Goal: Task Accomplishment & Management: Complete application form

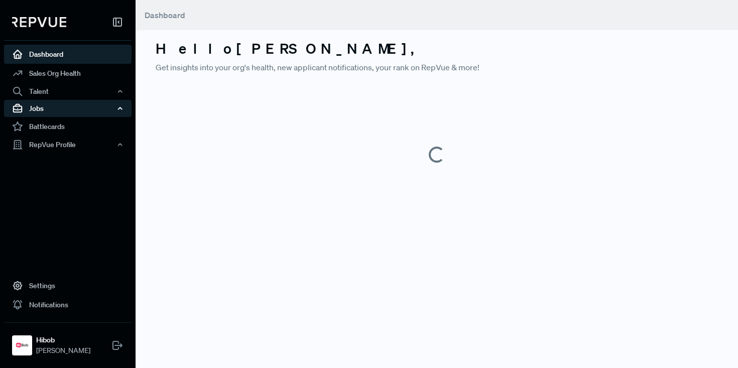
click at [51, 101] on div "Jobs" at bounding box center [68, 108] width 128 height 17
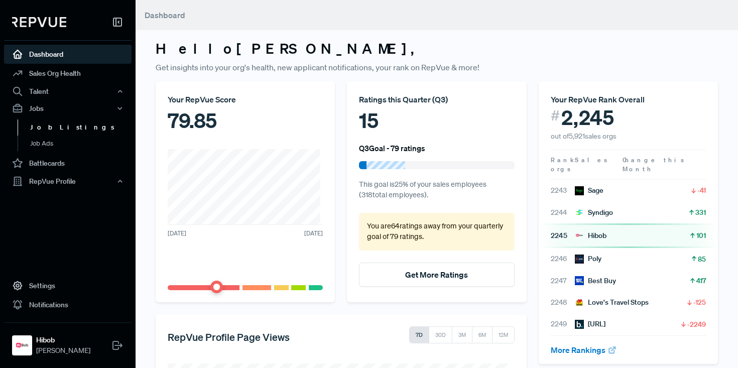
click at [62, 126] on link "Job Listings" at bounding box center [82, 128] width 128 height 16
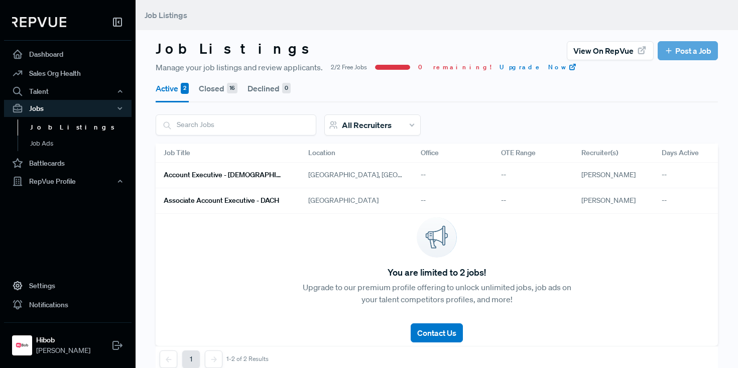
click at [662, 202] on div "--" at bounding box center [694, 201] width 80 height 26
click at [269, 204] on h6 "Associate Account Executive - DACH" at bounding box center [222, 200] width 116 height 9
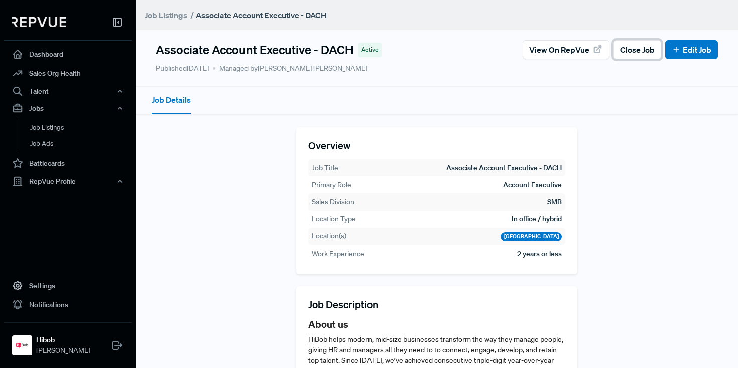
click at [620, 54] on span "Close Job" at bounding box center [637, 50] width 35 height 12
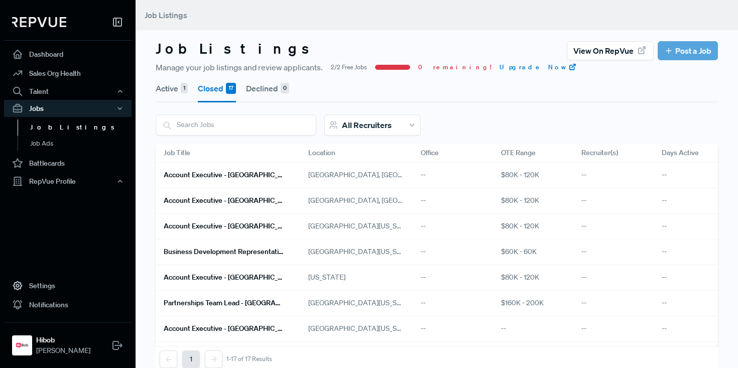
click at [164, 84] on button "Active 1" at bounding box center [172, 88] width 32 height 28
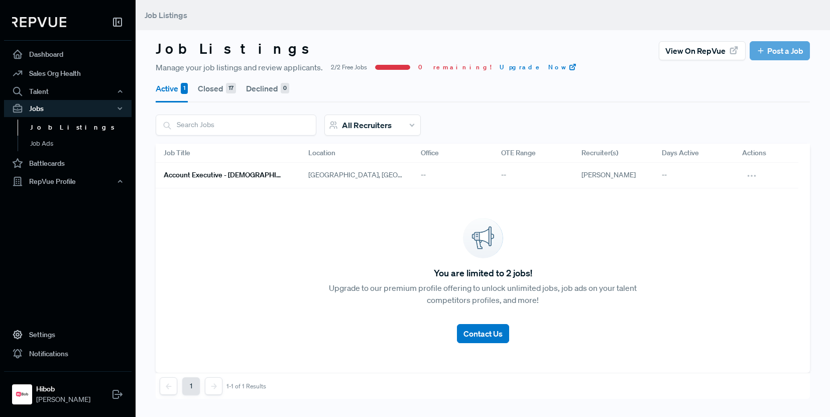
click at [738, 57] on article "View on RepVue Post a Job" at bounding box center [734, 50] width 151 height 19
drag, startPoint x: 690, startPoint y: 87, endPoint x: 698, endPoint y: 85, distance: 8.3
click at [690, 87] on div "Active 1 Closed 17 Declined 0" at bounding box center [483, 87] width 654 height 29
click at [738, 53] on article "View on RepVue Post a Job" at bounding box center [734, 50] width 151 height 19
click at [756, 53] on icon at bounding box center [760, 50] width 9 height 9
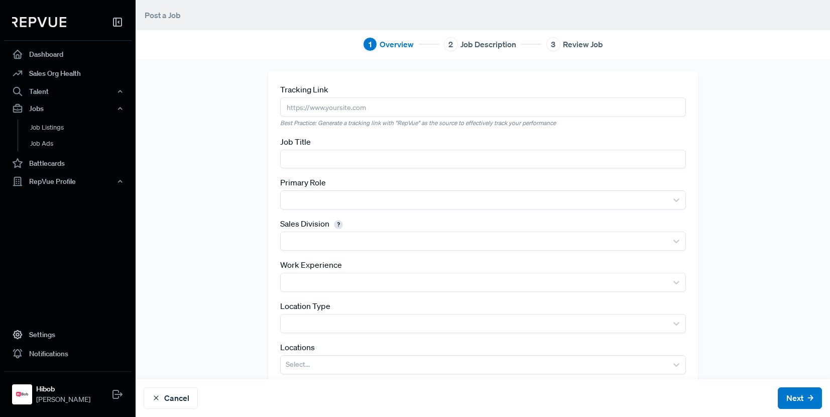
click at [356, 106] on input "text" at bounding box center [483, 106] width 406 height 19
paste input "[URL][DOMAIN_NAME]"
type input "[URL][DOMAIN_NAME]"
click at [333, 166] on input "text" at bounding box center [483, 159] width 406 height 19
type input "Business Development Representative - [DEMOGRAPHIC_DATA]"
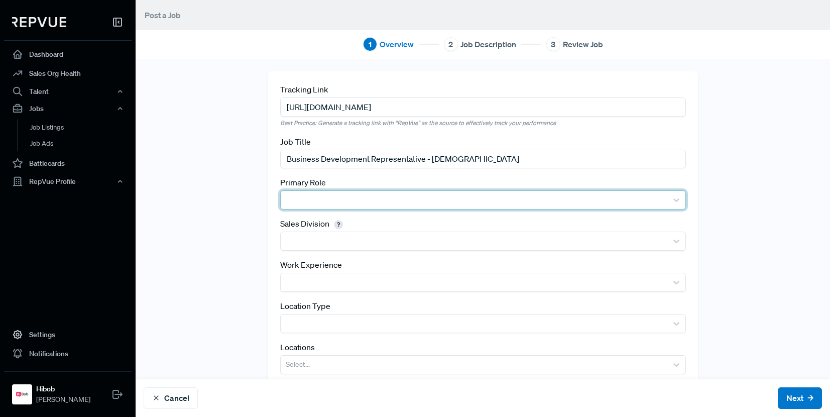
click at [367, 194] on div "Primary Role" at bounding box center [483, 192] width 406 height 33
click at [360, 196] on div at bounding box center [474, 200] width 377 height 14
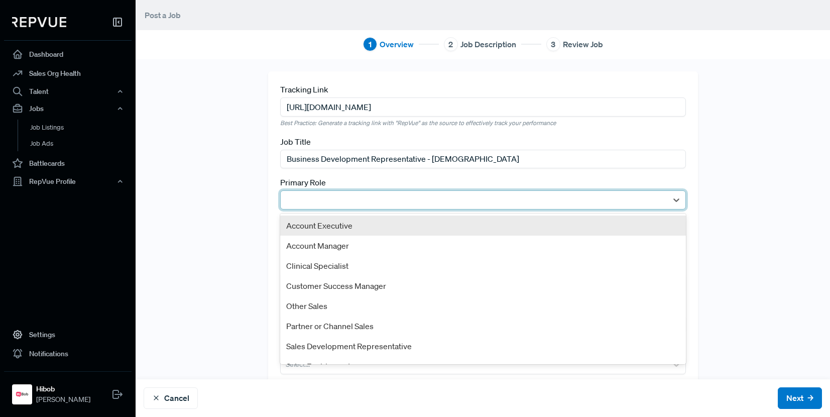
scroll to position [54, 0]
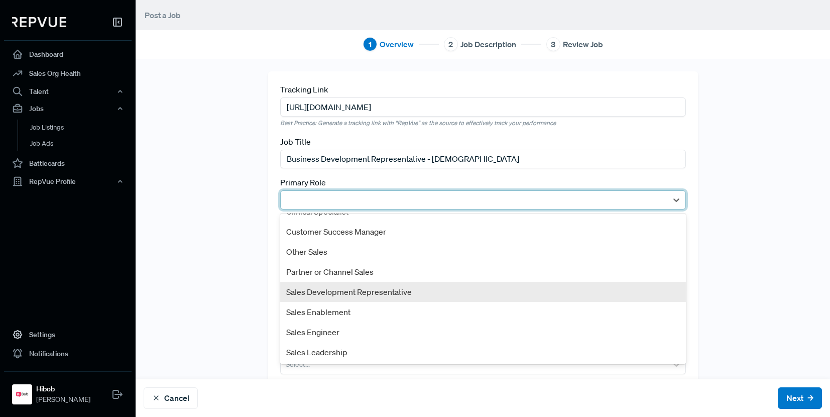
click at [353, 285] on div "Sales Development Representative" at bounding box center [483, 292] width 406 height 20
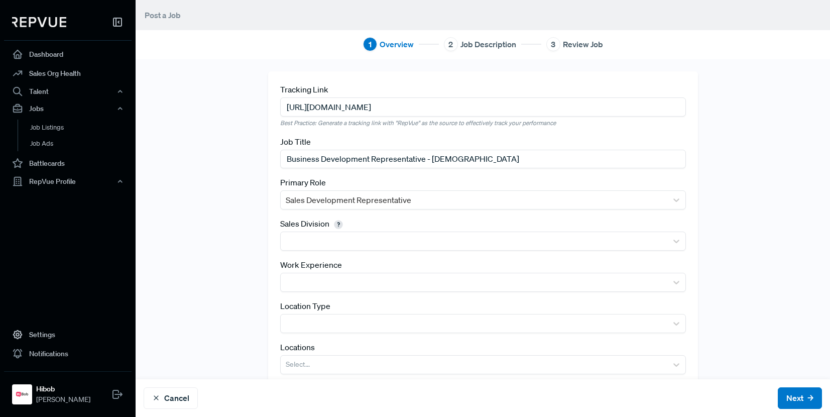
click at [210, 221] on div "Tracking Link [URL][DOMAIN_NAME] Best Practice: Generate a tracking link with "…" at bounding box center [483, 232] width 663 height 322
click at [316, 225] on label "Sales Division" at bounding box center [313, 223] width 66 height 12
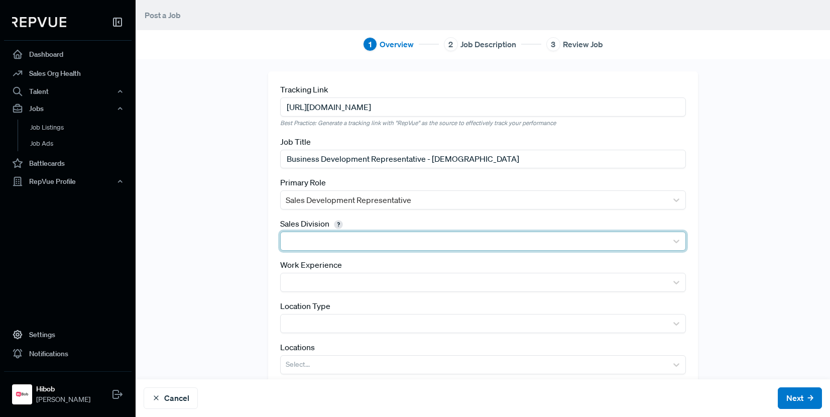
click at [304, 239] on div at bounding box center [474, 241] width 377 height 14
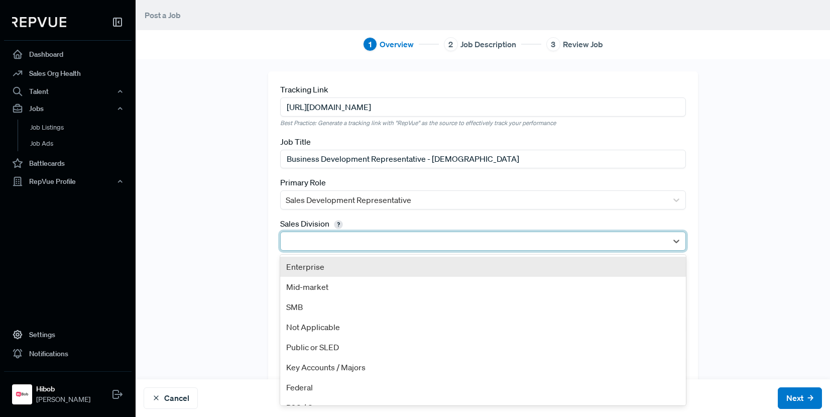
click at [206, 218] on div "Tracking Link [URL][DOMAIN_NAME] Best Practice: Generate a tracking link with "…" at bounding box center [483, 232] width 663 height 322
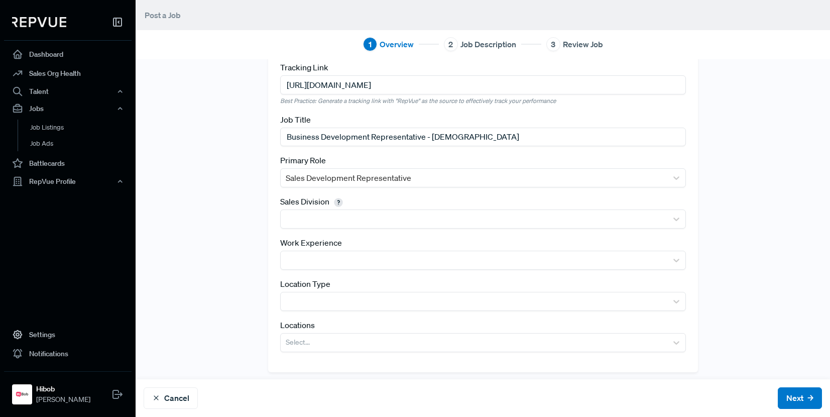
scroll to position [27, 0]
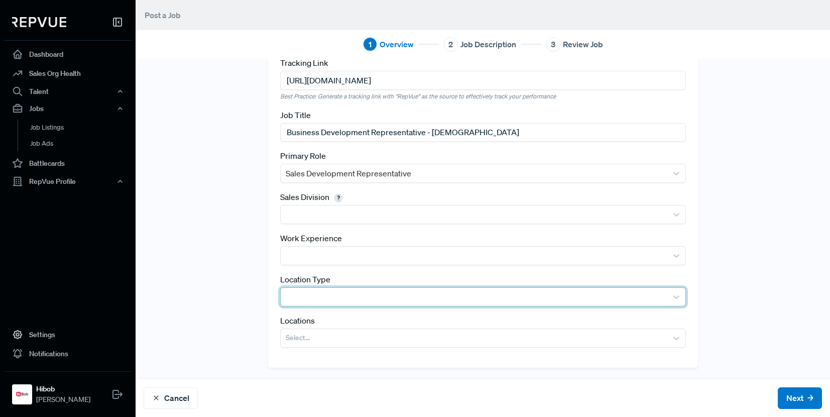
click at [320, 303] on div at bounding box center [474, 297] width 377 height 14
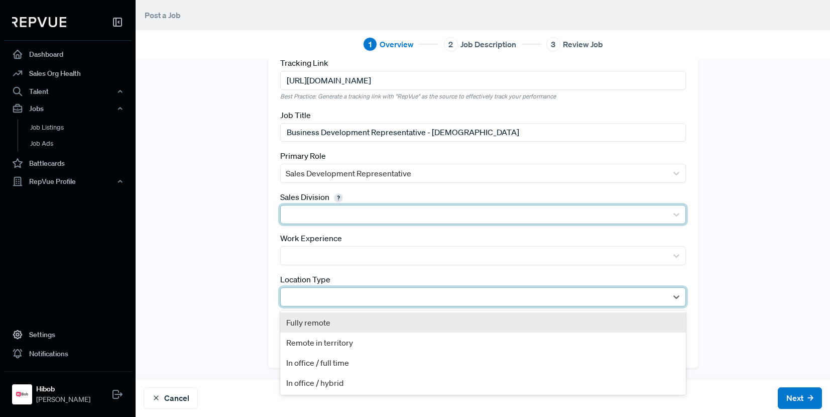
click at [323, 219] on div at bounding box center [474, 214] width 377 height 14
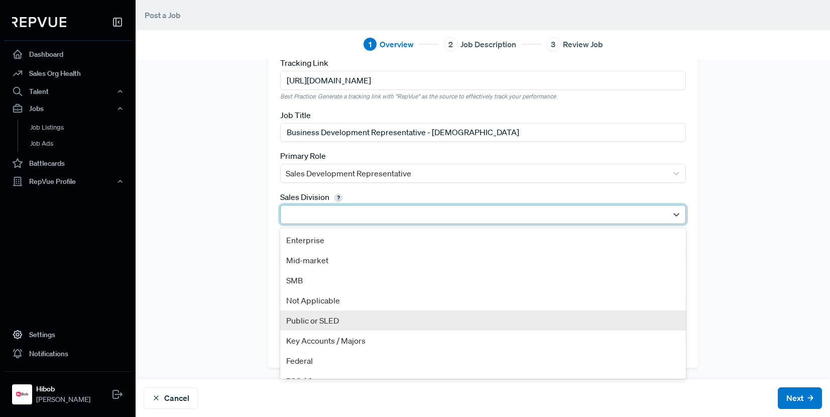
click at [223, 321] on div "Tracking Link [URL][DOMAIN_NAME] Best Practice: Generate a tracking link with "…" at bounding box center [483, 206] width 663 height 322
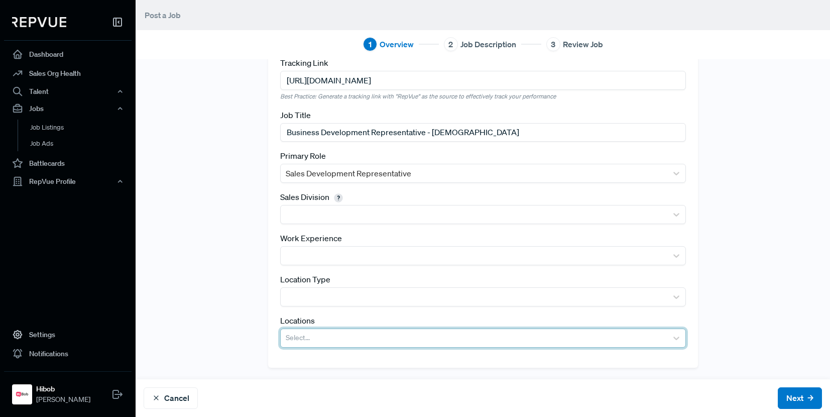
click at [318, 340] on div at bounding box center [474, 338] width 377 height 14
type input "amst"
click at [317, 340] on div at bounding box center [474, 338] width 377 height 14
click at [316, 340] on div "Select..." at bounding box center [483, 337] width 406 height 19
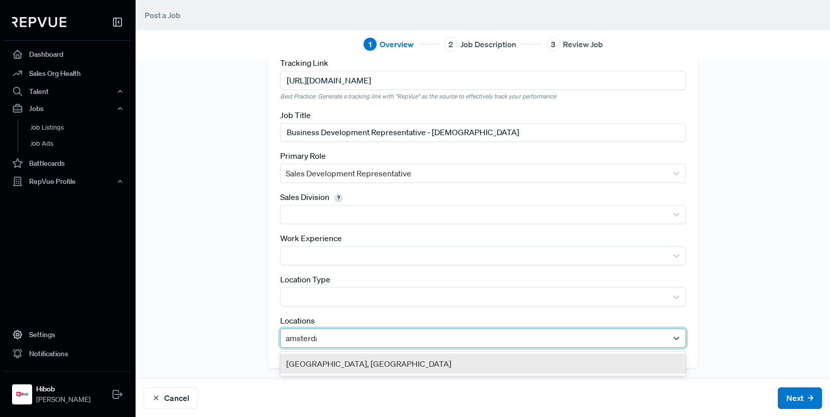
type input "[GEOGRAPHIC_DATA]"
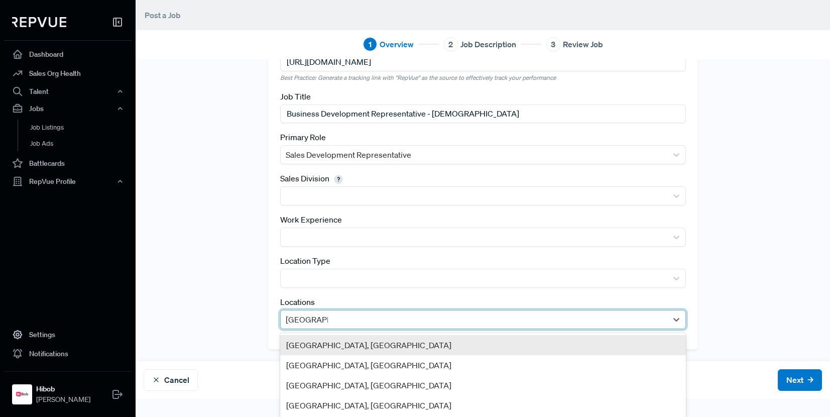
click at [352, 350] on div "[GEOGRAPHIC_DATA], [GEOGRAPHIC_DATA]" at bounding box center [483, 345] width 406 height 20
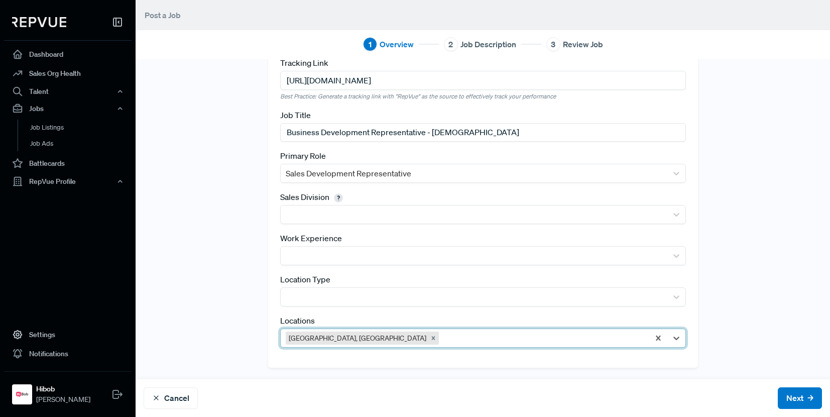
scroll to position [27, 0]
click at [249, 304] on div "Tracking Link [URL][DOMAIN_NAME] Best Practice: Generate a tracking link with "…" at bounding box center [483, 206] width 663 height 322
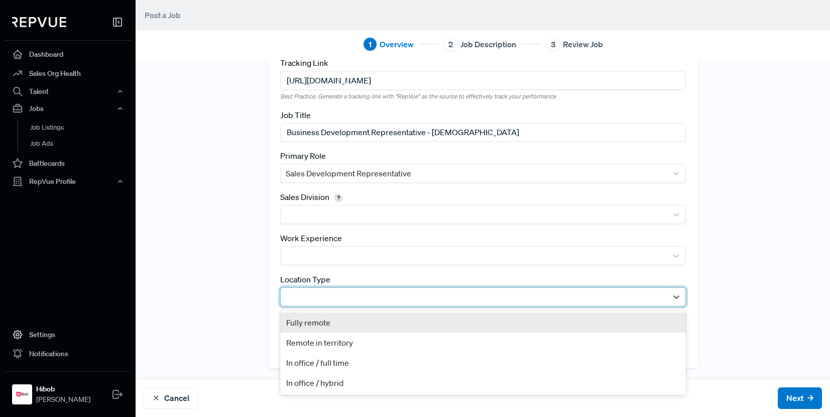
click at [567, 291] on div at bounding box center [474, 297] width 377 height 14
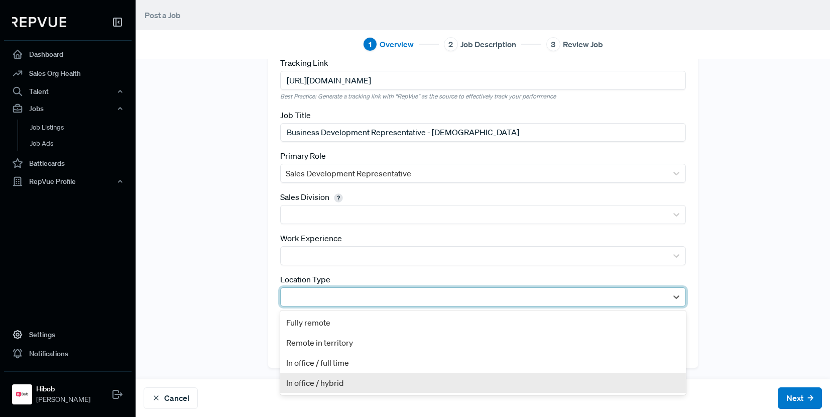
click at [307, 379] on div "In office / hybrid" at bounding box center [483, 383] width 406 height 20
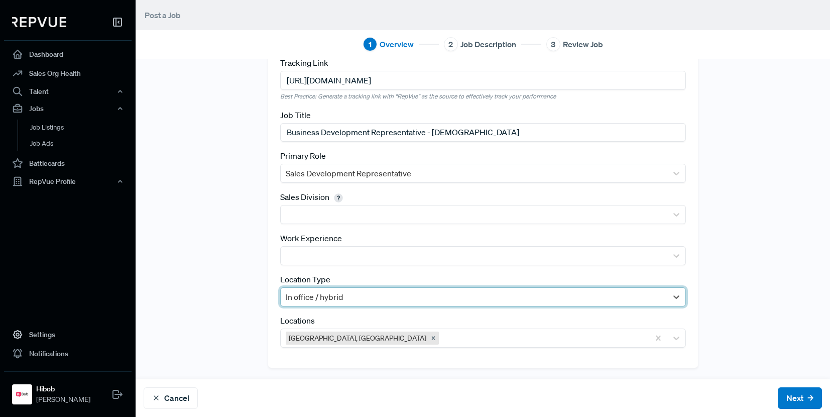
click at [220, 298] on div "Tracking Link [URL][DOMAIN_NAME] Best Practice: Generate a tracking link with "…" at bounding box center [483, 206] width 663 height 322
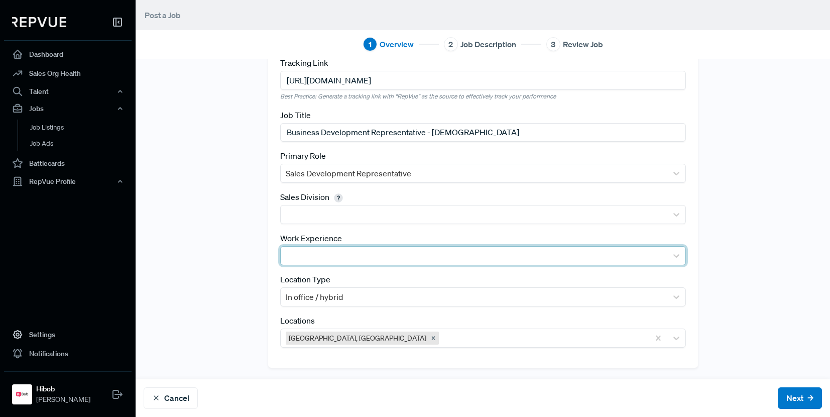
click at [330, 251] on div at bounding box center [474, 256] width 377 height 14
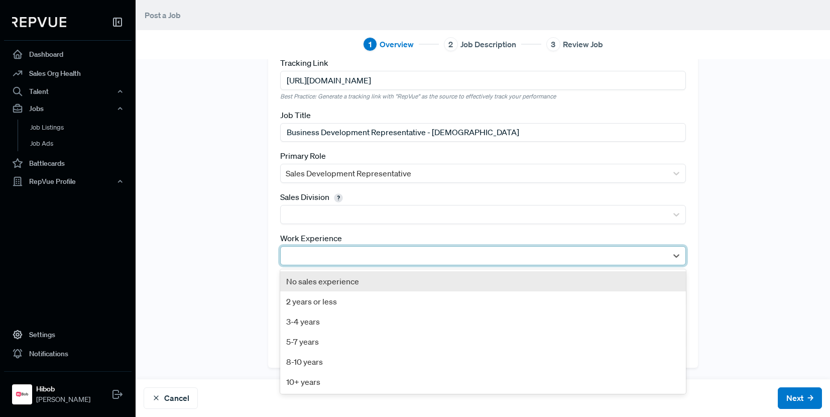
click at [313, 281] on div "No sales experience" at bounding box center [483, 281] width 406 height 20
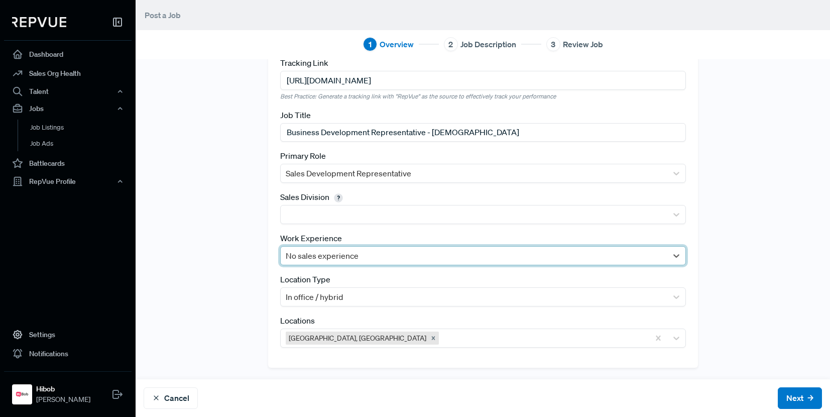
click at [194, 261] on div "Tracking Link [URL][DOMAIN_NAME] Best Practice: Generate a tracking link with "…" at bounding box center [483, 206] width 663 height 322
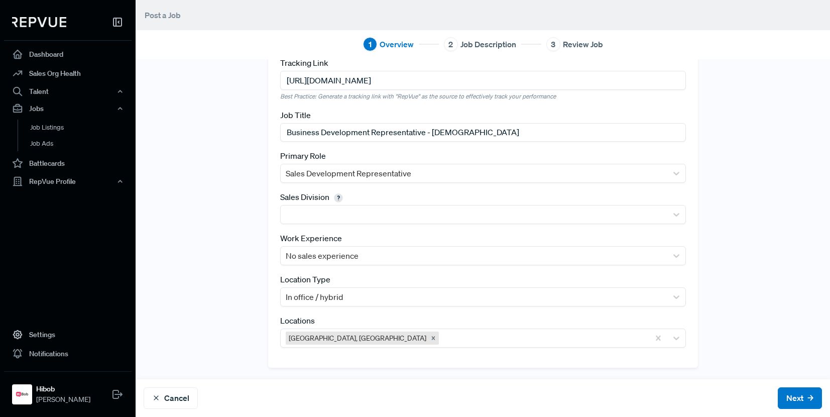
click at [765, 281] on div "Tracking Link [URL][DOMAIN_NAME] Best Practice: Generate a tracking link with "…" at bounding box center [483, 206] width 663 height 322
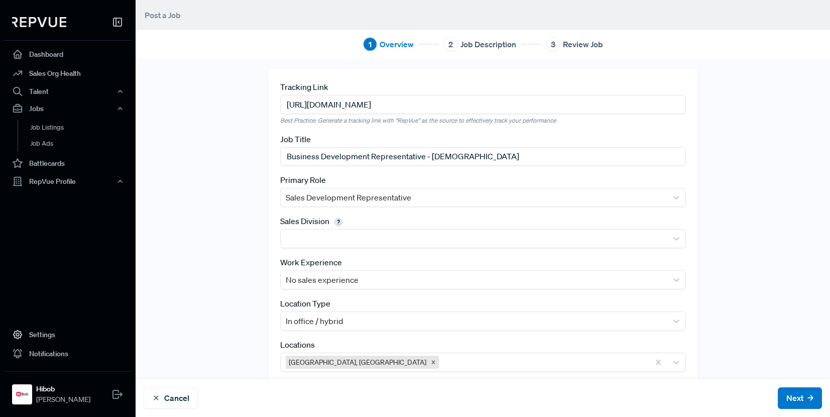
scroll to position [0, 0]
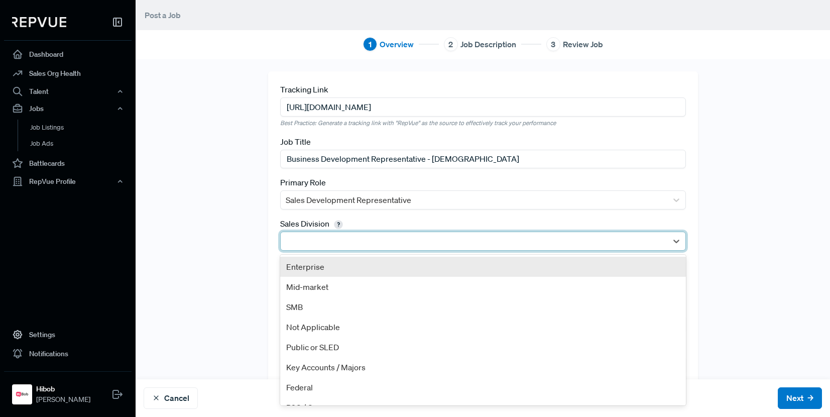
click at [328, 244] on div at bounding box center [474, 241] width 377 height 14
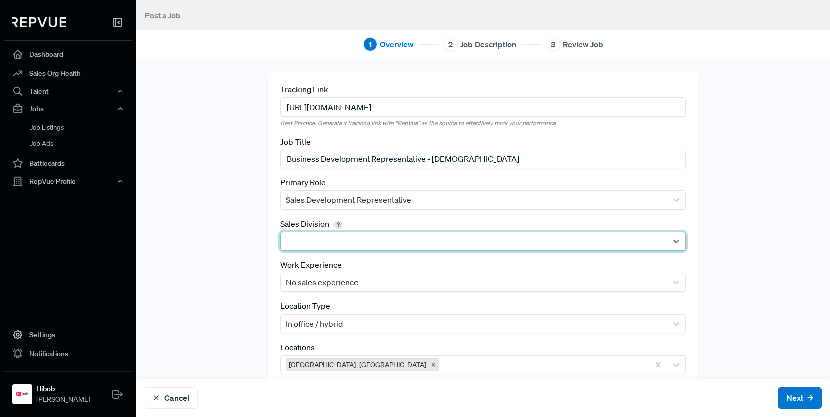
click at [345, 241] on div at bounding box center [474, 241] width 377 height 14
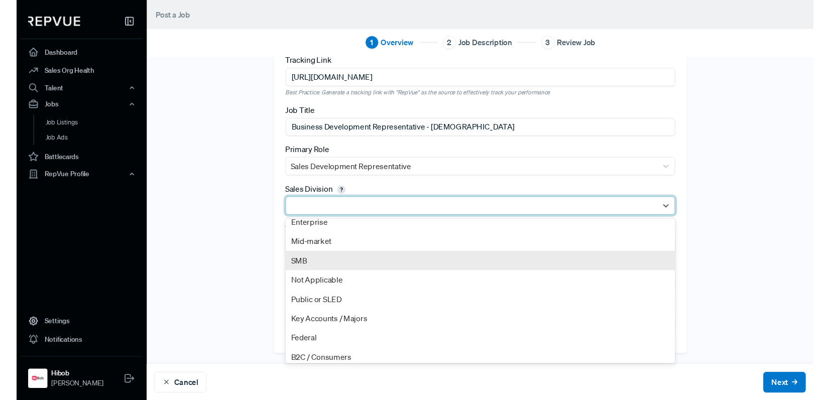
scroll to position [8, 0]
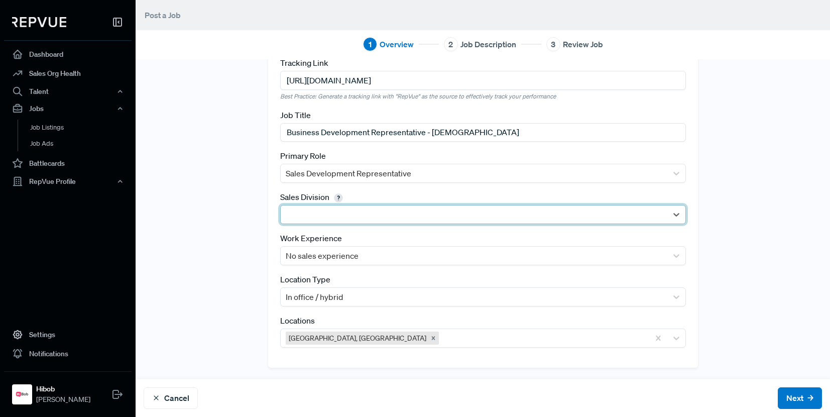
click at [713, 162] on div "Tracking Link [URL][DOMAIN_NAME] Best Practice: Generate a tracking link with "…" at bounding box center [483, 206] width 663 height 322
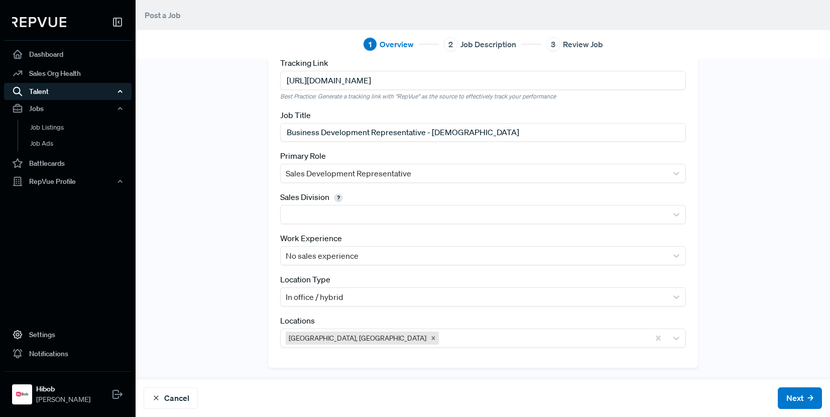
scroll to position [27, 0]
click at [778, 394] on button "Next" at bounding box center [800, 398] width 44 height 22
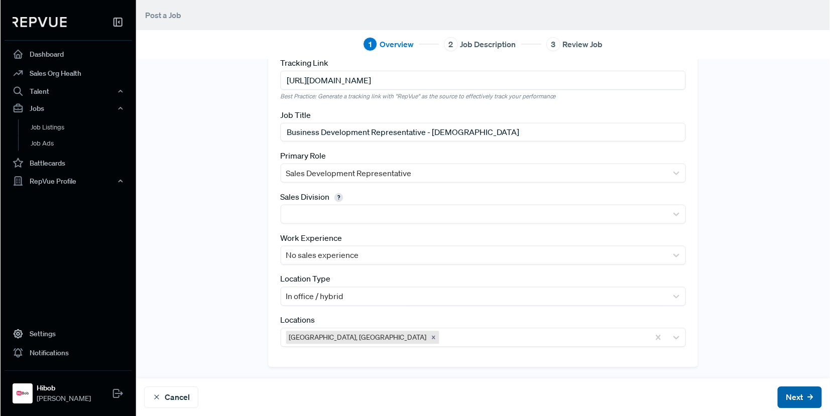
scroll to position [0, 0]
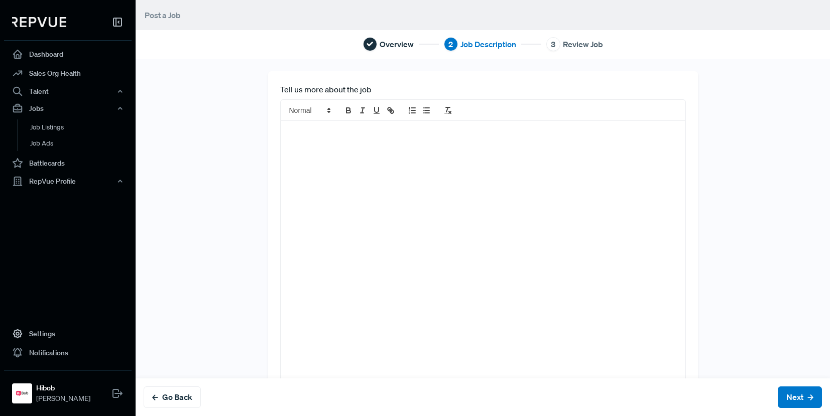
click at [415, 161] on div at bounding box center [483, 252] width 405 height 262
drag, startPoint x: 294, startPoint y: 131, endPoint x: 234, endPoint y: 117, distance: 62.5
click at [233, 117] on div "Tell us more about the job x" at bounding box center [483, 233] width 663 height 324
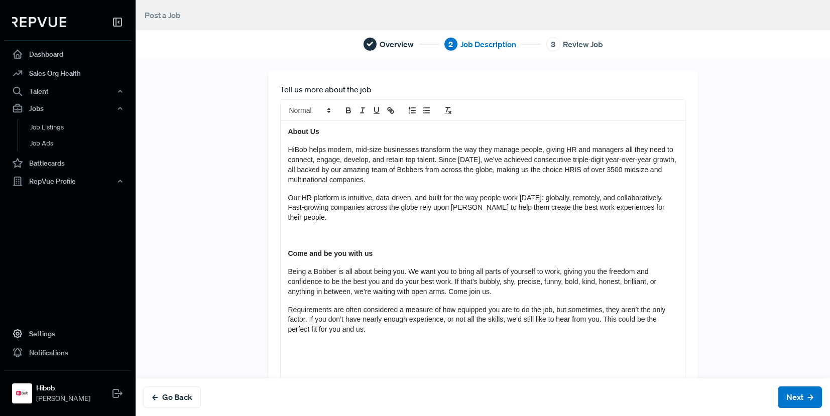
click at [321, 124] on div "About Us HiBob helps modern, mid-size businesses transform the way they manage …" at bounding box center [483, 252] width 405 height 262
click at [310, 129] on strong "About Us" at bounding box center [303, 132] width 31 height 8
click at [309, 108] on span at bounding box center [309, 110] width 49 height 12
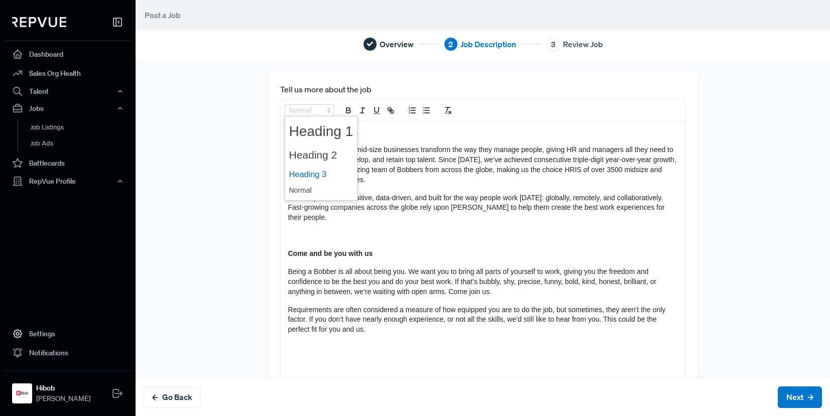
click at [303, 174] on span at bounding box center [321, 175] width 64 height 18
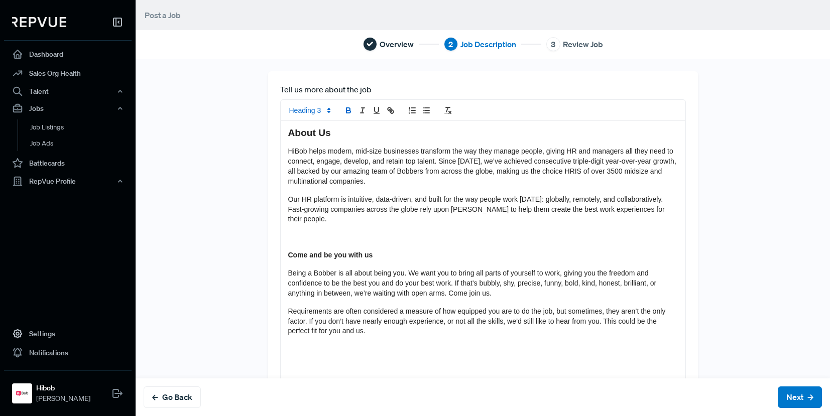
click at [322, 123] on div "About Us HiBob helps modern, mid-size businesses transform the way they manage …" at bounding box center [483, 252] width 405 height 262
drag, startPoint x: 320, startPoint y: 126, endPoint x: 315, endPoint y: 130, distance: 6.8
click at [320, 127] on div "About Us HiBob helps modern, mid-size businesses transform the way they manage …" at bounding box center [483, 252] width 405 height 262
click at [314, 130] on strong "About Us" at bounding box center [309, 133] width 43 height 11
click at [317, 130] on strong "About Us" at bounding box center [309, 133] width 43 height 11
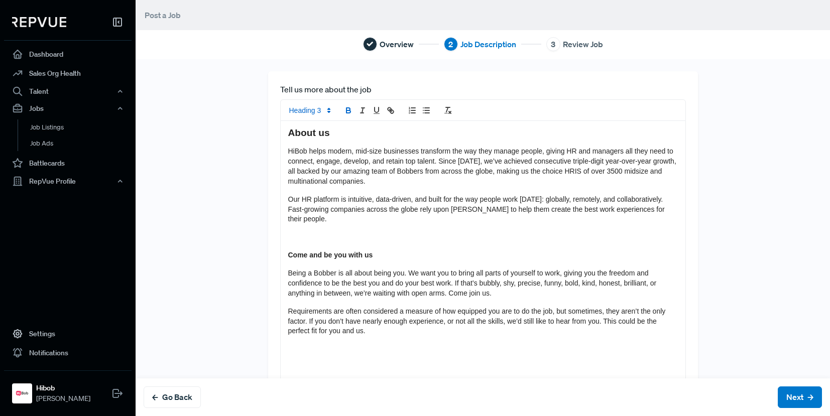
click at [776, 158] on div "Tell us more about the job About us HiBob helps modern, mid-size businesses tra…" at bounding box center [483, 233] width 663 height 324
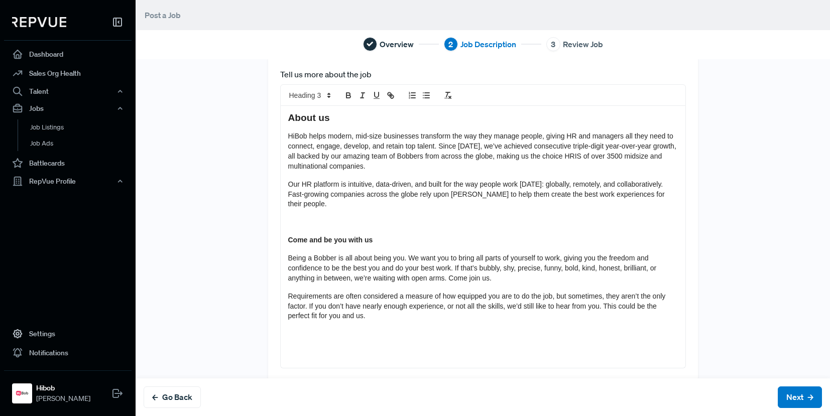
scroll to position [30, 0]
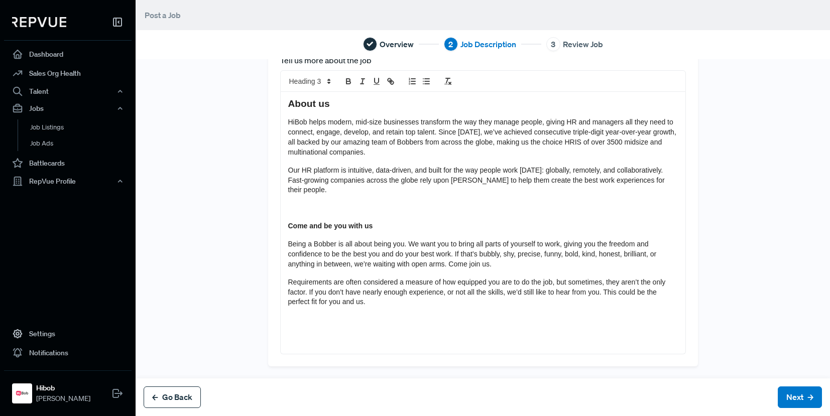
click at [156, 398] on icon at bounding box center [155, 398] width 6 height 6
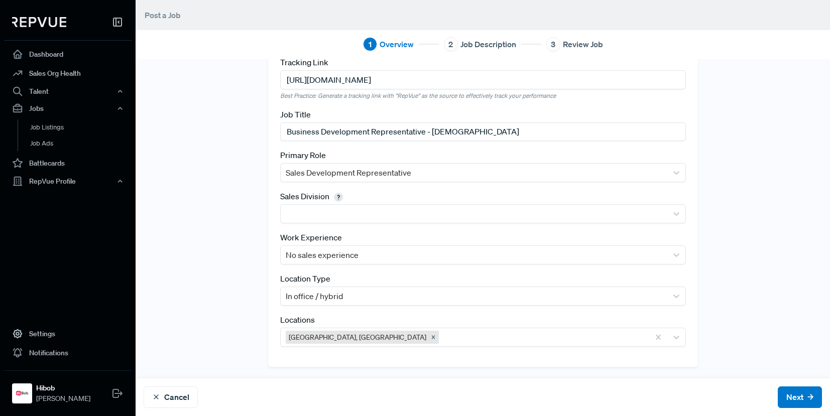
scroll to position [0, 0]
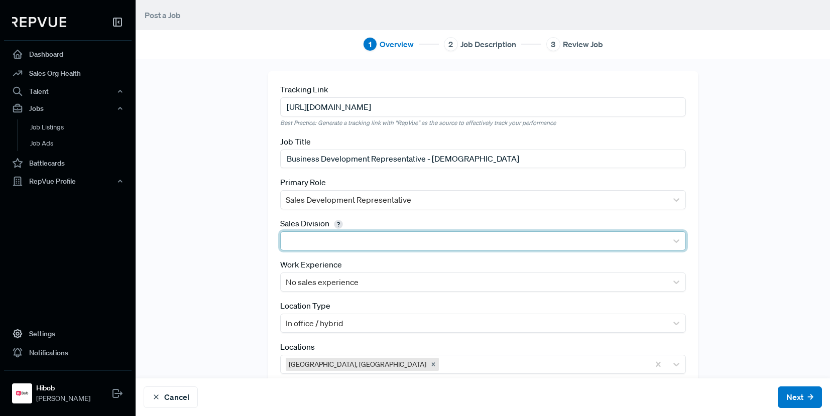
click at [412, 241] on div at bounding box center [474, 241] width 377 height 14
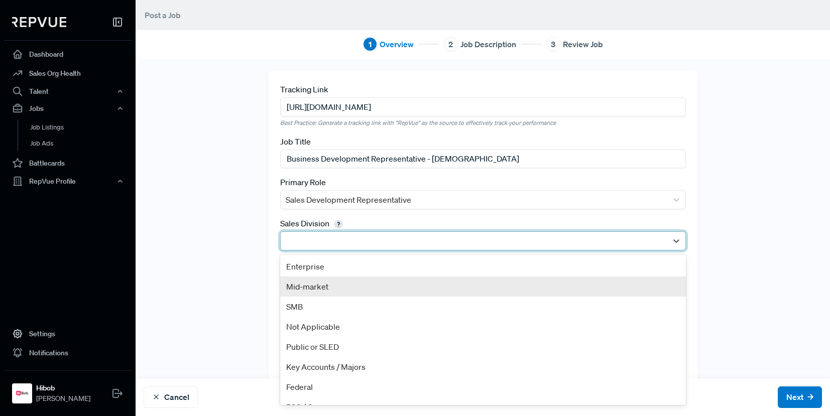
click at [352, 294] on div "Mid-market" at bounding box center [483, 287] width 406 height 20
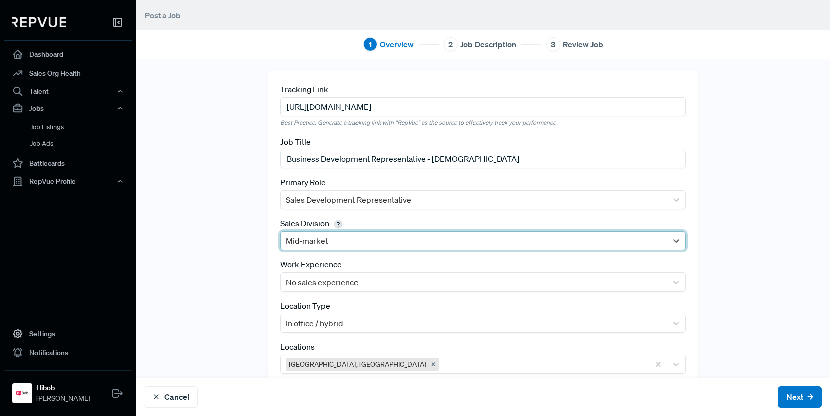
click at [765, 292] on div "Tracking Link [URL][DOMAIN_NAME] Best Practice: Generate a tracking link with "…" at bounding box center [483, 232] width 663 height 322
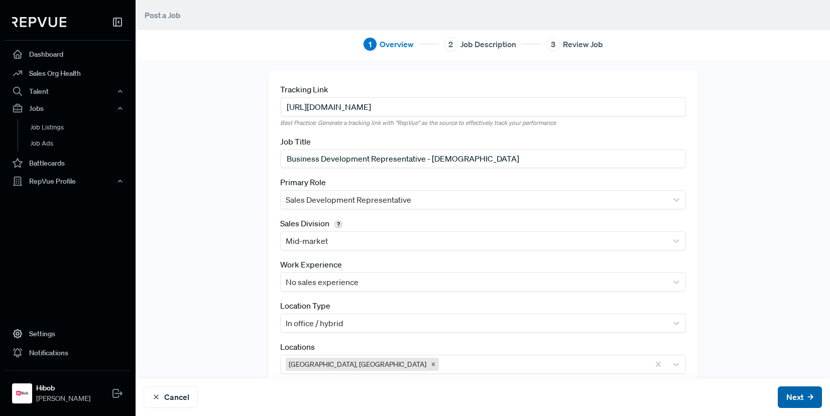
click at [778, 388] on button "Next" at bounding box center [800, 398] width 44 height 22
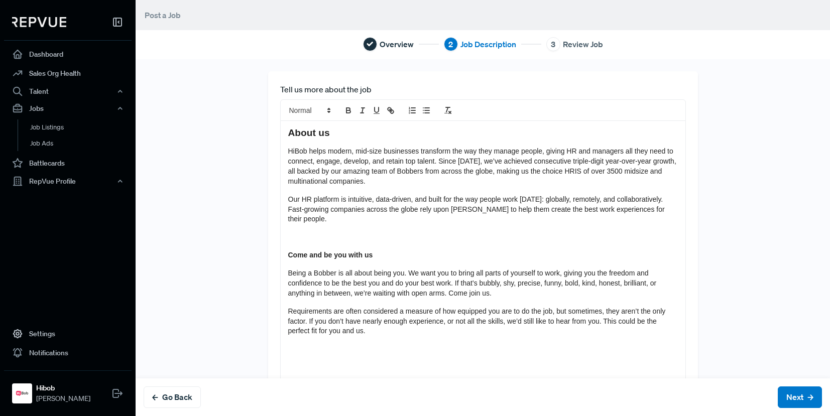
click at [300, 135] on strong "About us" at bounding box center [309, 133] width 42 height 11
click at [296, 138] on strong "About us" at bounding box center [309, 133] width 42 height 11
click at [395, 133] on h3 "About us" at bounding box center [483, 133] width 390 height 12
click at [319, 165] on span "HiBob helps modern, mid-size businesses transform the way they manage people, g…" at bounding box center [483, 166] width 390 height 38
click at [322, 134] on strong "About us" at bounding box center [309, 133] width 42 height 11
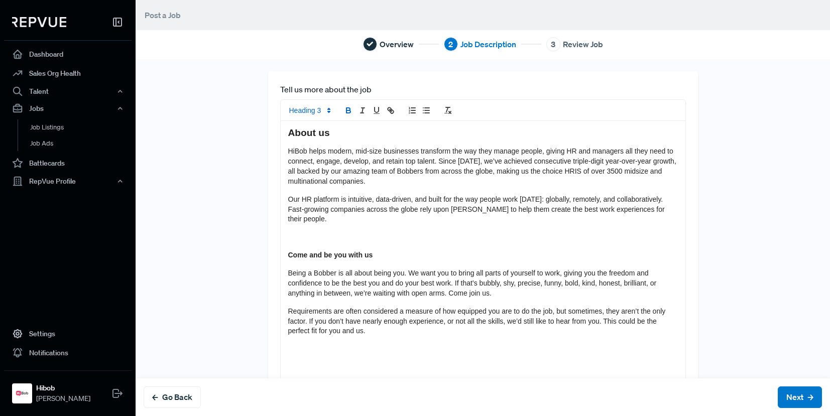
click at [293, 133] on strong "About us" at bounding box center [309, 133] width 42 height 11
click at [340, 148] on span "HiBob helps modern, mid-size businesses transform the way they manage people, g…" at bounding box center [483, 166] width 390 height 38
click at [288, 149] on span "HiBob helps modern, mid-size businesses transform the way they manage people, g…" at bounding box center [483, 166] width 390 height 38
click at [328, 134] on h3 "About us" at bounding box center [483, 133] width 390 height 12
click at [281, 150] on div "About us HiBob helps modern, mid-size businesses transform the way they manage …" at bounding box center [483, 252] width 405 height 262
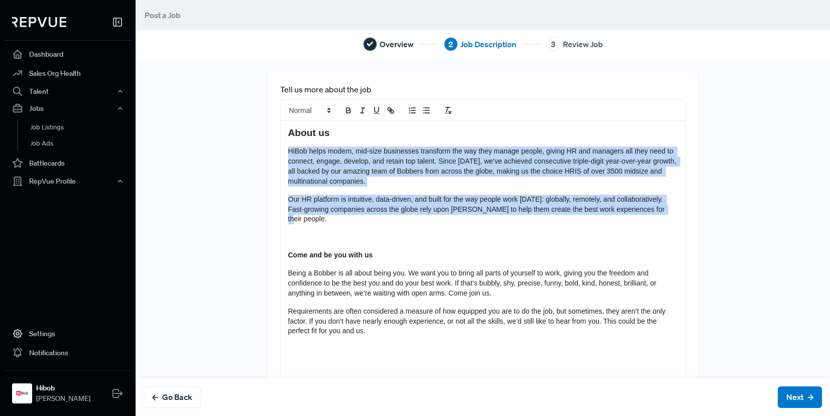
drag, startPoint x: 459, startPoint y: 194, endPoint x: 241, endPoint y: 150, distance: 222.0
click at [241, 150] on div "Tell us more about the job About us HiBob helps modern, mid-size businesses tra…" at bounding box center [483, 233] width 663 height 324
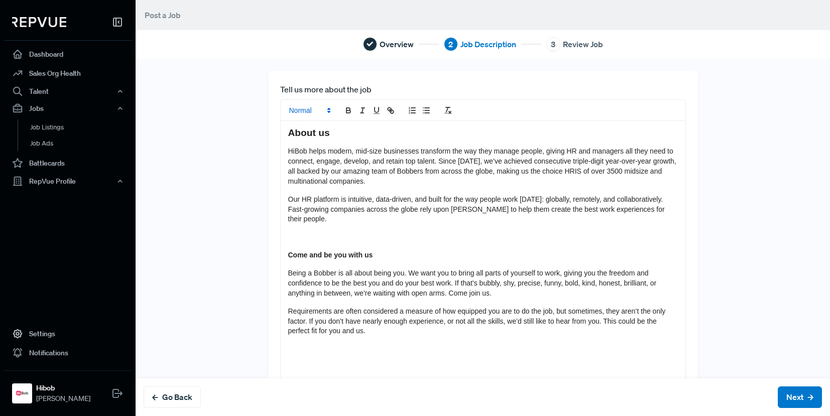
click at [299, 105] on span at bounding box center [309, 110] width 49 height 12
click at [301, 186] on span at bounding box center [321, 191] width 64 height 16
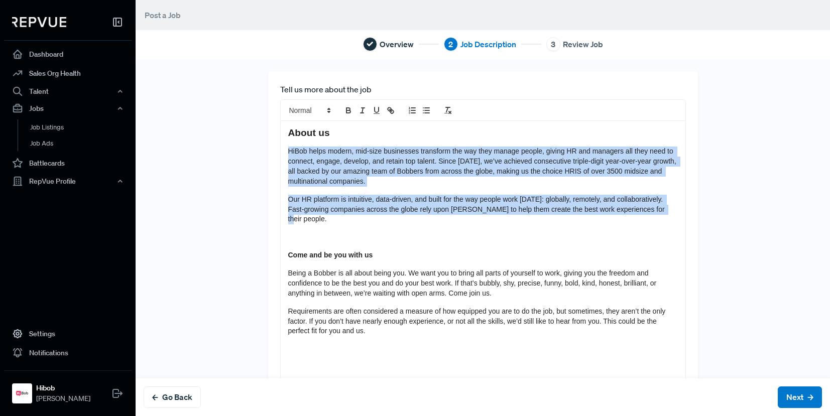
click at [377, 178] on p "HiBob helps modern, mid-size businesses transform the way they manage people, g…" at bounding box center [483, 167] width 390 height 40
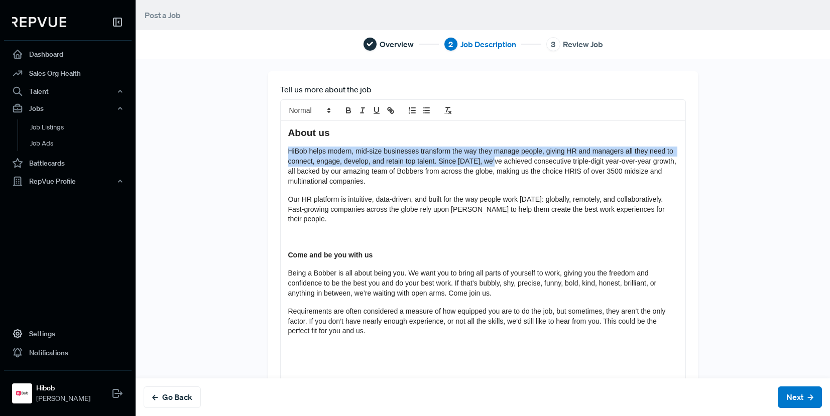
drag, startPoint x: 392, startPoint y: 140, endPoint x: 496, endPoint y: 161, distance: 106.0
click at [496, 161] on div "About us HiBob helps modern, mid-size businesses transform the way they manage …" at bounding box center [483, 252] width 405 height 262
click at [496, 161] on span "HiBob helps modern, mid-size businesses transform the way they manage people, g…" at bounding box center [483, 166] width 390 height 38
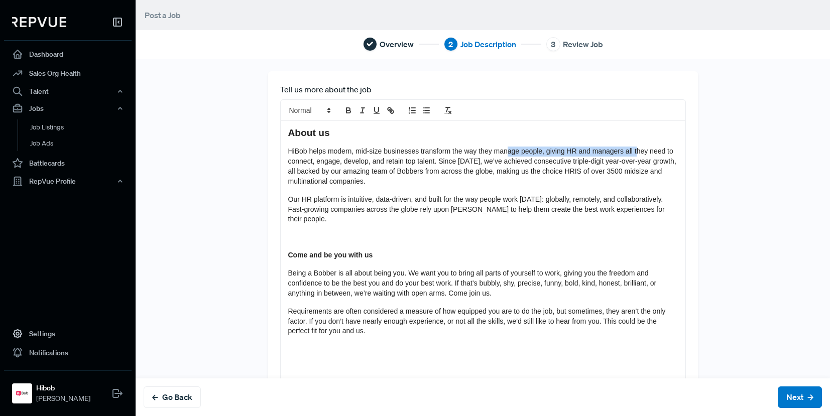
drag, startPoint x: 534, startPoint y: 150, endPoint x: 626, endPoint y: 156, distance: 92.1
click at [628, 156] on p "HiBob helps modern, mid-size businesses transform the way they manage people, g…" at bounding box center [483, 167] width 390 height 40
click at [626, 156] on p "HiBob helps modern, mid-size businesses transform the way they manage people, g…" at bounding box center [483, 167] width 390 height 40
drag, startPoint x: 432, startPoint y: 158, endPoint x: 600, endPoint y: 167, distance: 168.0
click at [600, 167] on p "HiBob helps modern, mid-size businesses transform the way they manage people, g…" at bounding box center [483, 167] width 390 height 40
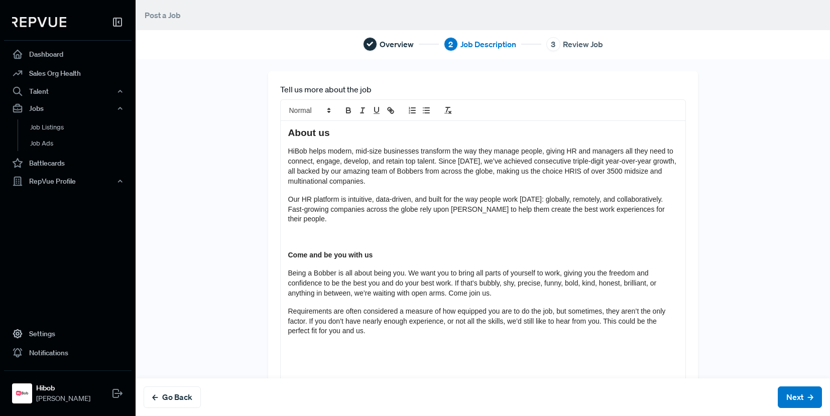
click at [599, 167] on span "HiBob helps modern, mid-size businesses transform the way they manage people, g…" at bounding box center [483, 166] width 390 height 38
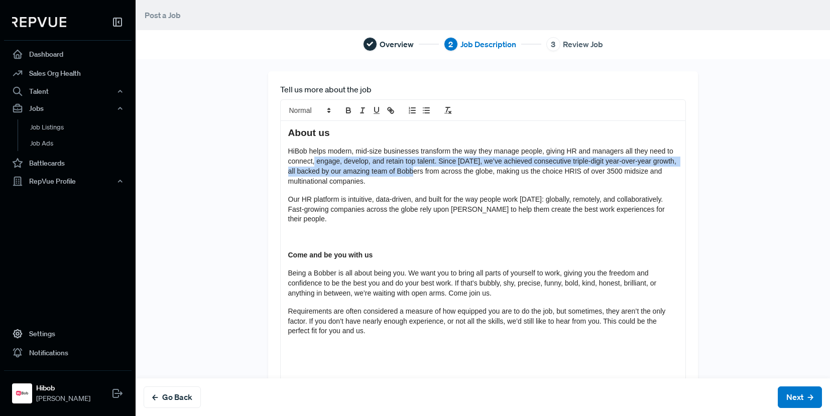
drag, startPoint x: 307, startPoint y: 163, endPoint x: 413, endPoint y: 172, distance: 106.3
click at [413, 172] on span "HiBob helps modern, mid-size businesses transform the way they manage people, g…" at bounding box center [483, 166] width 390 height 38
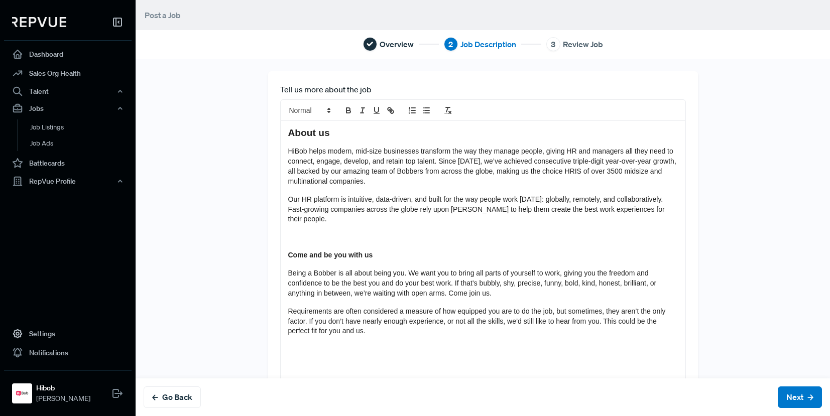
click at [412, 172] on span "HiBob helps modern, mid-size businesses transform the way they manage people, g…" at bounding box center [483, 166] width 390 height 38
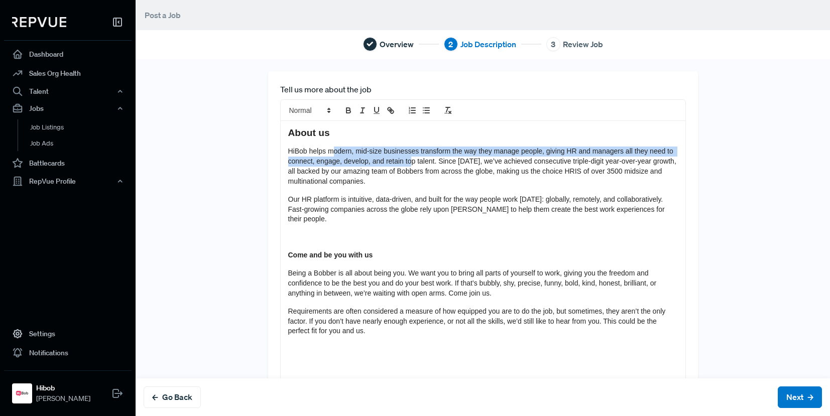
drag, startPoint x: 337, startPoint y: 153, endPoint x: 405, endPoint y: 159, distance: 68.5
click at [405, 159] on span "HiBob helps modern, mid-size businesses transform the way they manage people, g…" at bounding box center [483, 166] width 390 height 38
drag, startPoint x: 405, startPoint y: 159, endPoint x: 378, endPoint y: 163, distance: 28.0
click at [405, 159] on span "HiBob helps modern, mid-size businesses transform the way they manage people, g…" at bounding box center [483, 166] width 390 height 38
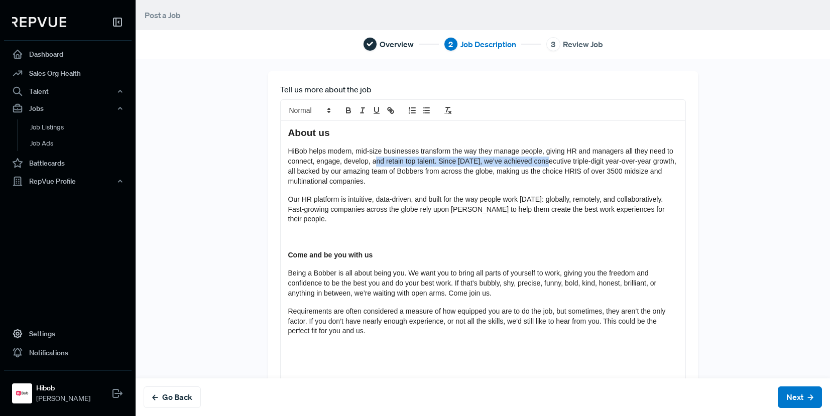
drag, startPoint x: 396, startPoint y: 157, endPoint x: 548, endPoint y: 166, distance: 152.5
click at [545, 166] on p "HiBob helps modern, mid-size businesses transform the way they manage people, g…" at bounding box center [483, 167] width 390 height 40
click at [550, 166] on p "HiBob helps modern, mid-size businesses transform the way they manage people, g…" at bounding box center [483, 167] width 390 height 40
drag, startPoint x: 541, startPoint y: 160, endPoint x: 596, endPoint y: 167, distance: 54.6
click at [596, 167] on p "HiBob helps modern, mid-size businesses transform the way they manage people, g…" at bounding box center [483, 167] width 390 height 40
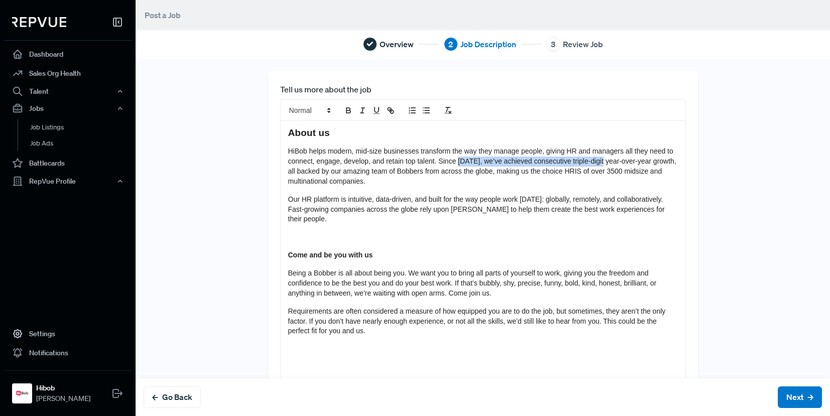
click at [596, 167] on p "HiBob helps modern, mid-size businesses transform the way they manage people, g…" at bounding box center [483, 167] width 390 height 40
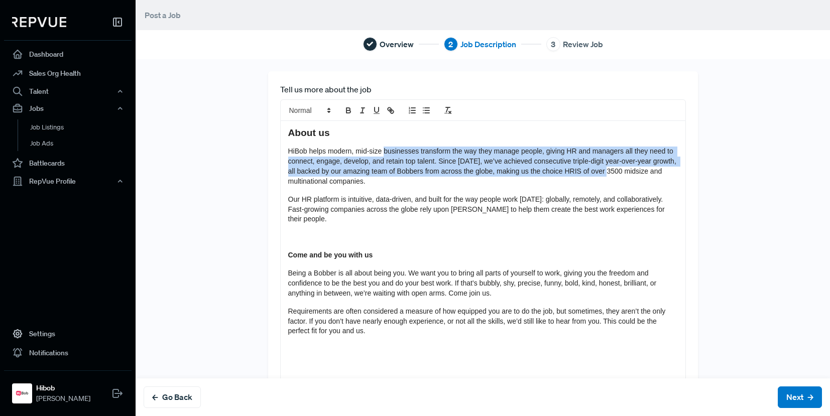
drag, startPoint x: 408, startPoint y: 155, endPoint x: 606, endPoint y: 168, distance: 198.9
click at [606, 168] on span "HiBob helps modern, mid-size businesses transform the way they manage people, g…" at bounding box center [483, 166] width 390 height 38
click at [608, 168] on span "HiBob helps modern, mid-size businesses transform the way they manage people, g…" at bounding box center [483, 166] width 390 height 38
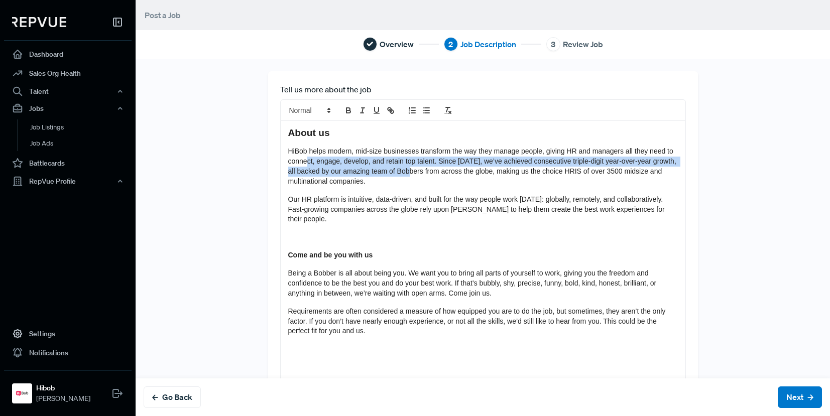
drag, startPoint x: 337, startPoint y: 166, endPoint x: 410, endPoint y: 176, distance: 74.0
click at [410, 176] on p "HiBob helps modern, mid-size businesses transform the way they manage people, g…" at bounding box center [483, 167] width 390 height 40
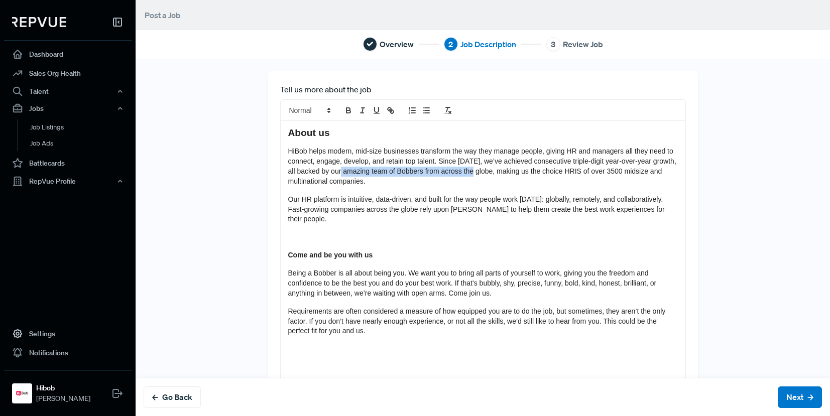
drag, startPoint x: 348, startPoint y: 169, endPoint x: 480, endPoint y: 176, distance: 132.3
click at [480, 176] on p "HiBob helps modern, mid-size businesses transform the way they manage people, g…" at bounding box center [483, 167] width 390 height 40
click at [483, 176] on p "HiBob helps modern, mid-size businesses transform the way they manage people, g…" at bounding box center [483, 167] width 390 height 40
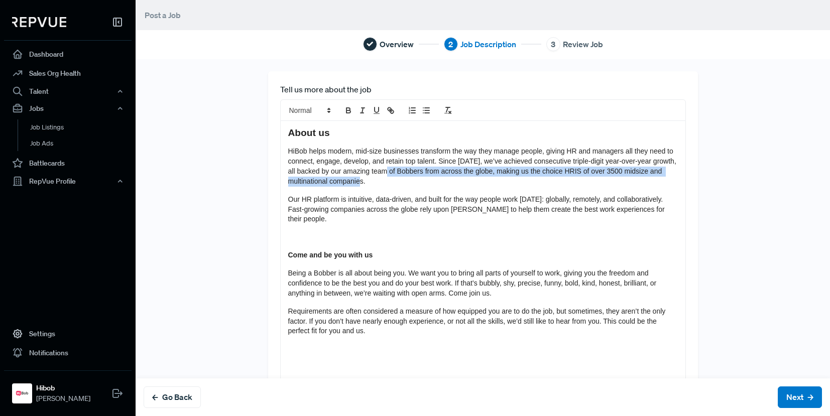
drag, startPoint x: 500, startPoint y: 182, endPoint x: 384, endPoint y: 171, distance: 116.5
click at [385, 172] on p "HiBob helps modern, mid-size businesses transform the way they manage people, g…" at bounding box center [483, 167] width 390 height 40
click at [385, 171] on span "HiBob helps modern, mid-size businesses transform the way they manage people, g…" at bounding box center [483, 166] width 390 height 38
drag, startPoint x: 374, startPoint y: 169, endPoint x: 510, endPoint y: 172, distance: 136.1
click at [510, 172] on span "HiBob helps modern, mid-size businesses transform the way they manage people, g…" at bounding box center [483, 166] width 390 height 38
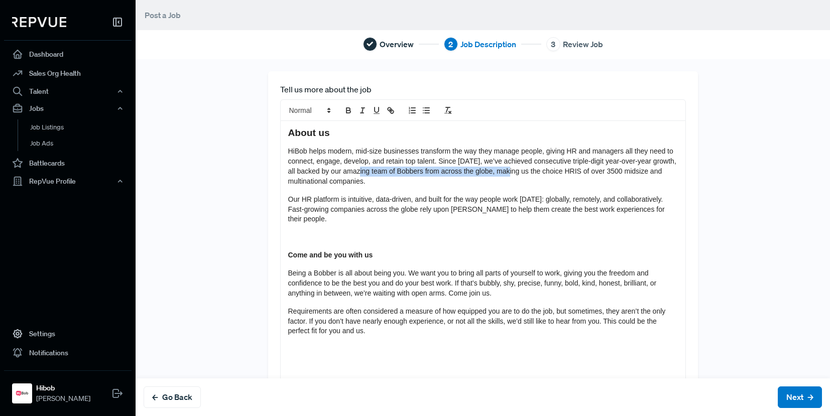
click at [510, 172] on span "HiBob helps modern, mid-size businesses transform the way they manage people, g…" at bounding box center [483, 166] width 390 height 38
click at [442, 170] on span "HiBob helps modern, mid-size businesses transform the way they manage people, g…" at bounding box center [483, 166] width 390 height 38
click at [443, 170] on span "HiBob helps modern, mid-size businesses transform the way they manage people, g…" at bounding box center [483, 166] width 390 height 38
click at [465, 172] on span "HiBob helps modern, mid-size businesses transform the way they manage people, g…" at bounding box center [483, 166] width 390 height 38
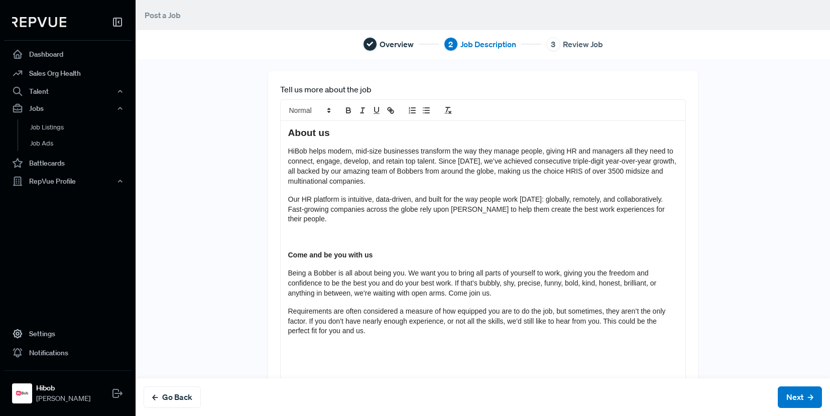
click at [474, 171] on span "HiBob helps modern, mid-size businesses transform the way they manage people, g…" at bounding box center [483, 166] width 390 height 38
click at [606, 172] on span "HiBob helps modern, mid-size businesses transform the way they manage people, g…" at bounding box center [483, 166] width 390 height 38
click at [587, 171] on span "HiBob helps modern, mid-size businesses transform the way they manage people, g…" at bounding box center [483, 166] width 390 height 38
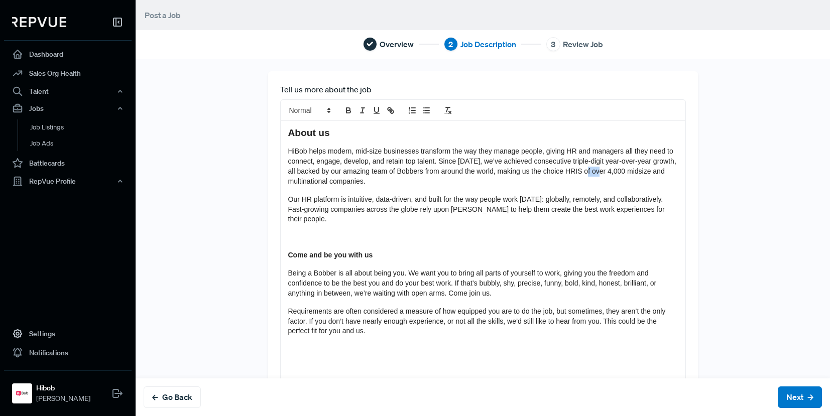
click at [587, 171] on span "HiBob helps modern, mid-size businesses transform the way they manage people, g…" at bounding box center [483, 166] width 390 height 38
click at [649, 170] on span "HiBob helps modern, mid-size businesses transform the way they manage people, g…" at bounding box center [483, 166] width 390 height 38
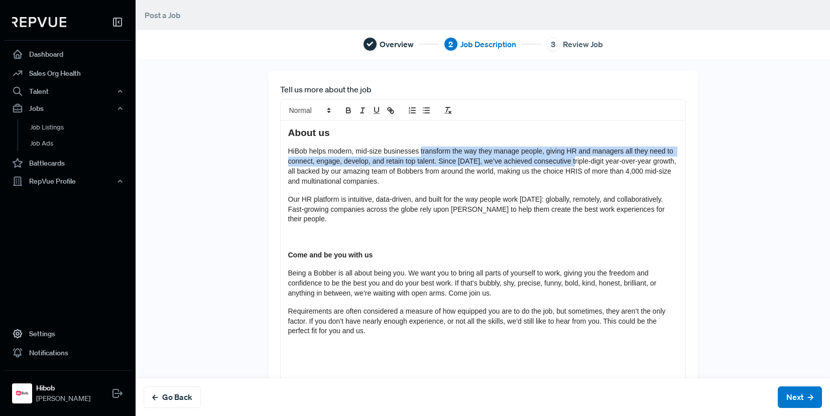
drag, startPoint x: 437, startPoint y: 149, endPoint x: 568, endPoint y: 158, distance: 131.4
click at [568, 158] on span "HiBob helps modern, mid-size businesses transform the way they manage people, g…" at bounding box center [483, 166] width 390 height 38
click at [569, 158] on span "HiBob helps modern, mid-size businesses transform the way they manage people, g…" at bounding box center [483, 166] width 390 height 38
drag, startPoint x: 541, startPoint y: 149, endPoint x: 582, endPoint y: 153, distance: 41.4
click at [582, 153] on span "HiBob helps modern, mid-size businesses transform the way they manage people, g…" at bounding box center [483, 166] width 390 height 38
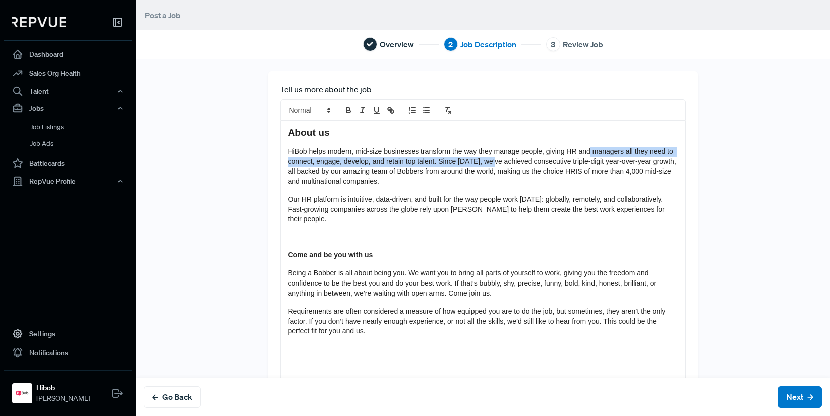
click at [582, 153] on span "HiBob helps modern, mid-size businesses transform the way they manage people, g…" at bounding box center [483, 166] width 390 height 38
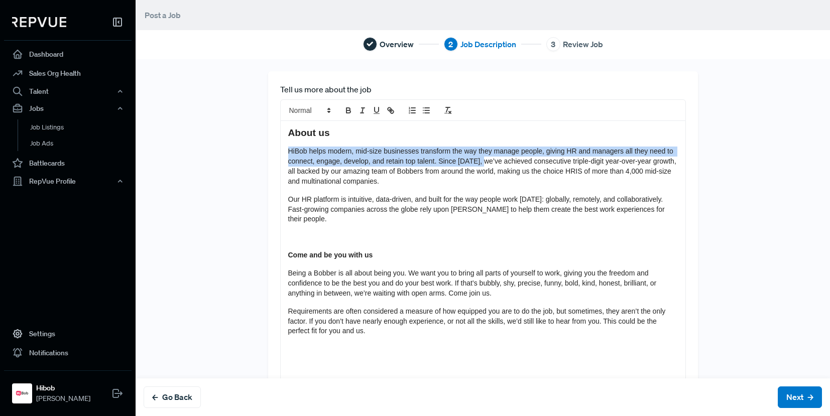
drag, startPoint x: 277, startPoint y: 155, endPoint x: 492, endPoint y: 160, distance: 215.0
click at [489, 160] on div "About us HiBob helps modern, mid-size businesses transform the way they manage …" at bounding box center [483, 252] width 405 height 262
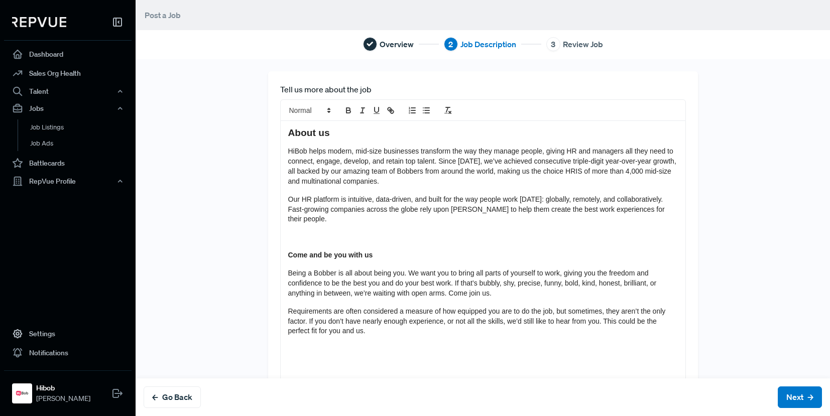
click at [492, 161] on span "HiBob helps modern, mid-size businesses transform the way they manage people, g…" at bounding box center [483, 166] width 390 height 38
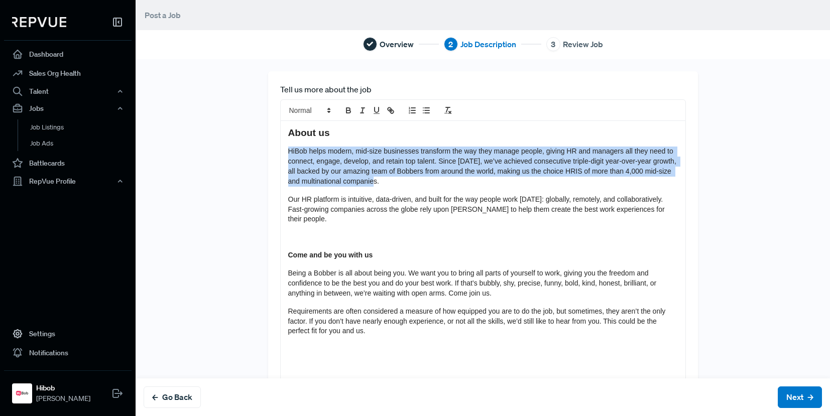
drag, startPoint x: 315, startPoint y: 156, endPoint x: 494, endPoint y: 179, distance: 180.3
click at [494, 179] on p "HiBob helps modern, mid-size businesses transform the way they manage people, g…" at bounding box center [483, 167] width 390 height 40
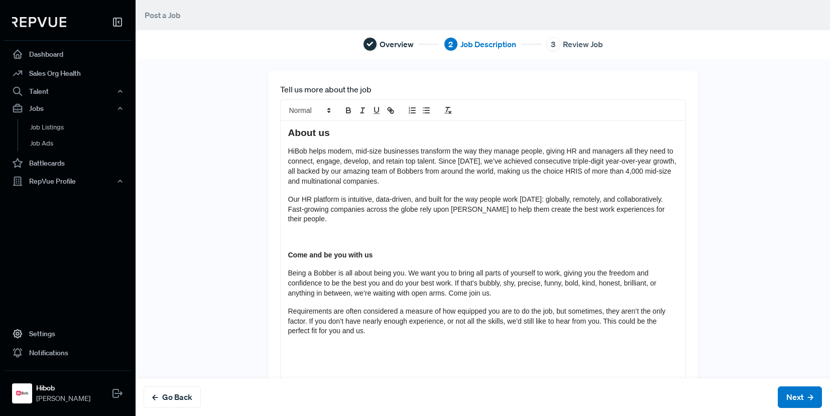
drag, startPoint x: 472, startPoint y: 176, endPoint x: 530, endPoint y: 178, distance: 58.8
click at [530, 178] on p "HiBob helps modern, mid-size businesses transform the way they manage people, g…" at bounding box center [483, 167] width 390 height 40
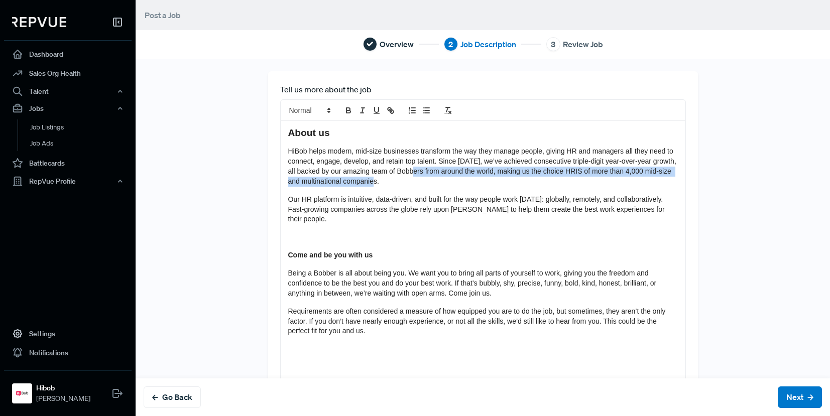
drag, startPoint x: 532, startPoint y: 180, endPoint x: 407, endPoint y: 168, distance: 126.1
click at [410, 169] on p "HiBob helps modern, mid-size businesses transform the way they manage people, g…" at bounding box center [483, 167] width 390 height 40
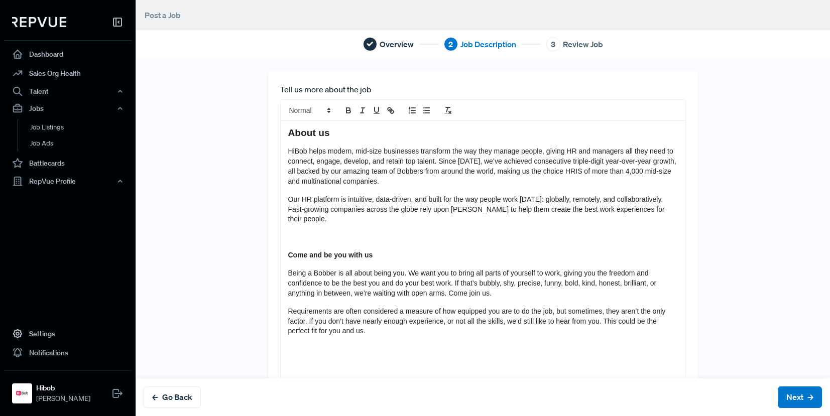
click at [406, 168] on span "HiBob helps modern, mid-size businesses transform the way they manage people, g…" at bounding box center [483, 166] width 390 height 38
drag, startPoint x: 519, startPoint y: 164, endPoint x: 531, endPoint y: 165, distance: 12.1
click at [523, 165] on span "HiBob helps modern, mid-size businesses transform the way they manage people, g…" at bounding box center [483, 166] width 390 height 38
click at [531, 165] on span "HiBob helps modern, mid-size businesses transform the way they manage people, g…" at bounding box center [483, 166] width 390 height 38
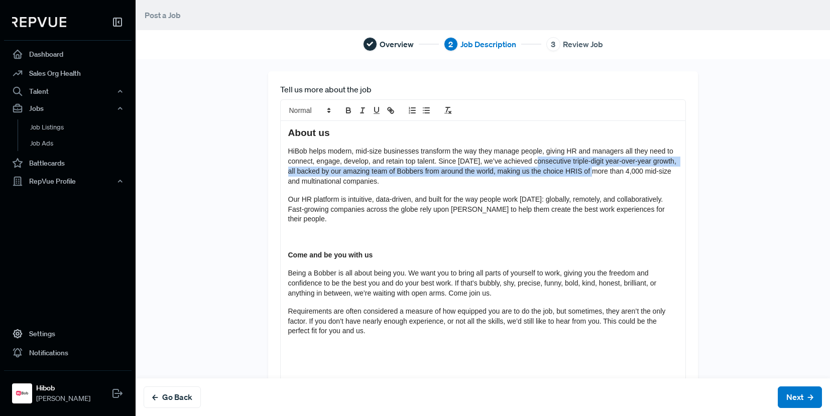
drag, startPoint x: 537, startPoint y: 167, endPoint x: 593, endPoint y: 168, distance: 56.3
click at [593, 168] on p "HiBob helps modern, mid-size businesses transform the way they manage people, g…" at bounding box center [483, 167] width 390 height 40
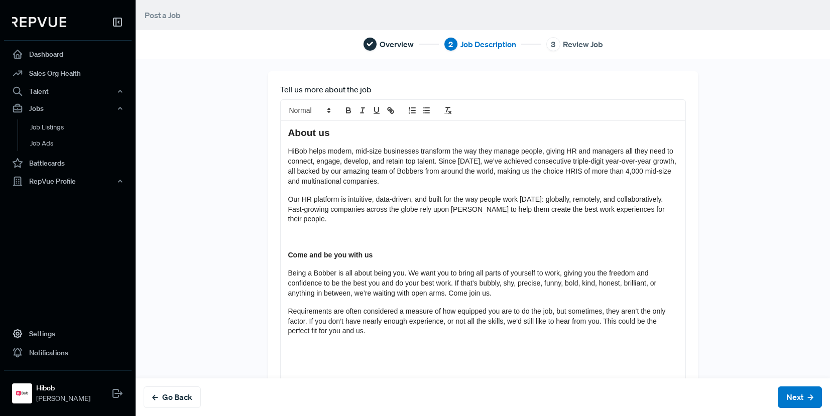
click at [594, 168] on span "HiBob helps modern, mid-size businesses transform the way they manage people, g…" at bounding box center [483, 166] width 390 height 38
click at [590, 170] on span "HiBob helps modern, mid-size businesses transform the way they manage people, g…" at bounding box center [483, 166] width 390 height 38
click at [613, 170] on span "HiBob helps modern, mid-size businesses transform the way they manage people, g…" at bounding box center [483, 166] width 390 height 38
click at [654, 180] on p "HiBob helps modern, mid-size businesses transform the way they manage people, g…" at bounding box center [483, 167] width 390 height 40
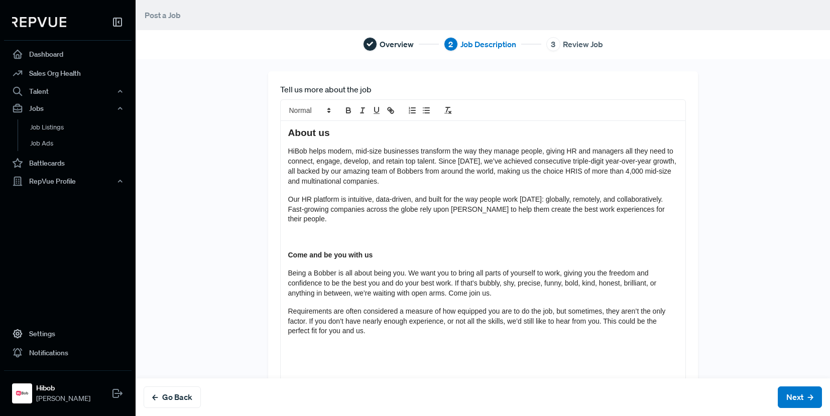
click at [625, 177] on p "HiBob helps modern, mid-size businesses transform the way they manage people, g…" at bounding box center [483, 167] width 390 height 40
click at [628, 175] on span "HiBob helps modern, mid-size businesses transform the way they manage people, g…" at bounding box center [483, 166] width 390 height 38
click at [640, 176] on p "HiBob helps modern, mid-size businesses transform the way they manage people, g…" at bounding box center [483, 167] width 390 height 40
drag, startPoint x: 638, startPoint y: 174, endPoint x: 668, endPoint y: 175, distance: 29.7
click at [668, 175] on p "HiBob helps modern, mid-size businesses transform the way they manage people, g…" at bounding box center [483, 167] width 390 height 40
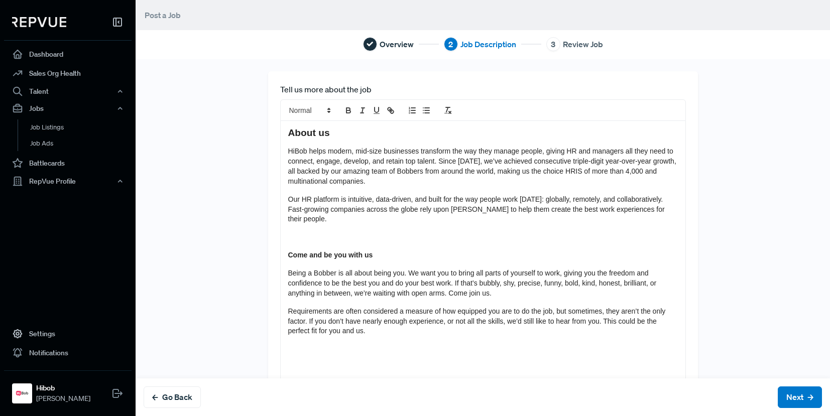
click at [641, 175] on span "HiBob helps modern, mid-size businesses transform the way they manage people, g…" at bounding box center [483, 166] width 390 height 38
click at [281, 183] on div "About us HiBob helps modern, mid-size businesses transform the way they manage …" at bounding box center [483, 252] width 405 height 262
click at [335, 178] on span "HiBob helps modern, mid-size businesses transform the way they manage people, g…" at bounding box center [483, 166] width 390 height 38
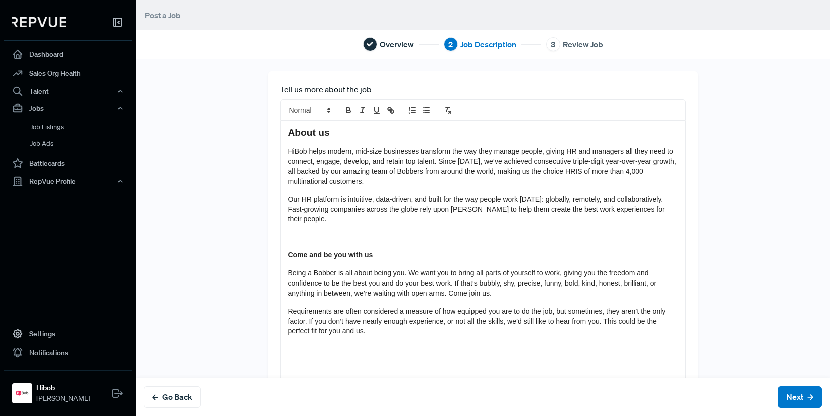
drag, startPoint x: 425, startPoint y: 144, endPoint x: 536, endPoint y: 153, distance: 111.4
click at [536, 153] on div "About us HiBob helps modern, mid-size businesses transform the way they manage …" at bounding box center [483, 252] width 405 height 262
click at [537, 153] on span "HiBob helps modern, mid-size businesses transform the way they manage people, g…" at bounding box center [483, 166] width 390 height 38
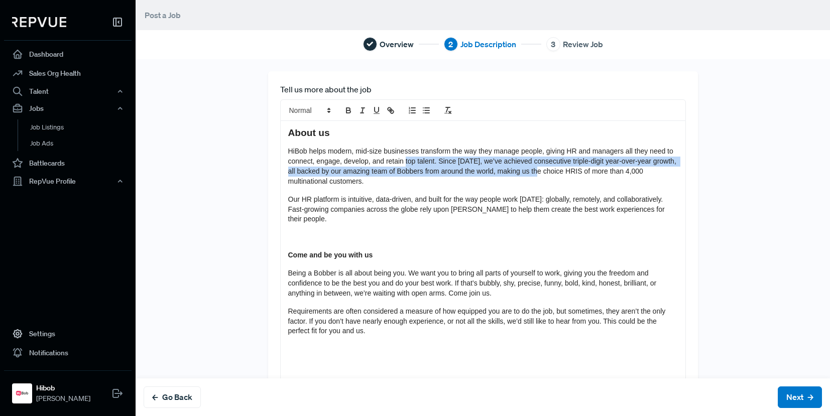
drag, startPoint x: 412, startPoint y: 158, endPoint x: 538, endPoint y: 176, distance: 127.8
click at [538, 176] on p "HiBob helps modern, mid-size businesses transform the way they manage people, g…" at bounding box center [483, 167] width 390 height 40
drag, startPoint x: 422, startPoint y: 166, endPoint x: 571, endPoint y: 169, distance: 149.2
click at [571, 169] on p "HiBob helps modern, mid-size businesses transform the way they manage people, g…" at bounding box center [483, 167] width 390 height 40
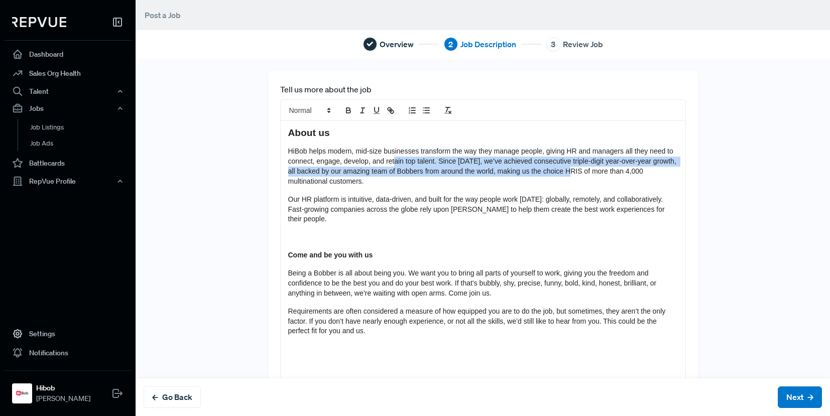
click at [572, 169] on span "HiBob helps modern, mid-size businesses transform the way they manage people, g…" at bounding box center [483, 166] width 390 height 38
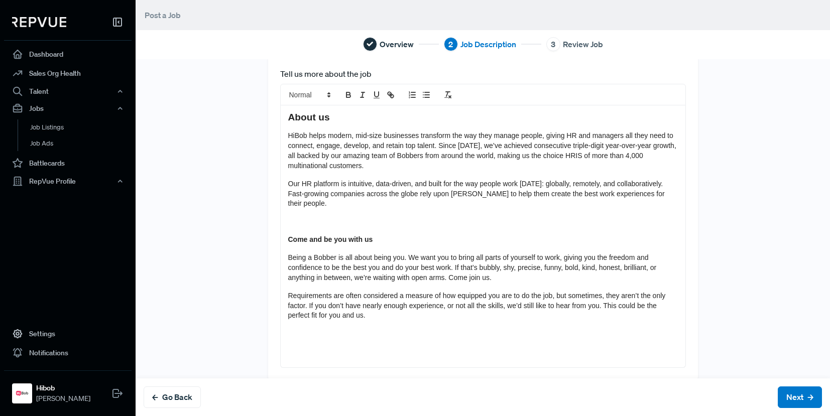
scroll to position [19, 0]
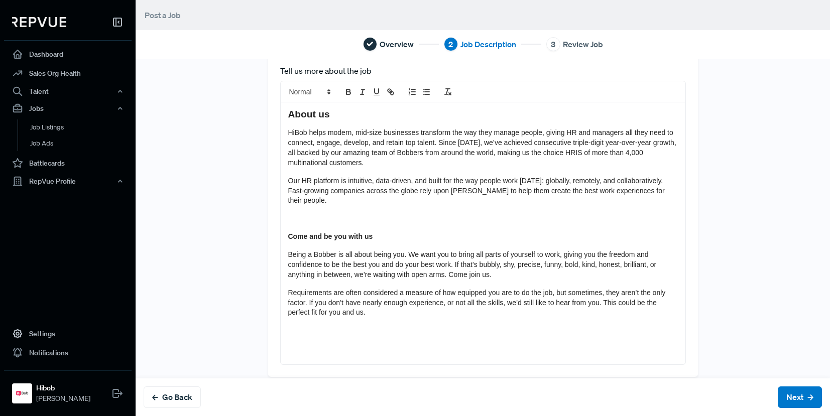
click at [396, 163] on p "HiBob helps modern, mid-size businesses transform the way they manage people, g…" at bounding box center [483, 148] width 390 height 40
drag, startPoint x: 337, startPoint y: 174, endPoint x: 440, endPoint y: 179, distance: 103.6
click at [440, 179] on div "About us HiBob helps modern, mid-size businesses transform the way they manage …" at bounding box center [483, 233] width 405 height 262
click at [361, 183] on span "Our HR platform is intuitive, data-driven, and built for the way people work [D…" at bounding box center [477, 191] width 379 height 28
drag, startPoint x: 382, startPoint y: 173, endPoint x: 482, endPoint y: 178, distance: 99.6
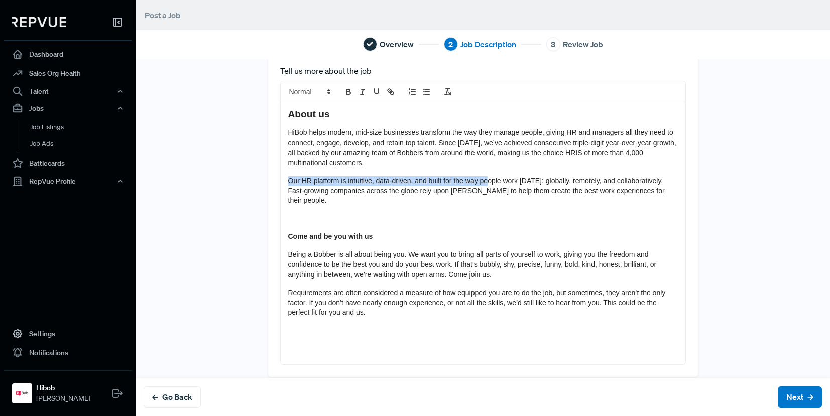
click at [481, 178] on p "Our HR platform is intuitive, data-driven, and built for the way people work [D…" at bounding box center [483, 191] width 390 height 30
click at [482, 178] on span "Our HR platform is intuitive, data-driven, and built for the way people work [D…" at bounding box center [477, 191] width 379 height 28
drag, startPoint x: 436, startPoint y: 175, endPoint x: 555, endPoint y: 185, distance: 119.5
click at [553, 185] on div "About us HiBob helps modern, mid-size businesses transform the way they manage …" at bounding box center [483, 233] width 405 height 262
drag, startPoint x: 555, startPoint y: 185, endPoint x: 463, endPoint y: 187, distance: 92.4
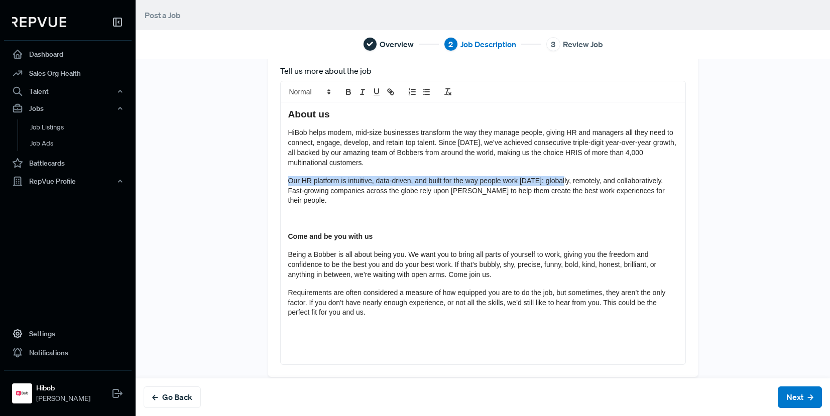
click at [555, 185] on p "Our HR platform is intuitive, data-driven, and built for the way people work [D…" at bounding box center [483, 191] width 390 height 30
drag, startPoint x: 599, startPoint y: 178, endPoint x: 616, endPoint y: 180, distance: 17.1
click at [616, 180] on span "Our HR platform is intuitive, data-driven, and built for the way people work [D…" at bounding box center [477, 191] width 379 height 28
drag, startPoint x: 482, startPoint y: 181, endPoint x: 618, endPoint y: 177, distance: 136.2
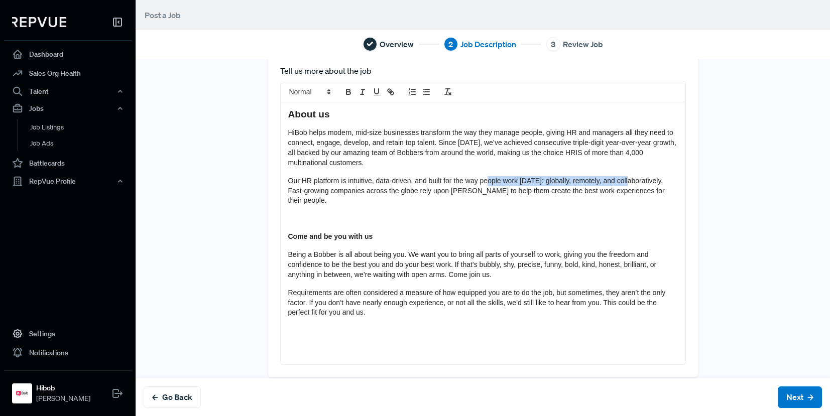
click at [618, 177] on span "Our HR platform is intuitive, data-driven, and built for the way people work [D…" at bounding box center [477, 191] width 379 height 28
drag, startPoint x: 303, startPoint y: 176, endPoint x: 415, endPoint y: 189, distance: 112.8
click at [381, 185] on div "About us HiBob helps modern, mid-size businesses transform the way they manage …" at bounding box center [483, 233] width 405 height 262
click at [430, 193] on span "Our HR platform is intuitive, data-driven, and built for the way people work [D…" at bounding box center [477, 191] width 379 height 28
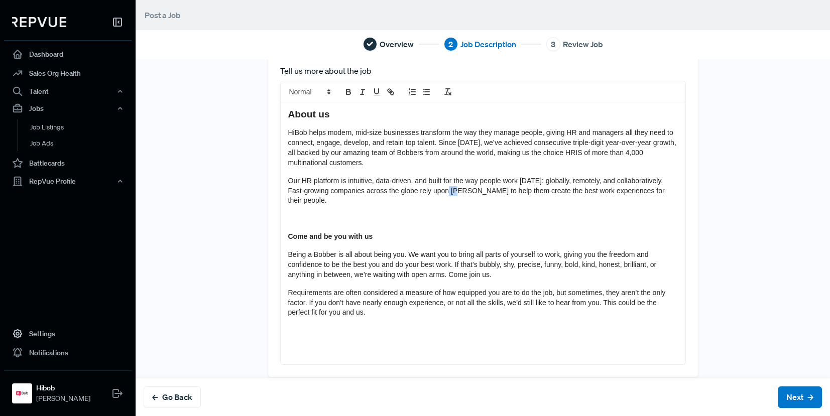
click at [429, 193] on span "Our HR platform is intuitive, data-driven, and built for the way people work [D…" at bounding box center [477, 191] width 379 height 28
click at [365, 195] on span "Our HR platform is intuitive, data-driven, and built for the way people work [D…" at bounding box center [477, 191] width 379 height 28
click at [366, 194] on span "Our HR platform is intuitive, data-driven, and built for the way people work [D…" at bounding box center [477, 191] width 379 height 28
click at [399, 181] on span "Our HR platform is intuitive, data-driven, and built for the way people work [D…" at bounding box center [477, 191] width 379 height 28
click at [375, 189] on span "Our HR platform is intuitive, data-driven, and built for the way people work [D…" at bounding box center [477, 191] width 379 height 28
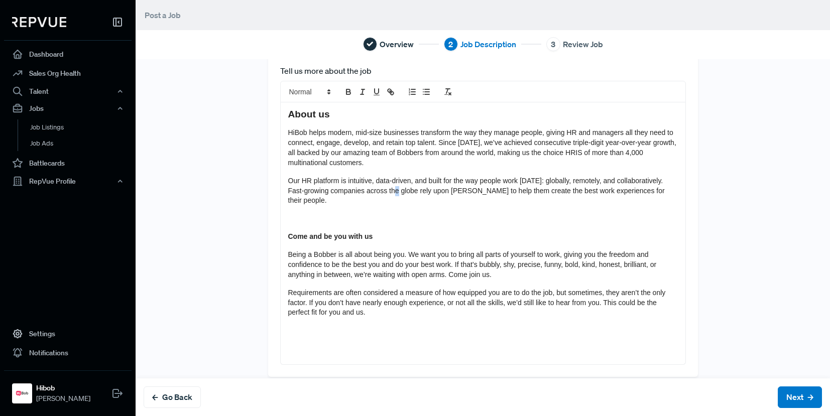
click at [376, 188] on span "Our HR platform is intuitive, data-driven, and built for the way people work [D…" at bounding box center [477, 191] width 379 height 28
click at [367, 192] on span "Our HR platform is intuitive, data-driven, and built for the way people work [D…" at bounding box center [476, 191] width 377 height 28
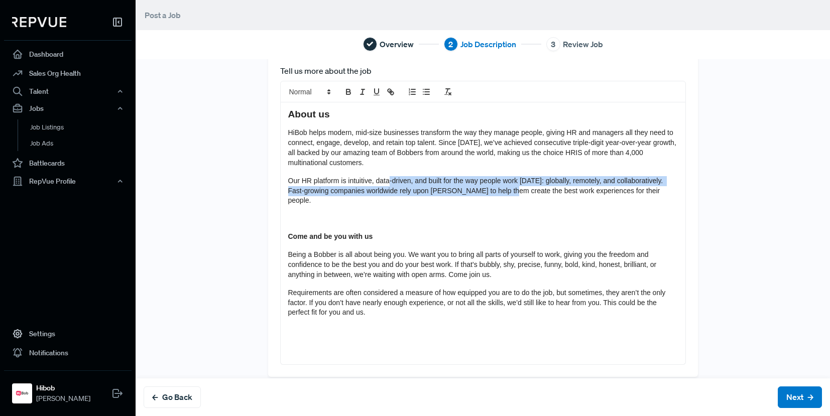
drag, startPoint x: 436, startPoint y: 191, endPoint x: 487, endPoint y: 193, distance: 50.8
click at [487, 193] on span "Our HR platform is intuitive, data-driven, and built for the way people work [D…" at bounding box center [476, 191] width 377 height 28
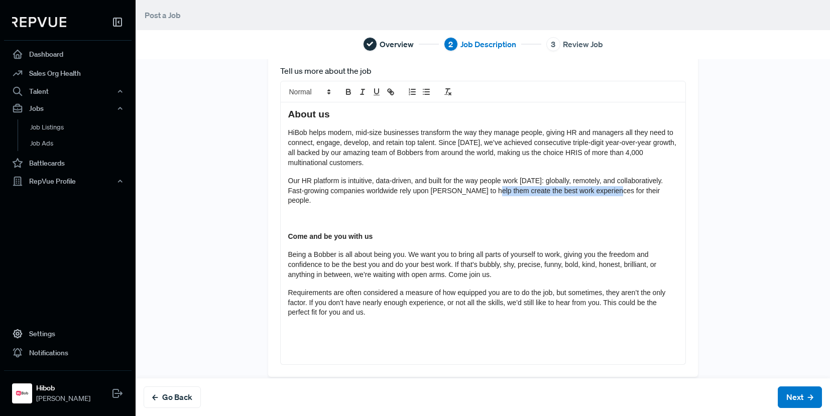
drag, startPoint x: 531, startPoint y: 187, endPoint x: 610, endPoint y: 198, distance: 79.2
click at [602, 197] on div "About us HiBob helps modern, mid-size businesses transform the way they manage …" at bounding box center [483, 233] width 405 height 262
click at [610, 198] on div "About us HiBob helps modern, mid-size businesses transform the way they manage …" at bounding box center [483, 233] width 405 height 262
click at [513, 198] on div "About us HiBob helps modern, mid-size businesses transform the way they manage …" at bounding box center [483, 233] width 405 height 262
drag, startPoint x: 512, startPoint y: 206, endPoint x: 505, endPoint y: 208, distance: 6.8
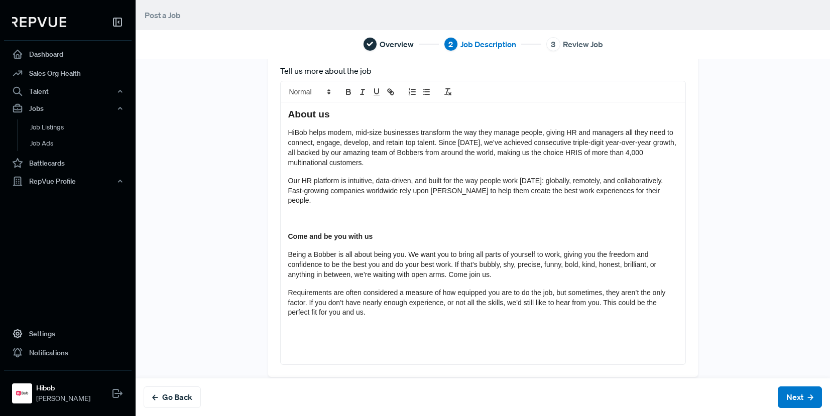
click at [514, 214] on p at bounding box center [483, 219] width 390 height 10
click at [300, 216] on div "About us HiBob helps modern, mid-size businesses transform the way they manage …" at bounding box center [483, 233] width 405 height 262
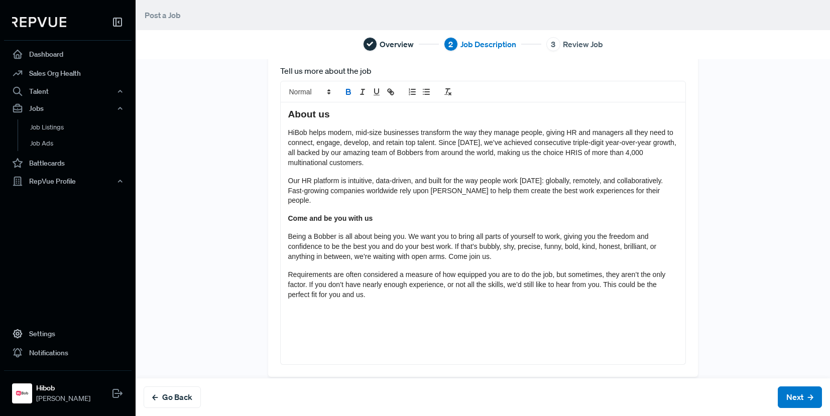
drag, startPoint x: 251, startPoint y: 213, endPoint x: 202, endPoint y: 213, distance: 48.2
click at [202, 213] on div "Tell us more about the job About us HiBob helps modern, mid-size businesses tra…" at bounding box center [483, 215] width 663 height 324
click at [296, 89] on span at bounding box center [309, 92] width 49 height 12
click at [296, 152] on span at bounding box center [321, 156] width 64 height 18
click at [334, 216] on div "About us HiBob helps modern, mid-size businesses transform the way they manage …" at bounding box center [483, 233] width 405 height 262
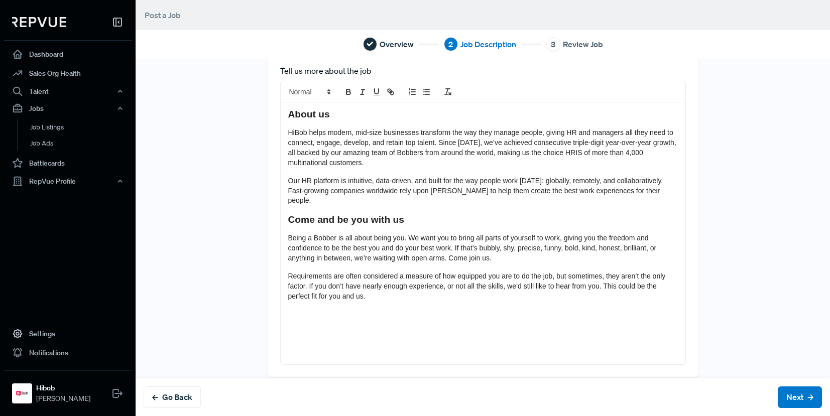
click at [332, 214] on strong "Come and be you with us" at bounding box center [346, 219] width 116 height 11
click at [336, 214] on strong "Come and be you with us" at bounding box center [346, 219] width 116 height 11
click at [348, 214] on strong "Come and Be you with us" at bounding box center [346, 219] width 117 height 11
click at [365, 214] on strong "Come and Be You with us" at bounding box center [347, 219] width 118 height 11
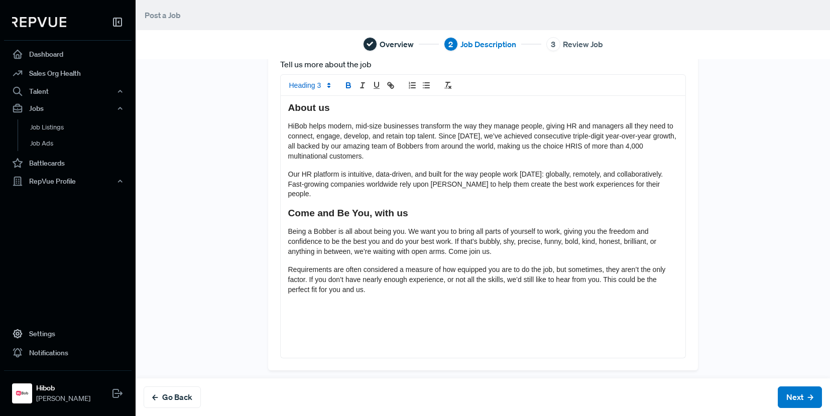
scroll to position [30, 0]
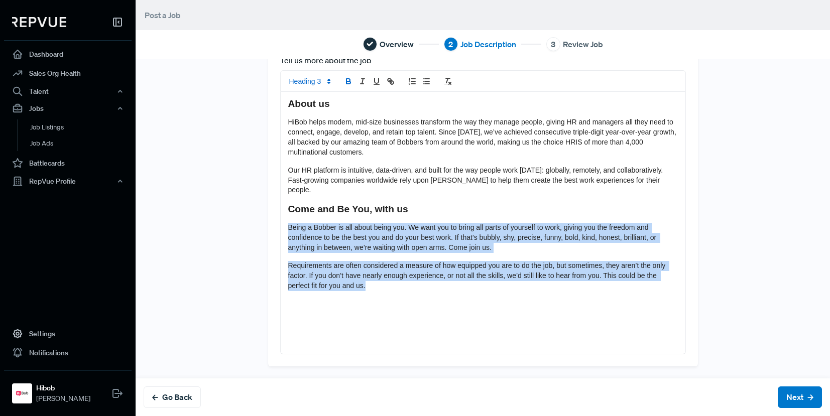
drag, startPoint x: 457, startPoint y: 209, endPoint x: 617, endPoint y: 275, distance: 173.9
click at [618, 275] on div "About us HiBob helps modern, mid-size businesses transform the way they manage …" at bounding box center [483, 223] width 405 height 262
click at [617, 275] on p "Requirements are often considered a measure of how equipped you are to do the j…" at bounding box center [483, 276] width 390 height 30
drag, startPoint x: 602, startPoint y: 277, endPoint x: 269, endPoint y: 223, distance: 337.5
click at [269, 223] on div "Tell us more about the job About us HiBob helps modern, mid-size businesses tra…" at bounding box center [483, 204] width 430 height 324
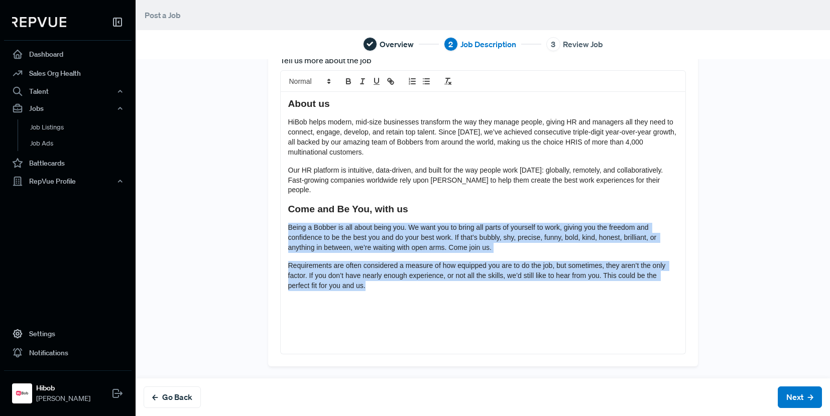
drag, startPoint x: 400, startPoint y: 238, endPoint x: 378, endPoint y: 233, distance: 22.7
click at [400, 239] on span "Being a Bobber is all about being you. We want you to bring all parts of yourse…" at bounding box center [473, 238] width 371 height 28
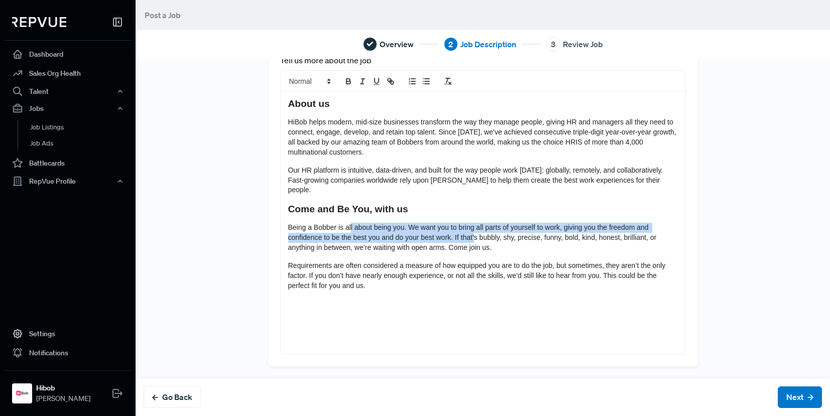
drag, startPoint x: 404, startPoint y: 225, endPoint x: 472, endPoint y: 228, distance: 67.9
click at [472, 228] on span "Being a Bobber is all about being you. We want you to bring all parts of yourse…" at bounding box center [473, 238] width 371 height 28
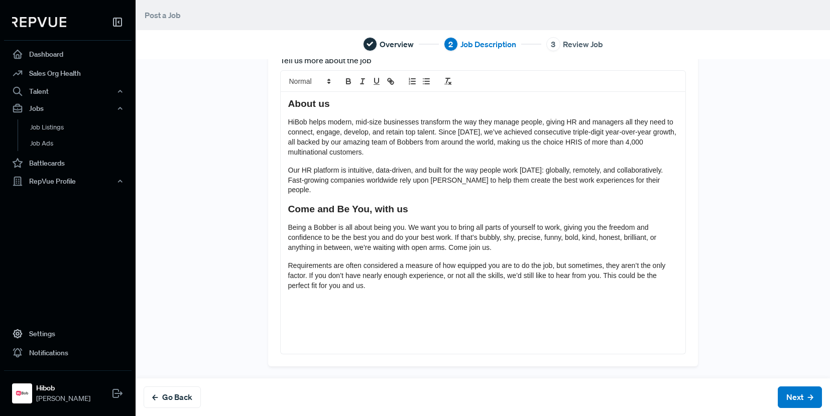
click at [472, 228] on span "Being a Bobber is all about being you. We want you to bring all parts of yourse…" at bounding box center [473, 238] width 371 height 28
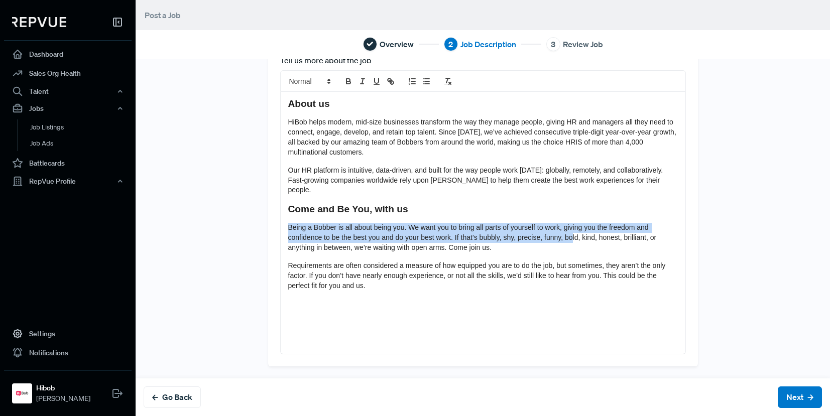
drag, startPoint x: 430, startPoint y: 207, endPoint x: 566, endPoint y: 231, distance: 137.2
click at [566, 231] on div "About us HiBob helps modern, mid-size businesses transform the way they manage …" at bounding box center [483, 223] width 405 height 262
click at [566, 231] on span "Being a Bobber is all about being you. We want you to bring all parts of yourse…" at bounding box center [473, 238] width 371 height 28
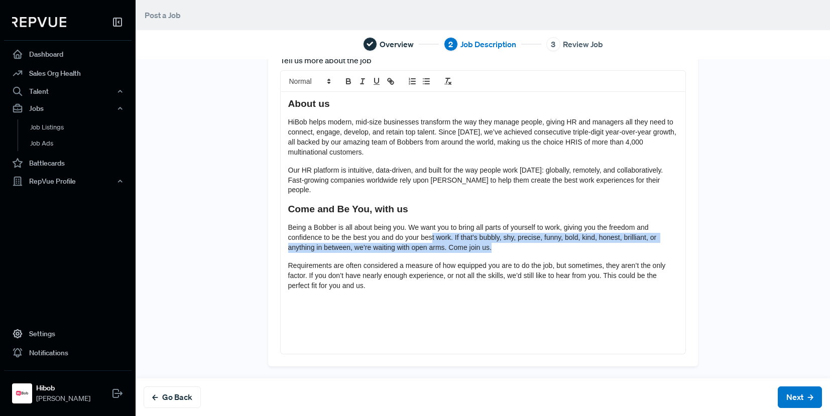
click at [423, 229] on p "Being a Bobber is all about being you. We want you to bring all parts of yourse…" at bounding box center [483, 238] width 390 height 30
drag, startPoint x: 427, startPoint y: 227, endPoint x: 416, endPoint y: 228, distance: 11.1
click at [427, 228] on span "Being a Bobber is all about being you. We want you to bring all parts of yourse…" at bounding box center [473, 238] width 371 height 28
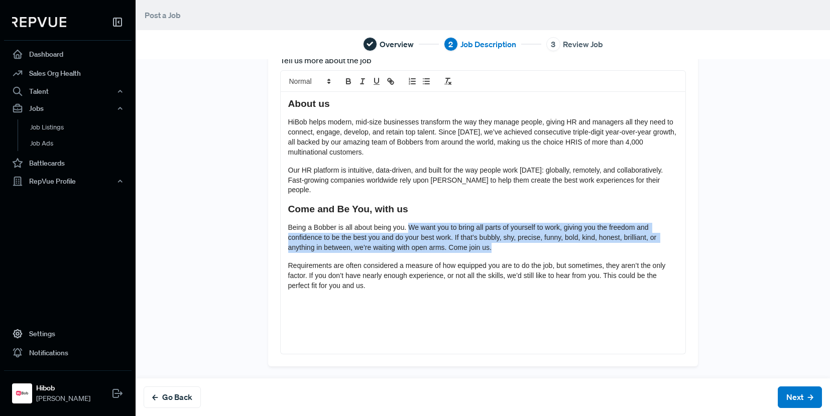
drag, startPoint x: 403, startPoint y: 221, endPoint x: 573, endPoint y: 246, distance: 171.0
click at [573, 246] on div "About us HiBob helps modern, mid-size businesses transform the way they manage …" at bounding box center [483, 223] width 405 height 262
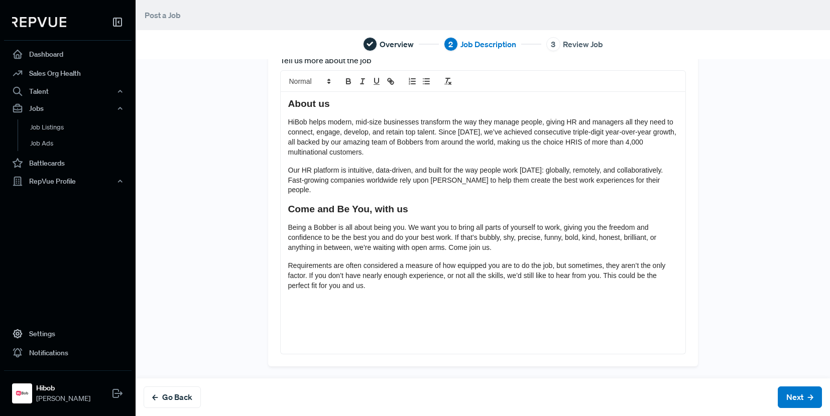
click at [572, 246] on div "About us HiBob helps modern, mid-size businesses transform the way they manage …" at bounding box center [483, 223] width 405 height 262
drag, startPoint x: 360, startPoint y: 228, endPoint x: 462, endPoint y: 244, distance: 102.7
click at [462, 243] on div "About us HiBob helps modern, mid-size businesses transform the way they manage …" at bounding box center [483, 223] width 405 height 262
click at [461, 244] on div "About us HiBob helps modern, mid-size businesses transform the way they manage …" at bounding box center [483, 223] width 405 height 262
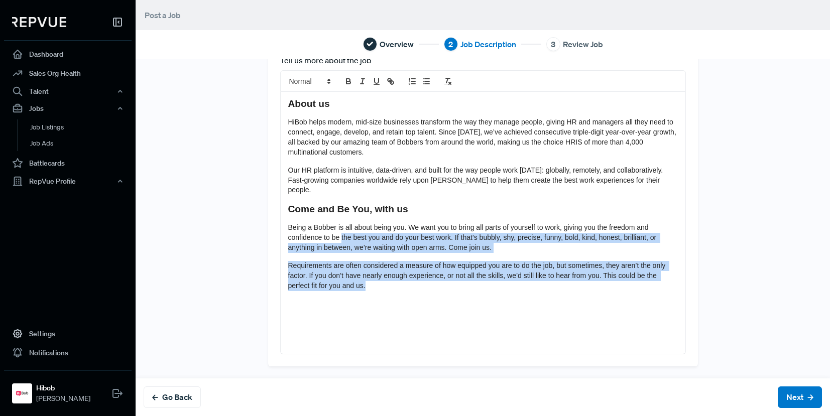
drag, startPoint x: 355, startPoint y: 228, endPoint x: 541, endPoint y: 275, distance: 192.2
click at [539, 275] on div "About us HiBob helps modern, mid-size businesses transform the way they manage …" at bounding box center [483, 223] width 405 height 262
click at [542, 274] on p "Requirements are often considered a measure of how equipped you are to do the j…" at bounding box center [483, 276] width 390 height 30
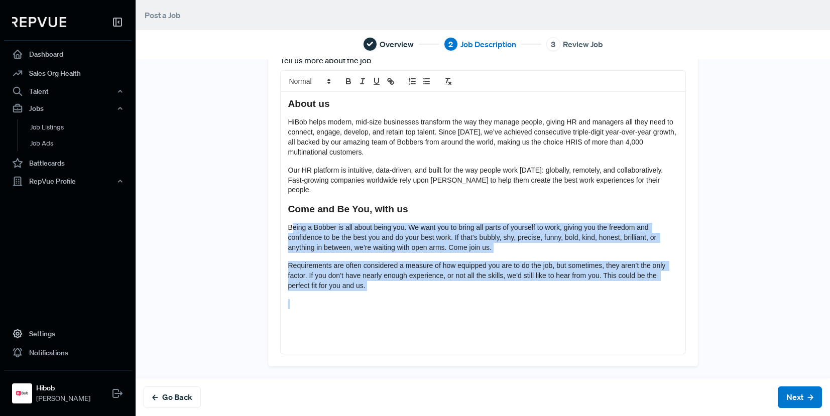
drag, startPoint x: 547, startPoint y: 282, endPoint x: 300, endPoint y: 219, distance: 255.4
click at [291, 219] on div "About us HiBob helps modern, mid-size businesses transform the way they manage …" at bounding box center [483, 223] width 405 height 262
click at [473, 263] on span "Requirements are often considered a measure of how equipped you are to do the j…" at bounding box center [478, 276] width 380 height 28
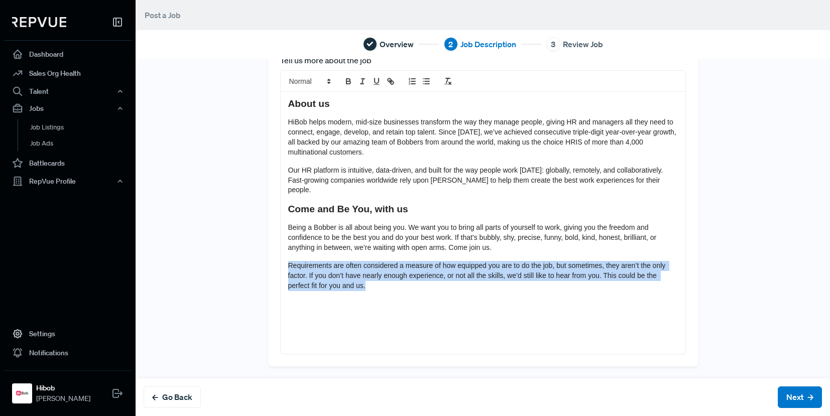
drag, startPoint x: 563, startPoint y: 272, endPoint x: 571, endPoint y: 277, distance: 9.5
click at [571, 277] on div "About us HiBob helps modern, mid-size businesses transform the way they manage …" at bounding box center [483, 223] width 405 height 262
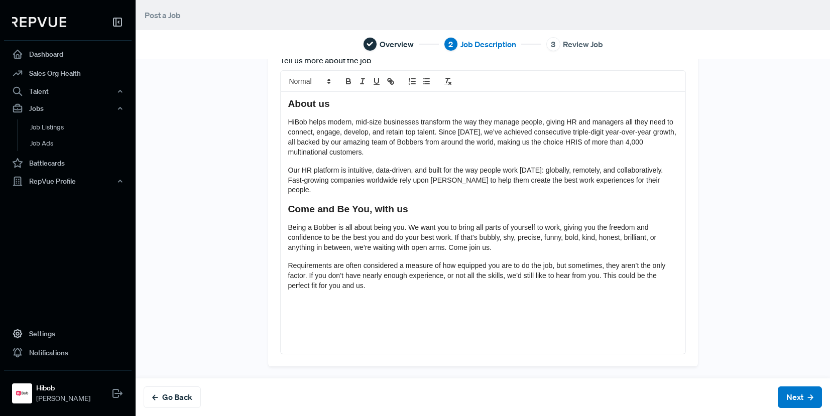
drag, startPoint x: 573, startPoint y: 278, endPoint x: 515, endPoint y: 278, distance: 57.3
click at [572, 278] on p "Requirements are often considered a measure of how equipped you are to do the j…" at bounding box center [483, 276] width 390 height 30
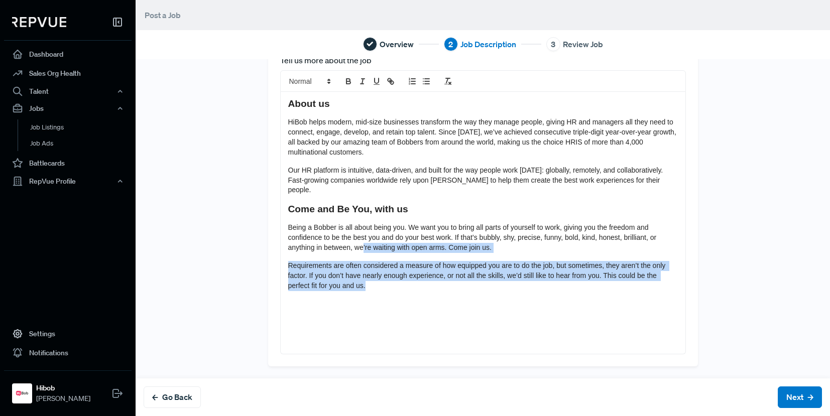
drag, startPoint x: 461, startPoint y: 277, endPoint x: 355, endPoint y: 239, distance: 112.6
click at [355, 239] on div "About us HiBob helps modern, mid-size businesses transform the way they manage …" at bounding box center [483, 223] width 405 height 262
click at [356, 239] on span "Being a Bobber is all about being you. We want you to bring all parts of yourse…" at bounding box center [473, 238] width 371 height 28
drag, startPoint x: 489, startPoint y: 268, endPoint x: 564, endPoint y: 287, distance: 77.1
click at [564, 287] on div "About us HiBob helps modern, mid-size businesses transform the way they manage …" at bounding box center [483, 223] width 405 height 262
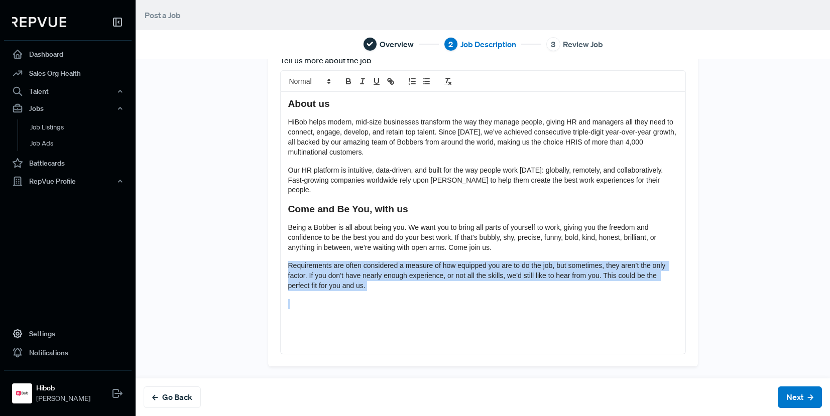
click at [563, 287] on div "About us HiBob helps modern, mid-size businesses transform the way they manage …" at bounding box center [483, 223] width 405 height 262
drag, startPoint x: 349, startPoint y: 265, endPoint x: 334, endPoint y: 257, distance: 17.1
click at [335, 259] on div "About us HiBob helps modern, mid-size businesses transform the way they manage …" at bounding box center [483, 223] width 405 height 262
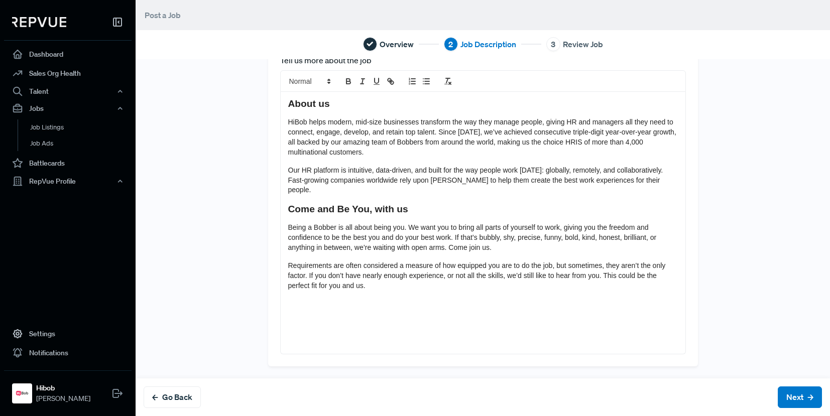
click at [334, 262] on span "Requirements are often considered a measure of how equipped you are to do the j…" at bounding box center [478, 276] width 380 height 28
drag, startPoint x: 388, startPoint y: 262, endPoint x: 394, endPoint y: 262, distance: 6.0
click at [394, 262] on span "Requirements are often considered a measure of how equipped you are to do the j…" at bounding box center [478, 276] width 380 height 28
click at [407, 263] on span "Requirements are often considered a measure of how equipped you are to do the j…" at bounding box center [478, 276] width 380 height 28
drag
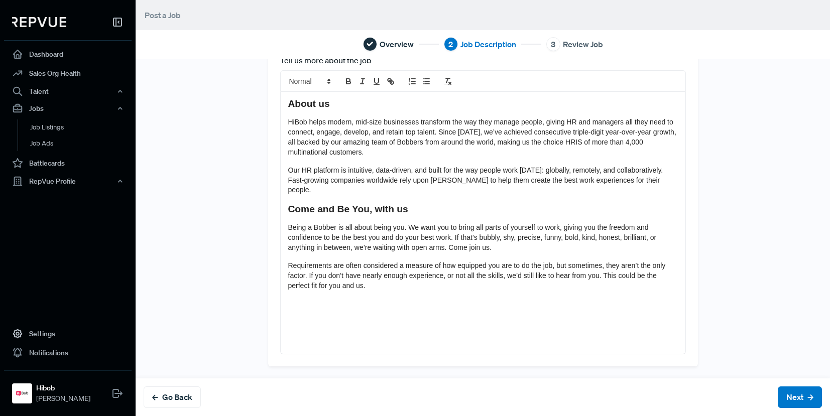
click at [431, 262] on span "Requirements are often considered a measure of how equipped you are to do the j…" at bounding box center [478, 276] width 380 height 28
click at [460, 265] on span "Requirements are often considered a measure of how equipped you are to do the j…" at bounding box center [478, 276] width 380 height 28
click at [430, 264] on span "Requirements are often considered a measure of how equipped you are to do the j…" at bounding box center [478, 276] width 380 height 28
click at [431, 264] on span "Requirements are often considered a measure of how equipped you are to do the j…" at bounding box center [478, 276] width 380 height 28
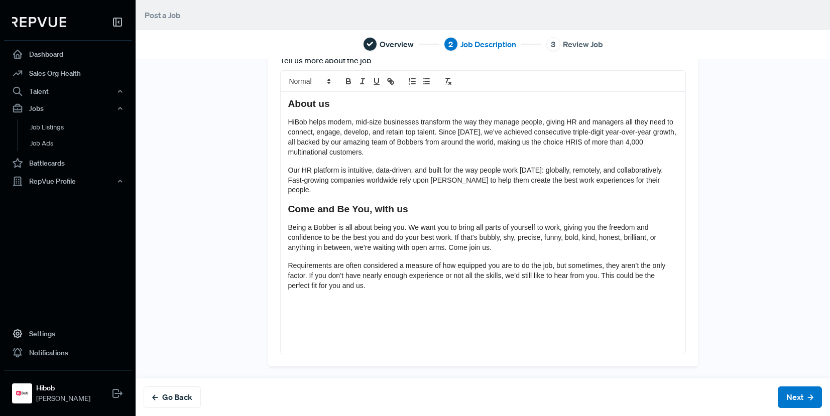
click at [413, 284] on div "About us HiBob helps modern, mid-size businesses transform the way they manage …" at bounding box center [483, 223] width 405 height 262
click at [431, 261] on p "Requirements are often considered a measure of how equipped you are to do the j…" at bounding box center [483, 276] width 390 height 30
click at [447, 269] on span "Requirements are often considered a measure of how equipped you are to do the j…" at bounding box center [478, 276] width 380 height 28
drag, startPoint x: 513, startPoint y: 263, endPoint x: 579, endPoint y: 275, distance: 67.4
click at [581, 274] on p "Requirements are often considered a measure of how equipped you are to do the j…" at bounding box center [483, 276] width 390 height 30
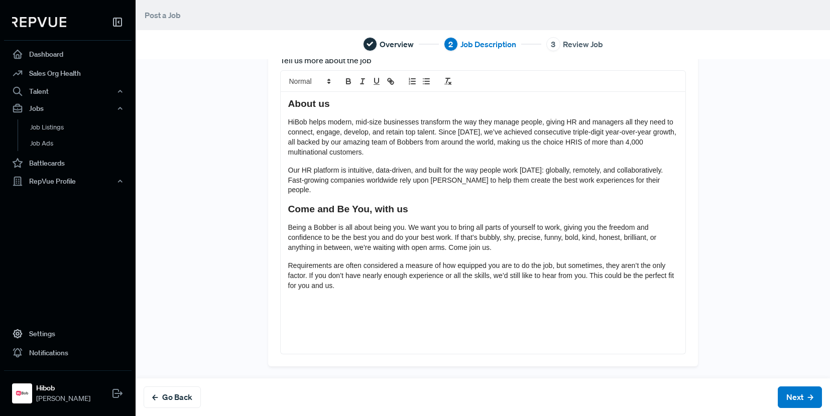
click at [579, 276] on p "Requirements are often considered a measure of how equipped you are to do the j…" at bounding box center [483, 276] width 390 height 30
click at [428, 262] on span "Requirements are often considered a measure of how equipped you are to do the j…" at bounding box center [482, 276] width 388 height 28
click at [435, 203] on h3 "Come and Be You, with us" at bounding box center [483, 209] width 390 height 12
click at [381, 262] on span "Requirements are often considered a measure of how equipped you are to do the j…" at bounding box center [482, 276] width 388 height 28
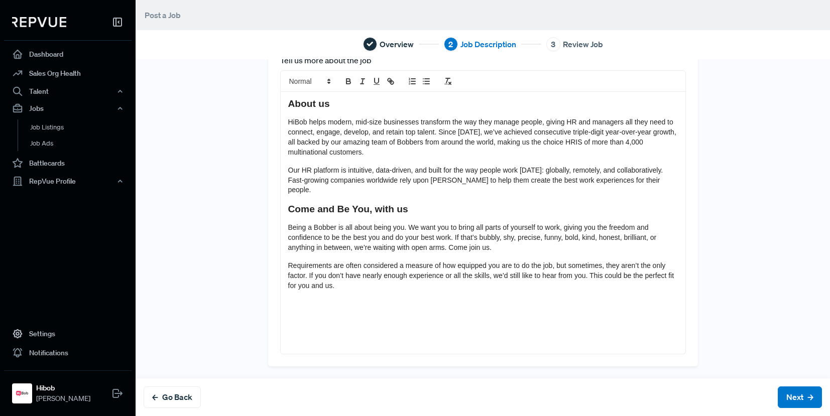
click at [373, 271] on p "Requirements are often considered a measure of how equipped you are to do the j…" at bounding box center [483, 276] width 390 height 30
click at [346, 273] on p "Requirements are often considered a measure of how equipped you are to do the j…" at bounding box center [483, 276] width 390 height 30
click at [323, 300] on strong "Job Requirements" at bounding box center [318, 304] width 61 height 8
click at [322, 300] on strong "Job Requirements" at bounding box center [318, 304] width 61 height 8
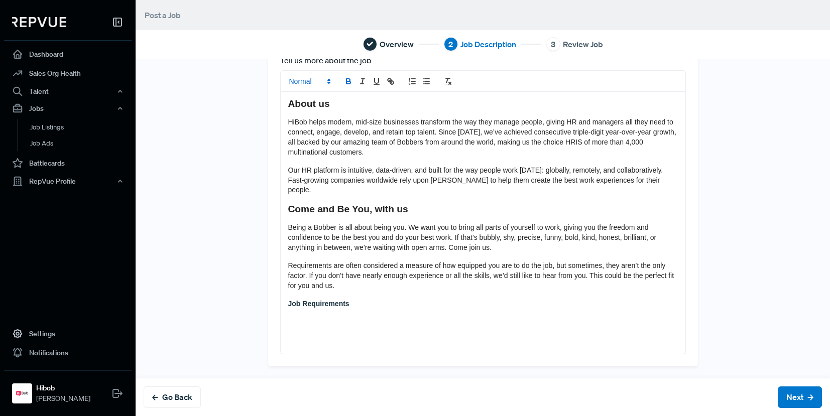
click at [294, 88] on div at bounding box center [483, 81] width 406 height 22
click at [300, 82] on span at bounding box center [309, 81] width 49 height 12
click at [301, 149] on span at bounding box center [321, 146] width 64 height 18
click at [439, 299] on h3 "Job Requirements" at bounding box center [483, 305] width 390 height 12
drag, startPoint x: 301, startPoint y: 326, endPoint x: 390, endPoint y: 315, distance: 90.1
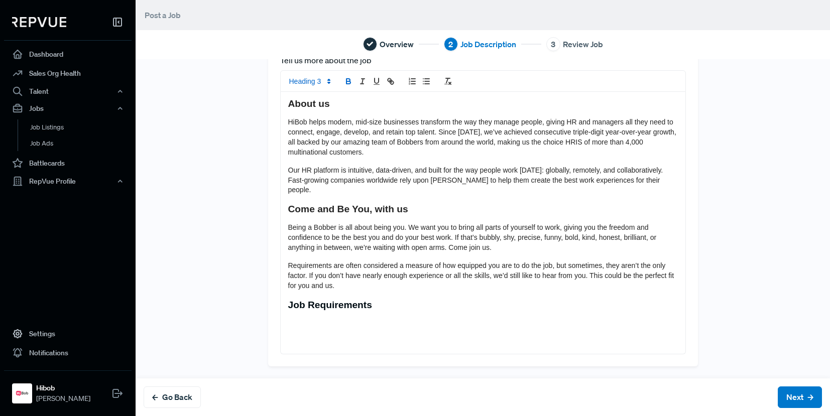
click at [307, 323] on div "About us HiBob helps modern, mid-size businesses transform the way they manage …" at bounding box center [483, 223] width 405 height 262
click at [397, 319] on p at bounding box center [483, 324] width 390 height 10
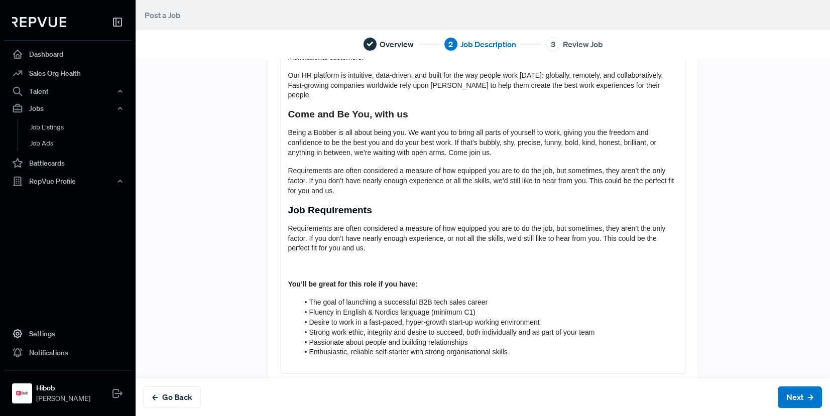
scroll to position [134, 0]
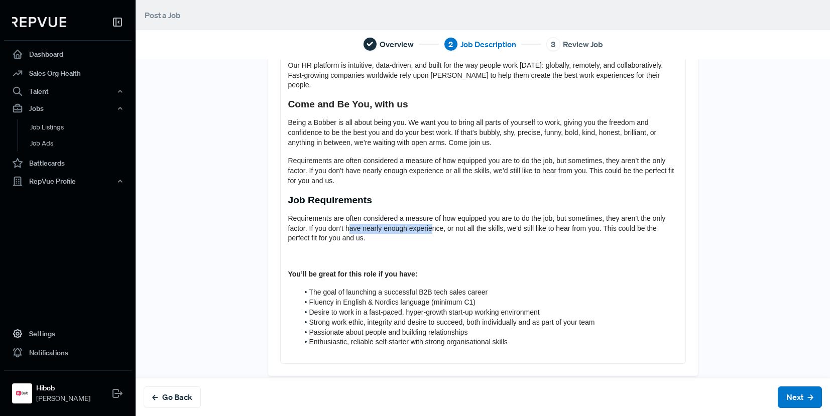
click at [424, 220] on span "Requirements are often considered a measure of how equipped you are to do the j…" at bounding box center [478, 228] width 380 height 28
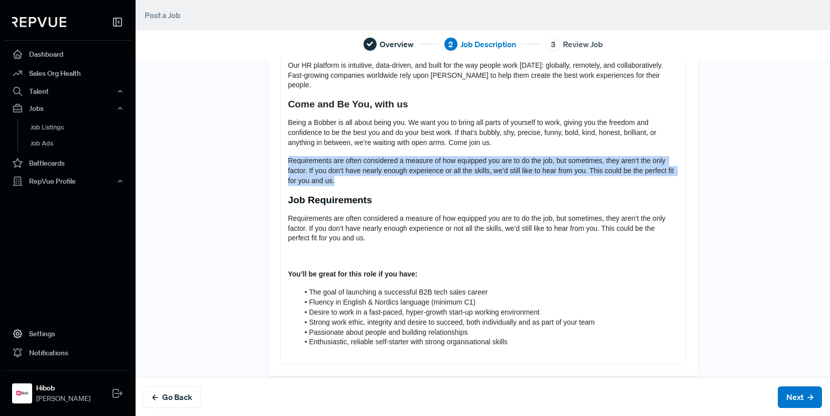
drag, startPoint x: 370, startPoint y: 167, endPoint x: 273, endPoint y: 144, distance: 99.3
click at [281, 144] on div "About us HiBob helps modern, mid-size businesses transform the way they manage …" at bounding box center [483, 175] width 405 height 377
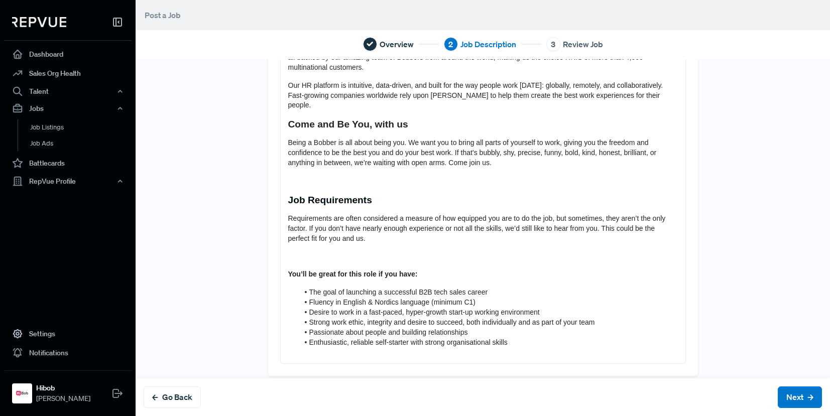
scroll to position [96, 0]
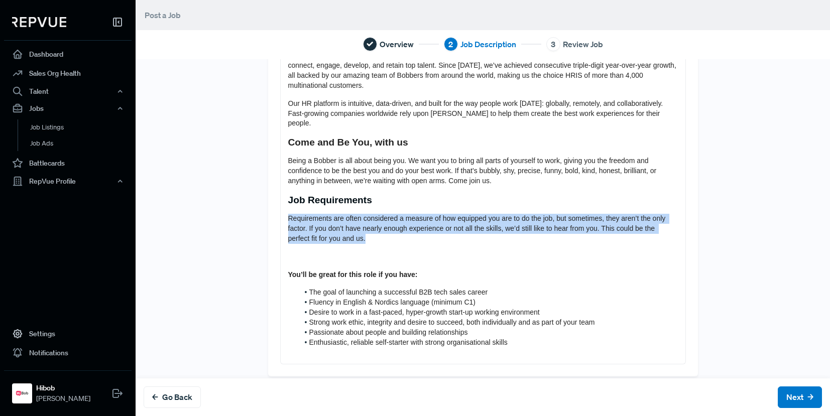
drag, startPoint x: 370, startPoint y: 229, endPoint x: 276, endPoint y: 211, distance: 95.5
click at [281, 211] on div "About us HiBob helps modern, mid-size businesses transform the way they manage …" at bounding box center [483, 194] width 405 height 339
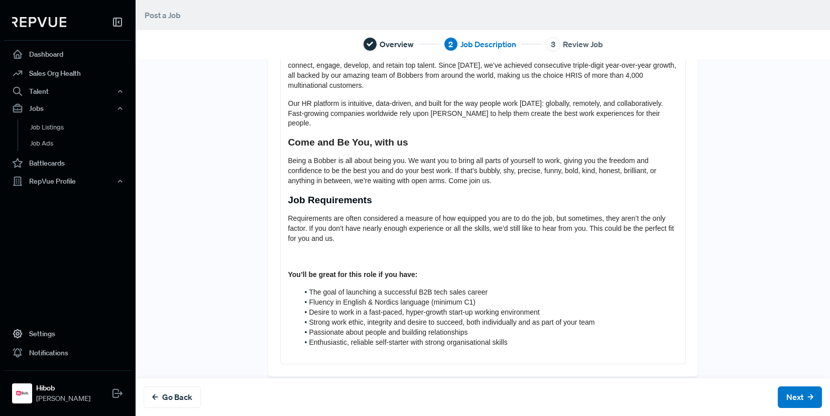
click at [438, 214] on span "Requirements are often considered a measure of how equipped you are to do the j…" at bounding box center [482, 228] width 388 height 28
click at [323, 252] on p at bounding box center [483, 257] width 390 height 10
click at [318, 252] on p at bounding box center [483, 257] width 390 height 10
click at [289, 256] on div "About us HiBob helps modern, mid-size businesses transform the way they manage …" at bounding box center [483, 194] width 405 height 339
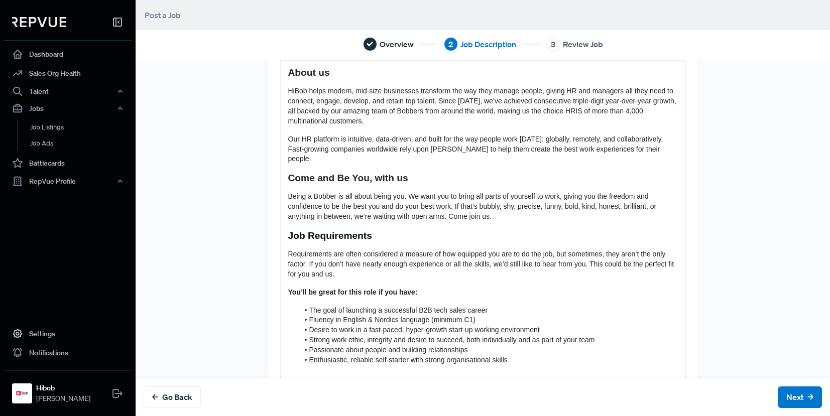
scroll to position [78, 0]
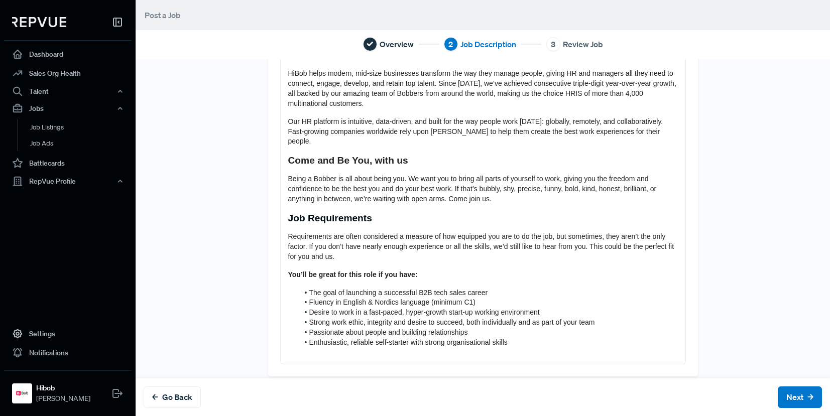
click at [380, 251] on p "Requirements are often considered a measure of how equipped you are to do the j…" at bounding box center [483, 247] width 390 height 30
drag, startPoint x: 375, startPoint y: 272, endPoint x: 447, endPoint y: 283, distance: 72.2
click at [445, 283] on div "About us HiBob helps modern, mid-size businesses transform the way they manage …" at bounding box center [483, 203] width 405 height 320
click at [447, 289] on span "The goal of launching a successful B2B tech sales career" at bounding box center [398, 293] width 179 height 8
drag, startPoint x: 356, startPoint y: 286, endPoint x: 393, endPoint y: 294, distance: 38.1
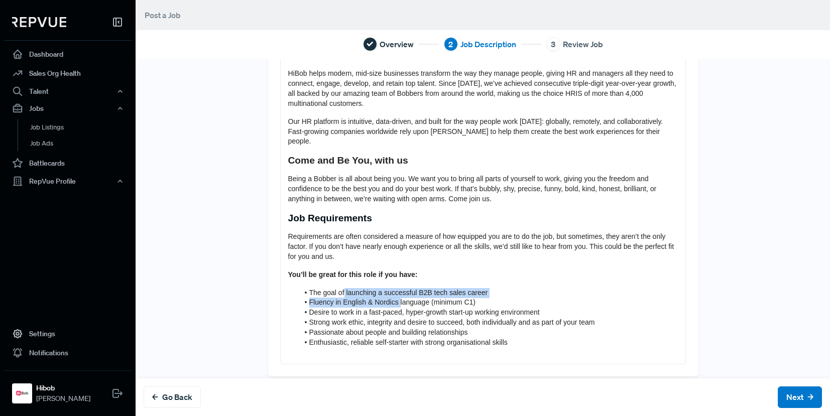
click at [393, 294] on ol "The goal of launching a successful B2B tech sales career Fluency in English & N…" at bounding box center [483, 318] width 390 height 60
click at [393, 298] on span "Fluency in English & Nordics language (minimum C1)" at bounding box center [392, 302] width 166 height 8
drag, startPoint x: 411, startPoint y: 293, endPoint x: 451, endPoint y: 293, distance: 40.2
click at [451, 298] on span "Fluency in English & Nordics language (minimum C1)" at bounding box center [392, 302] width 166 height 8
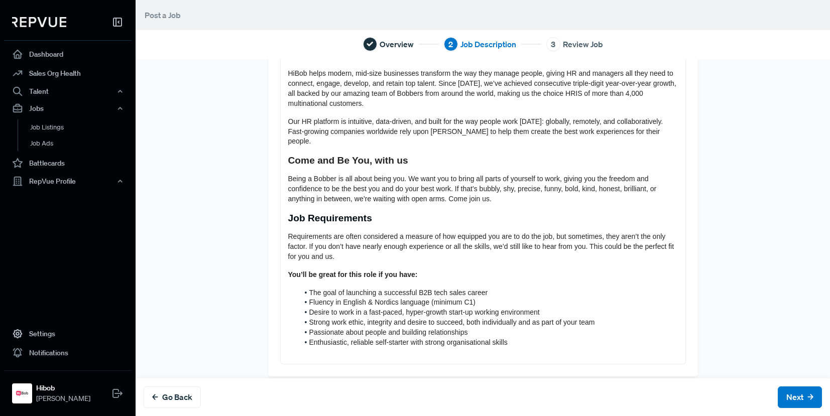
click at [366, 298] on span "Fluency in English & Nordics language (minimum C1)" at bounding box center [392, 302] width 166 height 8
click at [361, 298] on span "Fluency in English & Nordics language (minimum C1)" at bounding box center [392, 302] width 166 height 8
click at [363, 298] on span "Fluency in English & Nordics language (minimum C1)" at bounding box center [392, 302] width 166 height 8
click at [448, 298] on span "Fluency in English and a Nordics language (minimum C1)" at bounding box center [398, 302] width 179 height 8
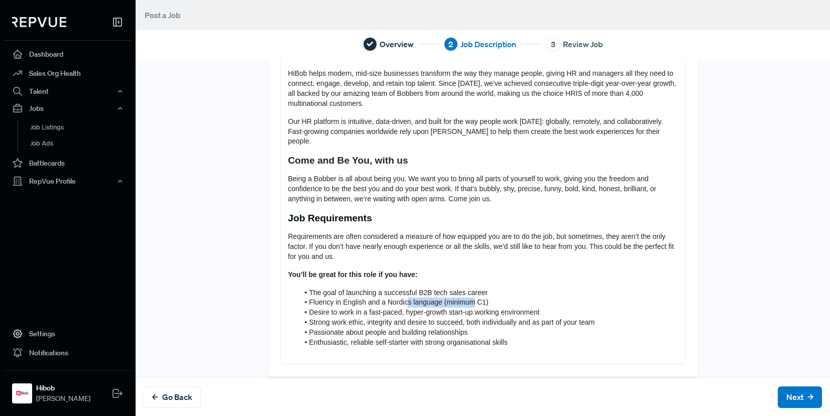
drag, startPoint x: 399, startPoint y: 292, endPoint x: 467, endPoint y: 291, distance: 68.3
click at [467, 298] on span "Fluency in English and a Nordics language (minimum C1)" at bounding box center [398, 302] width 179 height 8
drag, startPoint x: 386, startPoint y: 294, endPoint x: 448, endPoint y: 302, distance: 62.4
click at [448, 302] on ol "The goal of launching a successful B2B tech sales career Fluency in English and…" at bounding box center [483, 318] width 390 height 60
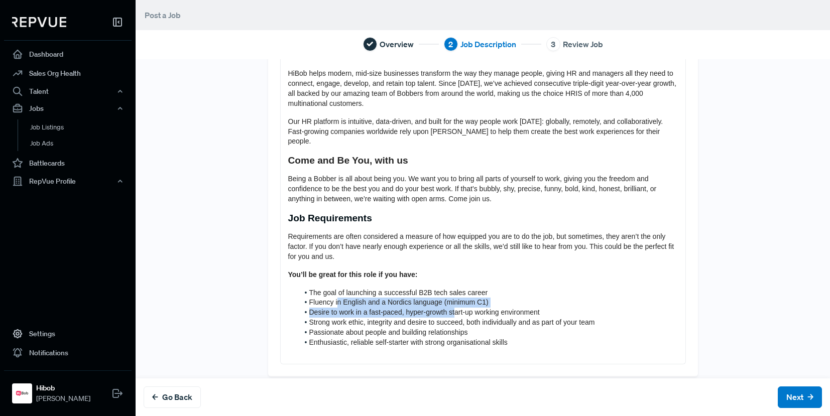
click at [448, 308] on span "Desire to work in a fast-paced, hyper-growth start-up working environment" at bounding box center [424, 312] width 231 height 8
drag, startPoint x: 331, startPoint y: 300, endPoint x: 430, endPoint y: 300, distance: 98.9
click at [430, 308] on span "Desire to work in a fast-paced, hyper-growth start-up working environment" at bounding box center [424, 312] width 231 height 8
click at [335, 298] on span "Fluency in English and a Nordics language (minimum C1)" at bounding box center [398, 302] width 179 height 8
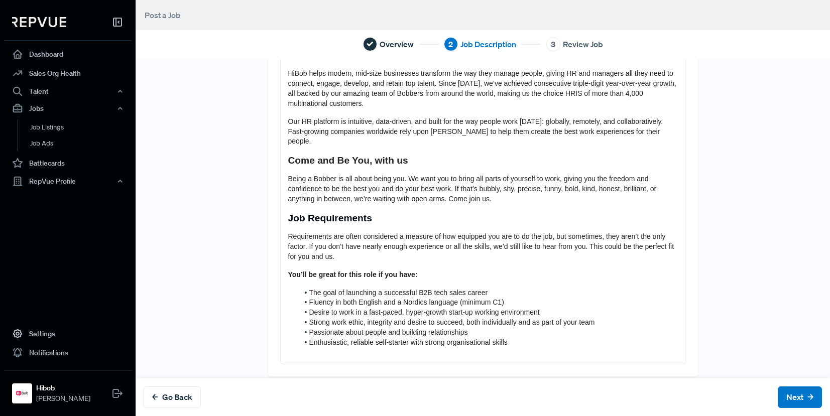
click at [395, 298] on span "Fluency in both English and a Nordics language (minimum C1)" at bounding box center [406, 302] width 195 height 8
drag, startPoint x: 379, startPoint y: 303, endPoint x: 412, endPoint y: 303, distance: 33.1
click at [412, 308] on span "Desire to work in a fast-paced, hyper-growth start-up working environment" at bounding box center [424, 312] width 231 height 8
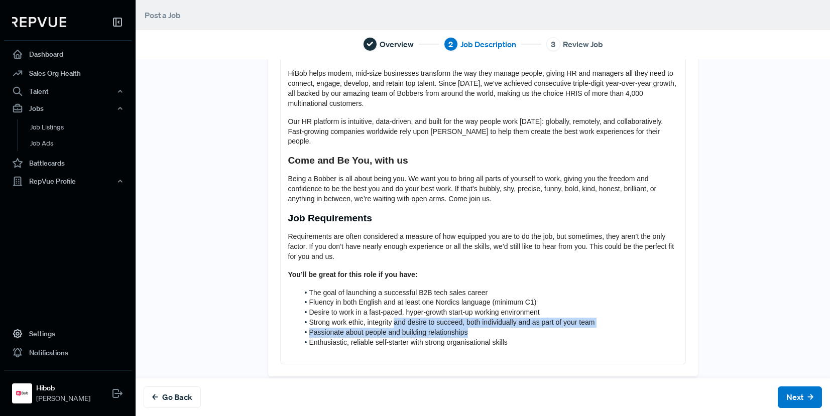
drag, startPoint x: 440, startPoint y: 320, endPoint x: 492, endPoint y: 319, distance: 51.8
click at [492, 319] on ol "The goal of launching a successful B2B tech sales career Fluency in both Englis…" at bounding box center [483, 318] width 390 height 60
click at [492, 328] on li "Passionate about people and building relationships" at bounding box center [488, 333] width 379 height 10
drag, startPoint x: 337, startPoint y: 313, endPoint x: 478, endPoint y: 311, distance: 141.6
click at [478, 318] on span "Strong work ethic, integrity and desire to succeed, both individually and as pa…" at bounding box center [452, 322] width 286 height 8
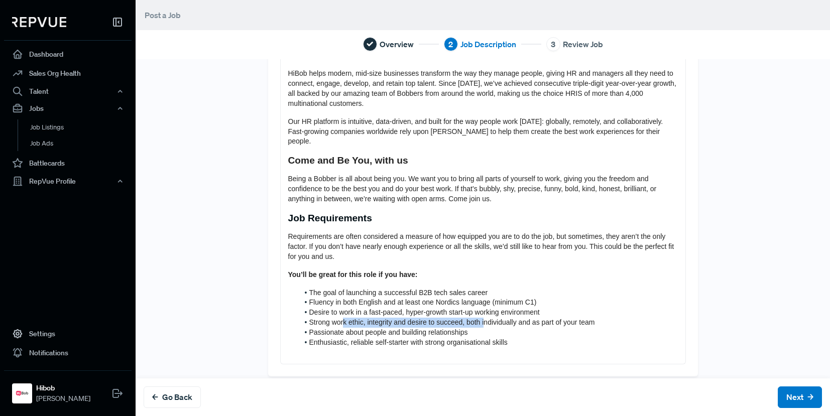
click at [478, 318] on span "Strong work ethic, integrity and desire to succeed, both individually and as pa…" at bounding box center [452, 322] width 286 height 8
drag, startPoint x: 324, startPoint y: 310, endPoint x: 382, endPoint y: 308, distance: 57.8
click at [382, 318] on li "Strong work ethic, integrity and desire to succeed, both individually and as pa…" at bounding box center [488, 323] width 379 height 10
drag, startPoint x: 384, startPoint y: 308, endPoint x: 358, endPoint y: 309, distance: 26.2
click at [384, 318] on li "Strong work ethic, integrity and desire to succeed, both individually and as pa…" at bounding box center [488, 323] width 379 height 10
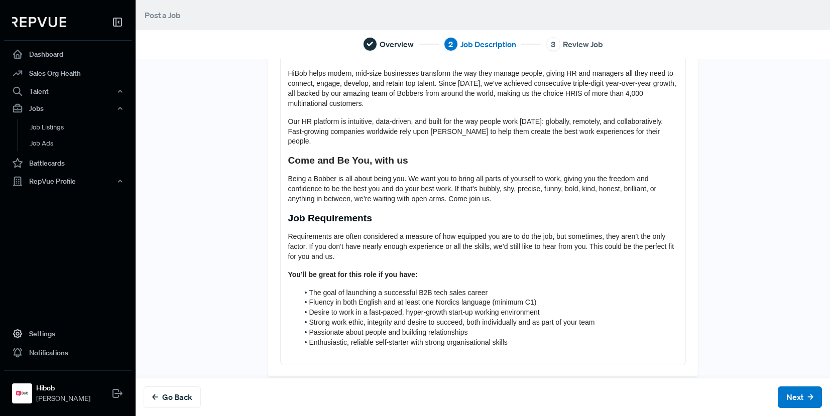
click at [386, 318] on span "Strong work ethic, integrity and desire to succeed, both individually and as pa…" at bounding box center [452, 322] width 286 height 8
click at [395, 318] on span "Strong work ethic, integrity and desire to succeed, both individually and as pa…" at bounding box center [452, 322] width 286 height 8
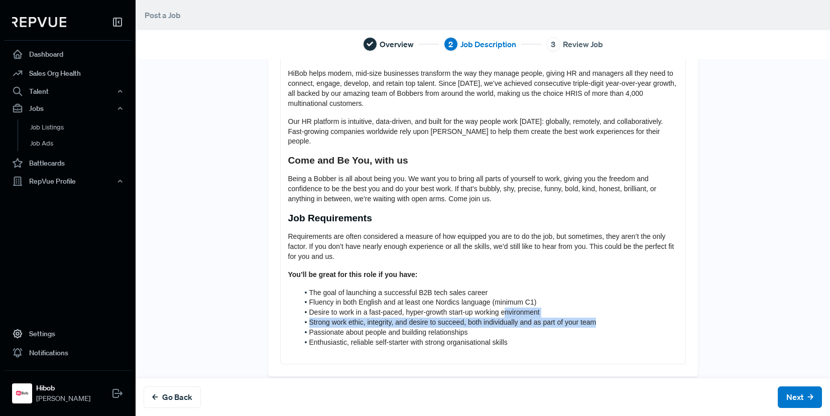
drag, startPoint x: 511, startPoint y: 307, endPoint x: 610, endPoint y: 314, distance: 99.2
click at [610, 314] on ol "The goal of launching a successful B2B tech sales career Fluency in both Englis…" at bounding box center [483, 318] width 390 height 60
click at [610, 318] on li "Strong work ethic, integrity, and desire to succeed, both individually and as p…" at bounding box center [488, 323] width 379 height 10
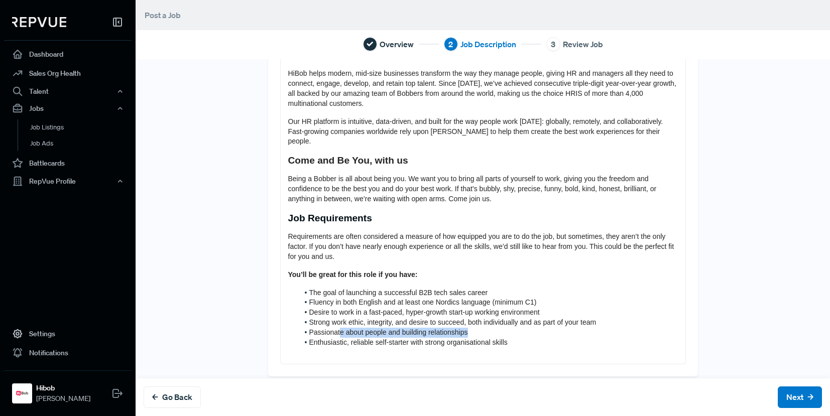
drag, startPoint x: 347, startPoint y: 320, endPoint x: 499, endPoint y: 325, distance: 152.3
click at [499, 328] on li "Passionate about people and building relationships" at bounding box center [488, 333] width 379 height 10
click at [500, 328] on li "Passionate about people and building relationships" at bounding box center [488, 333] width 379 height 10
click at [333, 328] on span "Passionate about people and building relationships" at bounding box center [388, 332] width 159 height 8
click at [309, 308] on span at bounding box center [309, 313] width 0 height 10
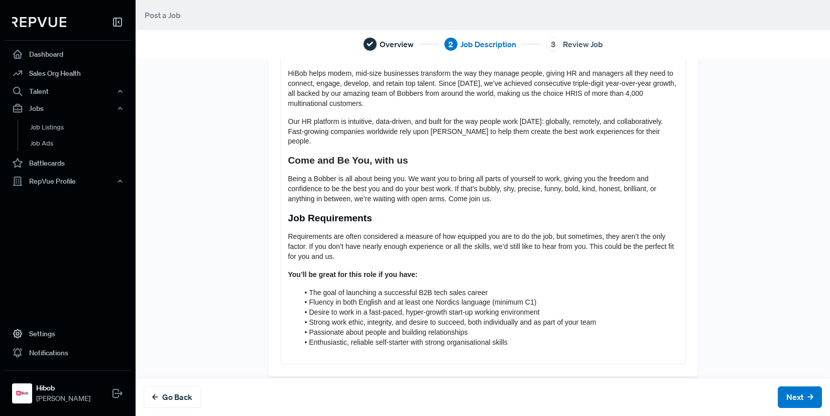
click at [309, 308] on span "Desire to work in a fast-paced, hyper-growth start-up working environment" at bounding box center [424, 312] width 231 height 8
click at [309, 318] on span "Strong work ethic, integrity, and desire to succeed, both individually and as p…" at bounding box center [452, 322] width 287 height 8
click at [309, 328] on span "Passionate about people and building relationships" at bounding box center [388, 332] width 159 height 8
click at [365, 328] on span "Are passionate about people and building relationships" at bounding box center [394, 332] width 171 height 8
click at [309, 339] on span "Enthusiastic, reliable self-starter with strong organisational skills" at bounding box center [408, 343] width 198 height 8
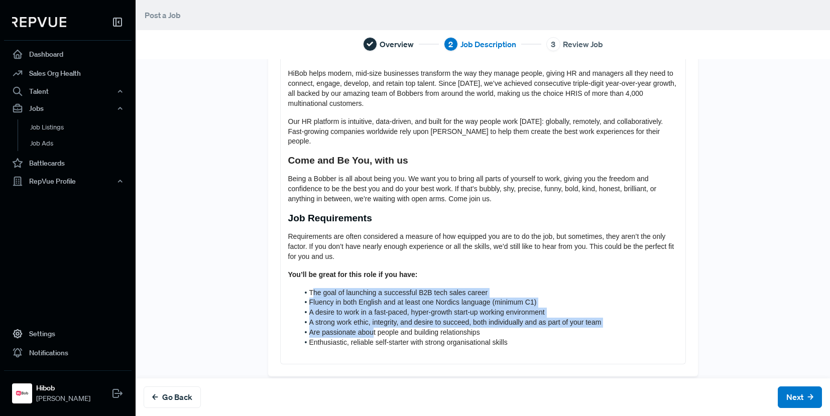
drag, startPoint x: 309, startPoint y: 282, endPoint x: 364, endPoint y: 321, distance: 67.7
click at [365, 321] on ol "The goal of launching a successful B2B tech sales career Fluency in both Englis…" at bounding box center [483, 318] width 390 height 60
click at [364, 328] on span "Are passionate about people and building relationships" at bounding box center [394, 332] width 171 height 8
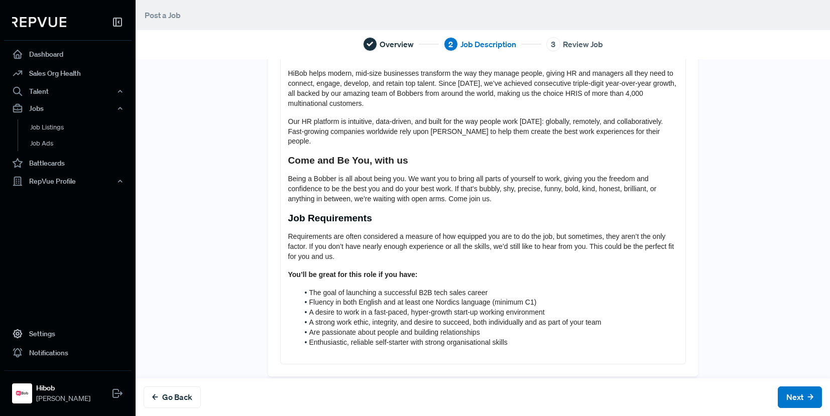
click at [309, 339] on span "Enthusiastic, reliable self-starter with strong organisational skills" at bounding box center [408, 343] width 198 height 8
click at [555, 348] on p at bounding box center [483, 353] width 390 height 10
click at [546, 338] on li "Are an enthusiastic, reliable self-starter with strong organisational skills" at bounding box center [488, 343] width 379 height 10
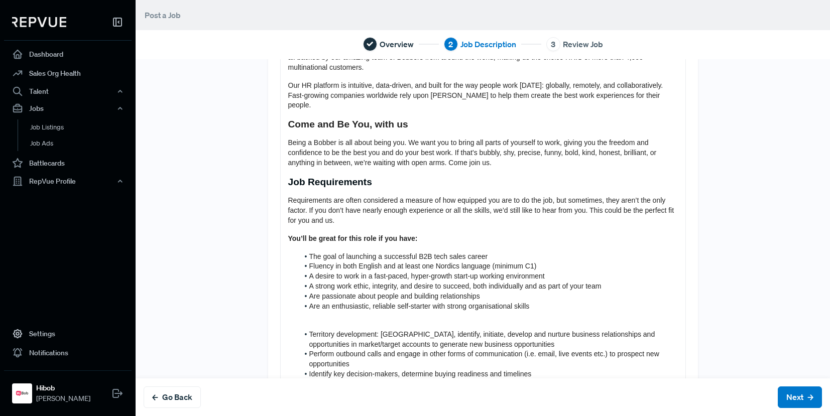
scroll to position [134, 0]
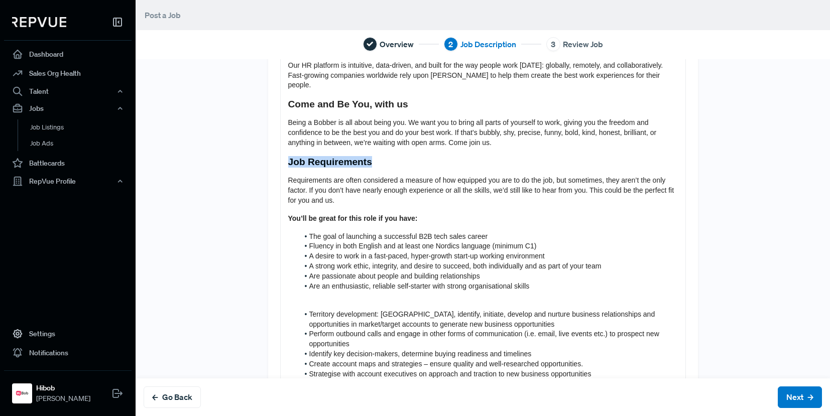
drag, startPoint x: 373, startPoint y: 149, endPoint x: 268, endPoint y: 150, distance: 105.0
click at [268, 150] on div "Tell us more about the job About us HiBob helps modern, mid-size businesses tra…" at bounding box center [483, 196] width 430 height 519
copy strong "Job Requirements"
click at [377, 292] on p at bounding box center [483, 297] width 390 height 10
click at [531, 282] on li "Are an enthusiastic, reliable self-starter with strong organisational skills" at bounding box center [488, 287] width 379 height 10
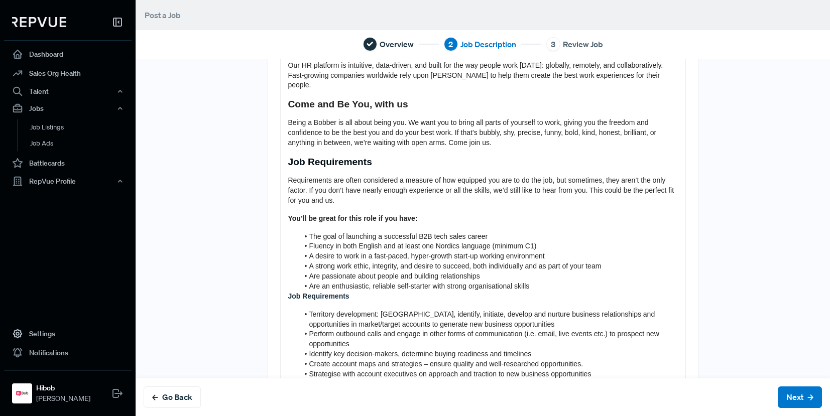
click at [288, 292] on strong "Job Requirements" at bounding box center [318, 296] width 61 height 8
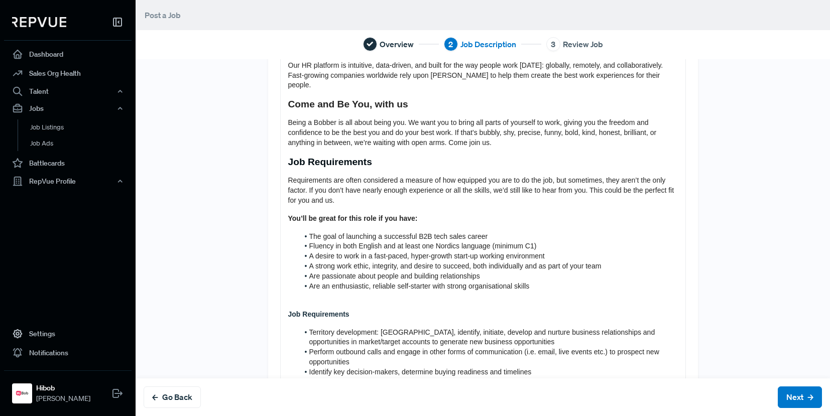
click at [301, 298] on div "About us HiBob helps modern, mid-size businesses transform the way they manage …" at bounding box center [483, 224] width 405 height 475
drag, startPoint x: 346, startPoint y: 296, endPoint x: 354, endPoint y: 299, distance: 8.6
click at [347, 296] on div "About us HiBob helps modern, mid-size businesses transform the way they manage …" at bounding box center [483, 224] width 405 height 475
click at [366, 310] on p "Job Requirements" at bounding box center [483, 315] width 390 height 10
click at [334, 310] on strong "Job Requirements" at bounding box center [318, 314] width 61 height 8
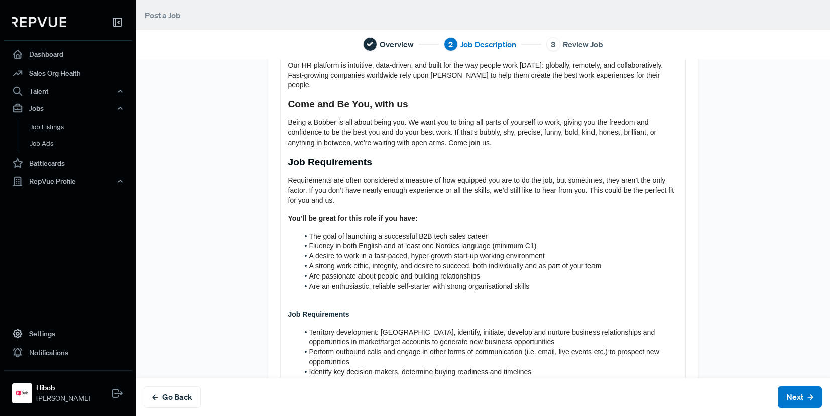
click at [319, 310] on strong "Job Requirements" at bounding box center [318, 314] width 61 height 8
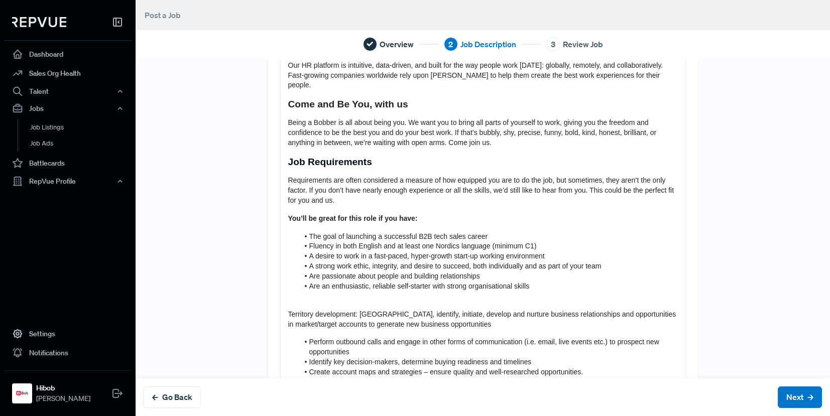
click at [530, 292] on p at bounding box center [483, 297] width 390 height 10
click at [530, 282] on li "Are an enthusiastic, reliable self-starter with strong organisational skills" at bounding box center [488, 287] width 379 height 10
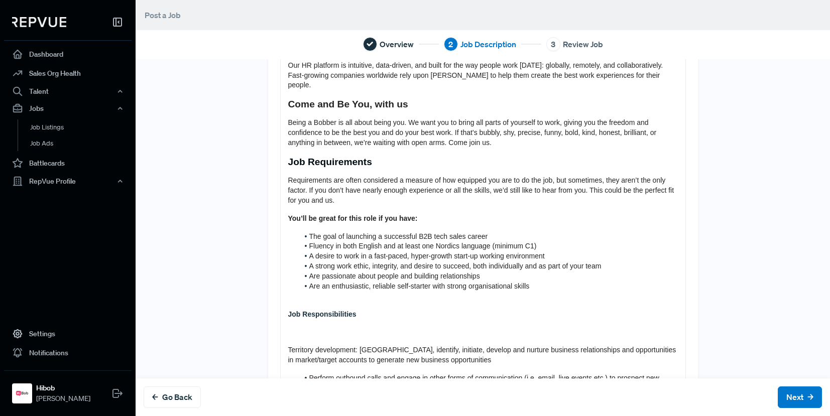
click at [306, 310] on strong "Job Responsibilities" at bounding box center [322, 314] width 68 height 8
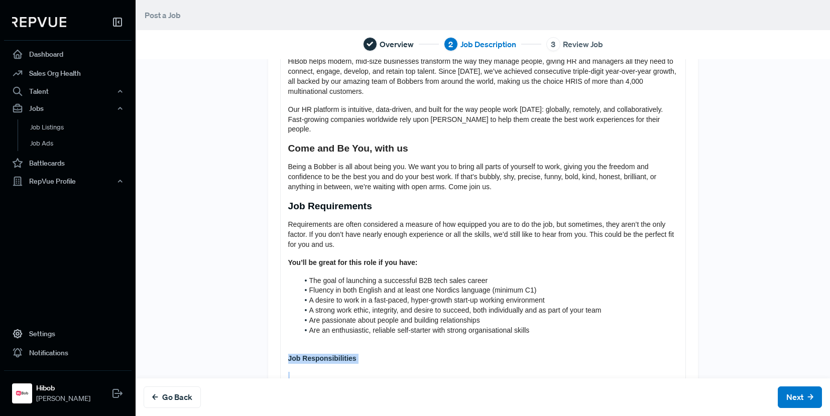
scroll to position [0, 0]
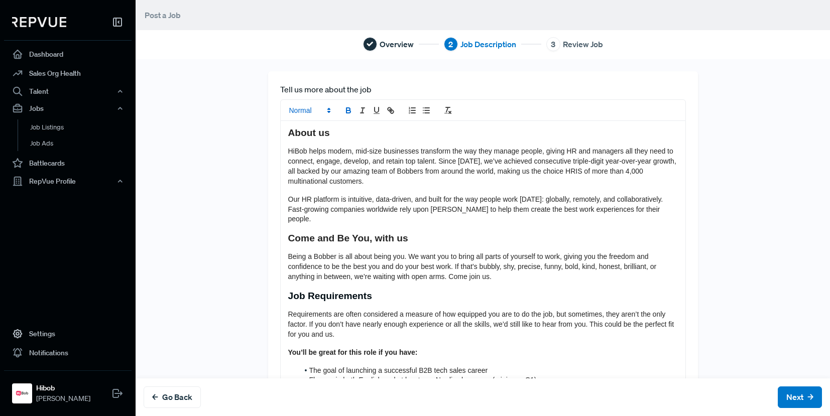
click at [306, 111] on span at bounding box center [309, 110] width 49 height 12
click at [313, 168] on span at bounding box center [321, 175] width 64 height 18
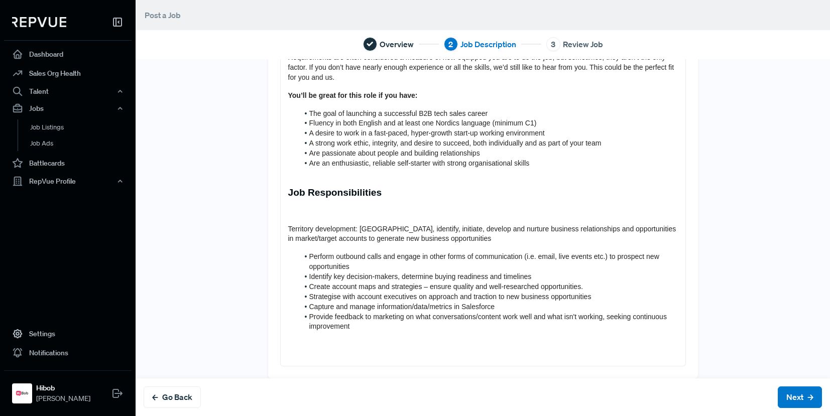
scroll to position [260, 0]
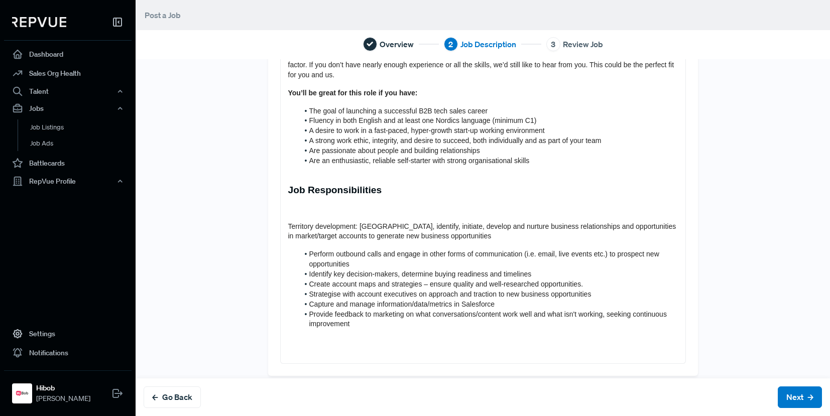
click at [330, 205] on div "About us HiBob helps modern, mid-size businesses transform the way they manage …" at bounding box center [483, 112] width 405 height 502
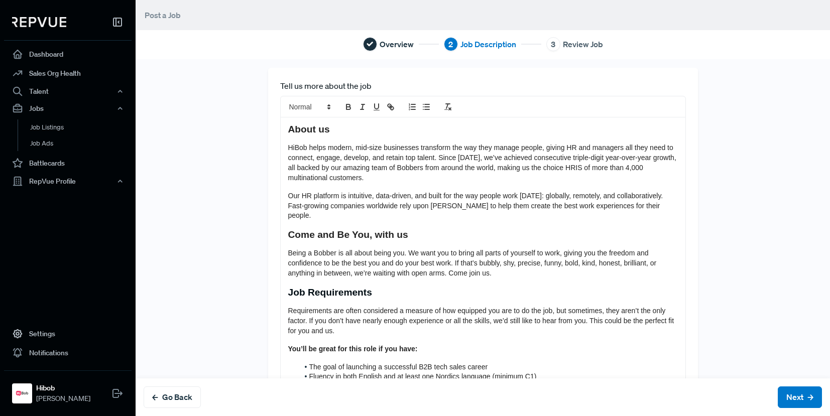
scroll to position [0, 0]
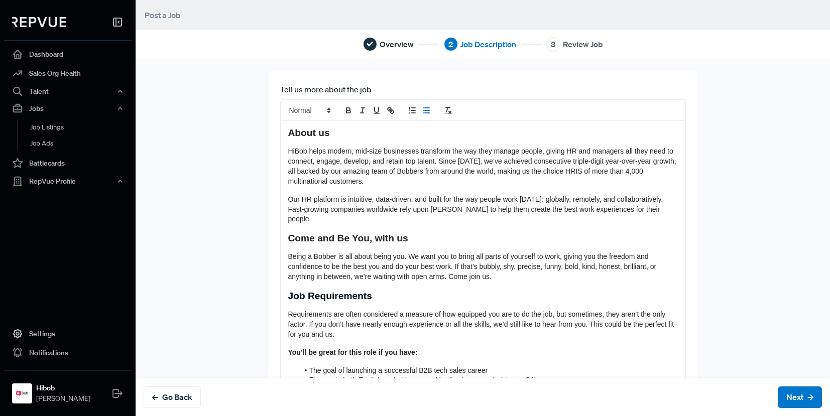
click at [422, 113] on icon "list: bullet" at bounding box center [426, 110] width 9 height 9
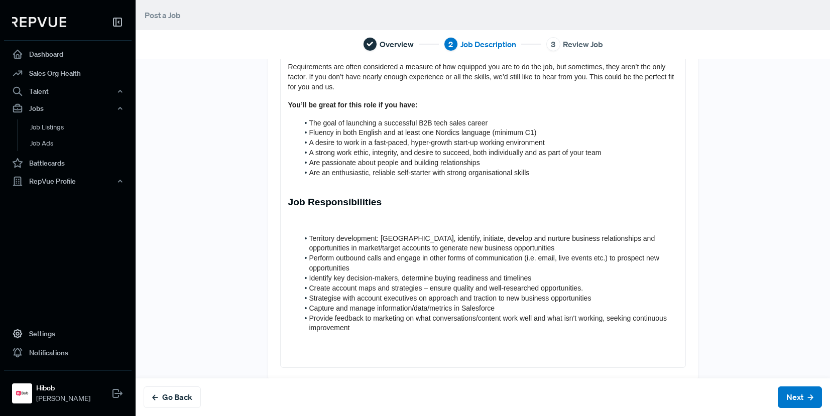
scroll to position [252, 0]
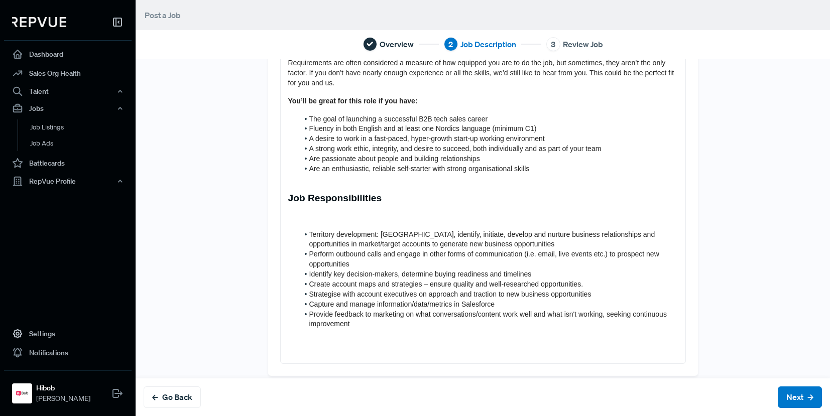
click at [299, 212] on p at bounding box center [483, 217] width 390 height 10
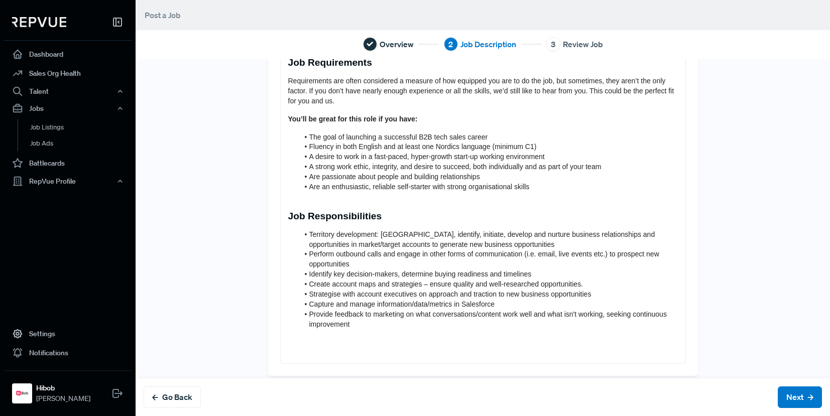
click at [416, 231] on span "Territory development: [GEOGRAPHIC_DATA], identify, initiate, develop and nurtu…" at bounding box center [483, 240] width 348 height 18
drag, startPoint x: 457, startPoint y: 223, endPoint x: 445, endPoint y: 225, distance: 11.7
click at [457, 231] on span "Territory development: [GEOGRAPHIC_DATA], identify, initiate, develop and nurtu…" at bounding box center [483, 240] width 348 height 18
drag, startPoint x: 440, startPoint y: 225, endPoint x: 545, endPoint y: 229, distance: 105.0
click at [545, 231] on span "Territory development: [GEOGRAPHIC_DATA], identify, initiate, develop and nurtu…" at bounding box center [483, 240] width 348 height 18
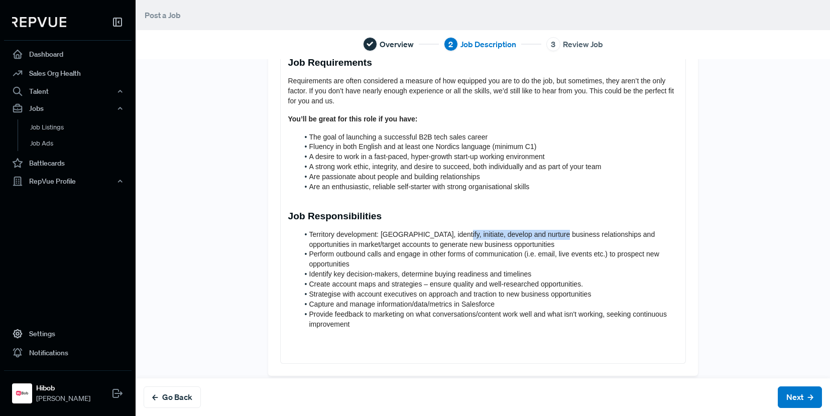
click at [545, 231] on span "Territory development: [GEOGRAPHIC_DATA], identify, initiate, develop and nurtu…" at bounding box center [483, 240] width 348 height 18
click at [494, 231] on span "Territory development: [GEOGRAPHIC_DATA], identify, initiate, develop and nurtu…" at bounding box center [483, 240] width 348 height 18
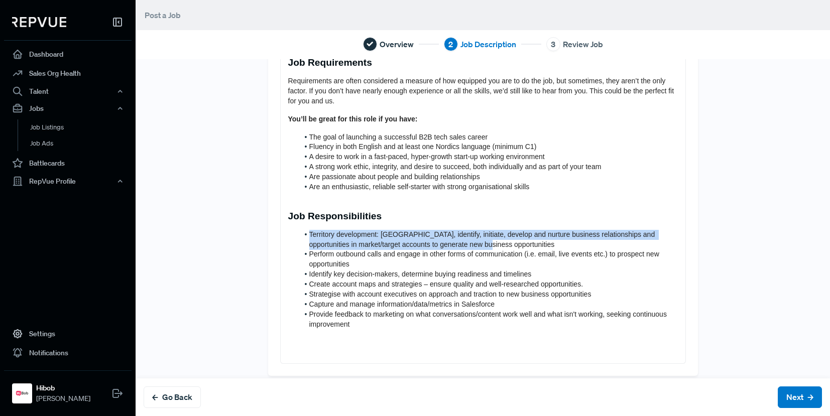
drag, startPoint x: 384, startPoint y: 225, endPoint x: 465, endPoint y: 233, distance: 81.8
click at [465, 233] on div "About us HiBob helps modern, mid-size businesses transform the way they manage …" at bounding box center [483, 125] width 405 height 476
click at [465, 233] on span "Territory development: [GEOGRAPHIC_DATA], identify, initiate, develop and nurtu…" at bounding box center [483, 240] width 348 height 18
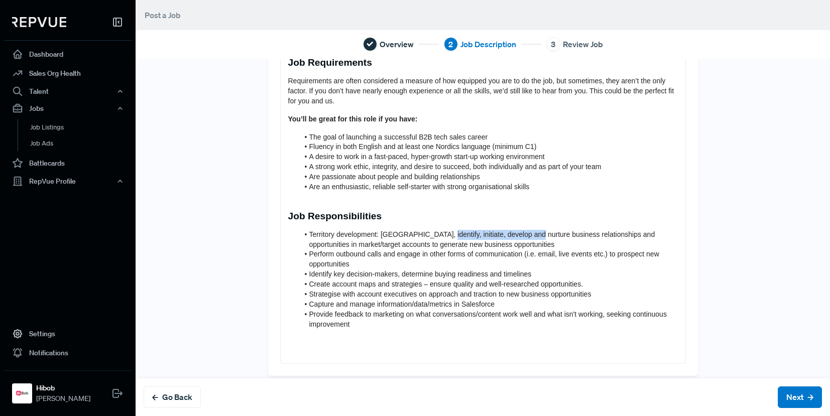
drag, startPoint x: 455, startPoint y: 222, endPoint x: 520, endPoint y: 227, distance: 65.5
click at [520, 231] on span "Territory development: [GEOGRAPHIC_DATA], identify, initiate, develop and nurtu…" at bounding box center [483, 240] width 348 height 18
drag, startPoint x: 482, startPoint y: 227, endPoint x: 551, endPoint y: 224, distance: 68.9
click at [551, 231] on span "Territory development: [GEOGRAPHIC_DATA], identify, initiate, develop and nurtu…" at bounding box center [483, 240] width 348 height 18
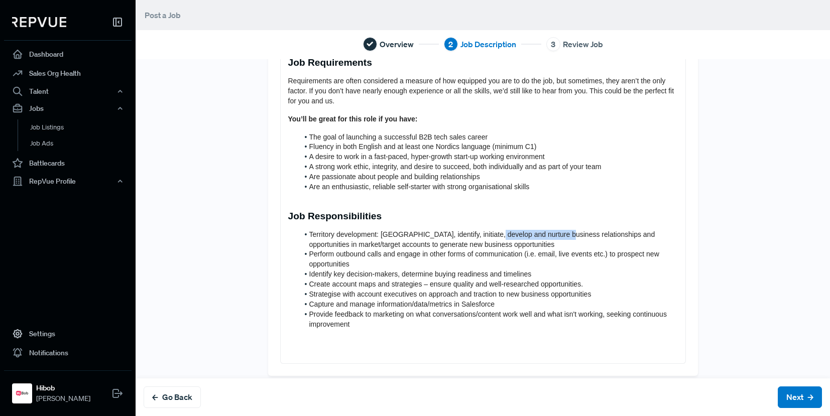
click at [551, 231] on span "Territory development: [GEOGRAPHIC_DATA], identify, initiate, develop and nurtu…" at bounding box center [483, 240] width 348 height 18
click at [488, 231] on span "Territory development: [GEOGRAPHIC_DATA], identify, initiate, develop and nurtu…" at bounding box center [483, 240] width 348 height 18
drag, startPoint x: 300, startPoint y: 236, endPoint x: 395, endPoint y: 236, distance: 94.9
click at [395, 236] on li "Territory development: [GEOGRAPHIC_DATA], identify, initiate, develop, and nurt…" at bounding box center [488, 240] width 379 height 20
click at [395, 236] on span "Territory development: [GEOGRAPHIC_DATA], identify, initiate, develop, and nurt…" at bounding box center [484, 240] width 350 height 18
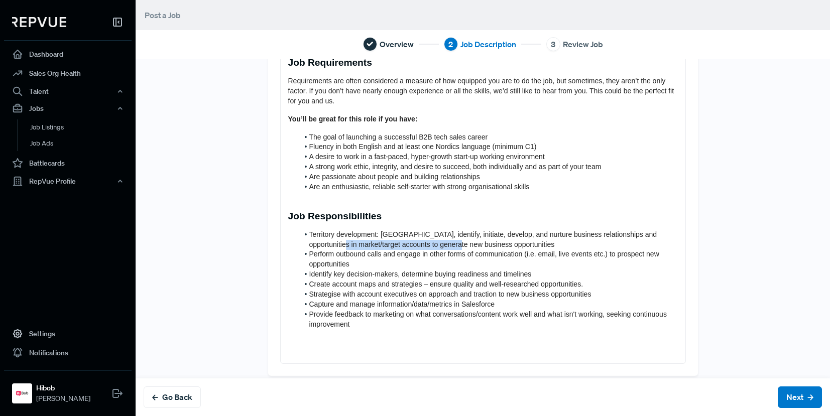
drag, startPoint x: 401, startPoint y: 236, endPoint x: 435, endPoint y: 236, distance: 34.2
click at [435, 236] on span "Territory development: [GEOGRAPHIC_DATA], identify, initiate, develop, and nurt…" at bounding box center [484, 240] width 350 height 18
drag, startPoint x: 311, startPoint y: 230, endPoint x: 377, endPoint y: 233, distance: 65.4
click at [370, 233] on li "Territory development: [GEOGRAPHIC_DATA], identify, initiate, develop, and nurt…" at bounding box center [488, 240] width 379 height 20
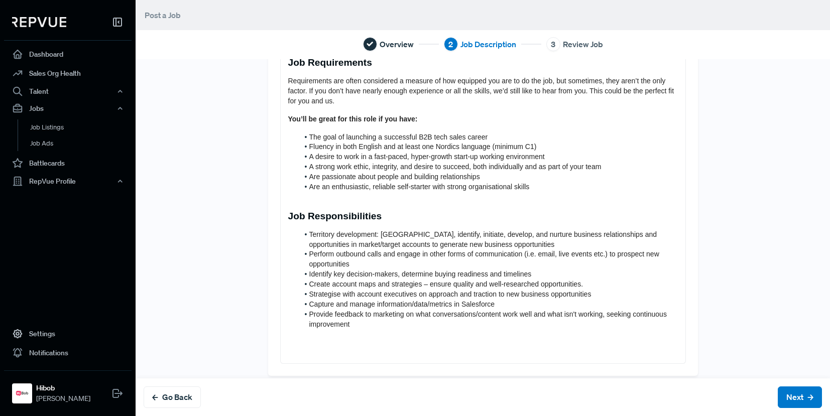
click at [377, 233] on span "Territory development: [GEOGRAPHIC_DATA], identify, initiate, develop, and nurt…" at bounding box center [484, 240] width 350 height 18
drag, startPoint x: 413, startPoint y: 235, endPoint x: 549, endPoint y: 240, distance: 135.7
click at [549, 240] on li "Territory development: [GEOGRAPHIC_DATA], identify, initiate, develop, and nurt…" at bounding box center [488, 240] width 379 height 20
click at [323, 234] on span "Territory development: [GEOGRAPHIC_DATA], identify, initiate, develop, and nurt…" at bounding box center [484, 240] width 350 height 18
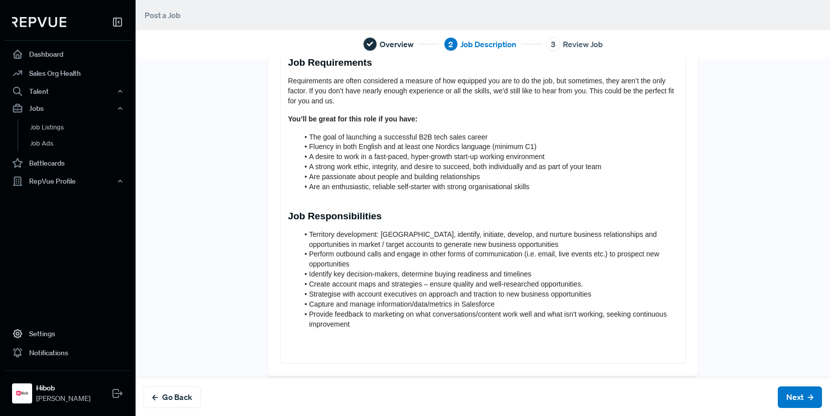
click at [382, 386] on div "Go Back Next" at bounding box center [483, 398] width 695 height 38
drag, startPoint x: 382, startPoint y: 234, endPoint x: 436, endPoint y: 232, distance: 54.8
click at [436, 232] on span "Territory development: [GEOGRAPHIC_DATA], identify, initiate, develop, and nurt…" at bounding box center [484, 240] width 350 height 18
click at [371, 250] on li "Perform outbound calls and engage in other forms of communication (i.e. email, …" at bounding box center [488, 260] width 379 height 20
click at [323, 237] on span "Territory development: [GEOGRAPHIC_DATA], identify, initiate, develop, and nurt…" at bounding box center [484, 240] width 350 height 18
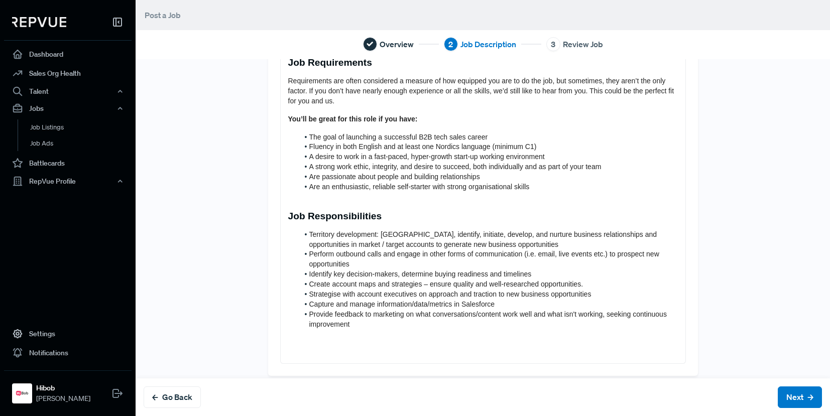
click at [458, 232] on span "Territory development: [GEOGRAPHIC_DATA], identify, initiate, develop, and nurt…" at bounding box center [484, 240] width 350 height 18
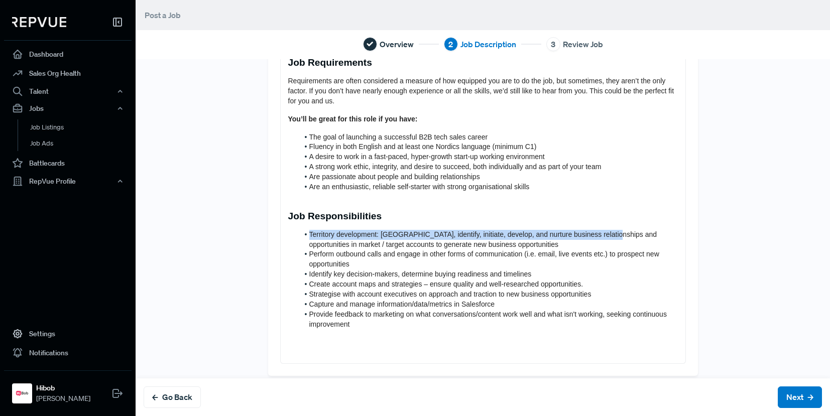
drag, startPoint x: 419, startPoint y: 212, endPoint x: 600, endPoint y: 228, distance: 181.4
click at [600, 228] on div "About us HiBob helps modern, mid-size businesses transform the way they manage …" at bounding box center [483, 125] width 405 height 476
click at [600, 231] on span "Territory development: [GEOGRAPHIC_DATA], identify, initiate, develop, and nurt…" at bounding box center [484, 240] width 350 height 18
drag, startPoint x: 415, startPoint y: 223, endPoint x: 485, endPoint y: 222, distance: 69.8
click at [485, 231] on span "Territory development: [GEOGRAPHIC_DATA], identify, initiate, develop, and nurt…" at bounding box center [484, 240] width 350 height 18
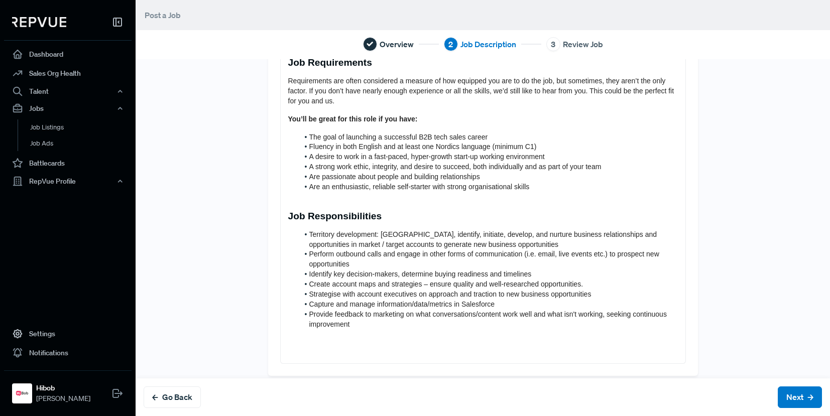
click at [485, 231] on span "Territory development: [GEOGRAPHIC_DATA], identify, initiate, develop, and nurt…" at bounding box center [484, 240] width 350 height 18
click at [327, 233] on span "Territory development: [GEOGRAPHIC_DATA], identify, initiate, develop, and nurt…" at bounding box center [484, 240] width 350 height 18
click at [445, 230] on li "Territory development: [GEOGRAPHIC_DATA], identify, initiate, develop, and nurt…" at bounding box center [488, 240] width 379 height 20
drag, startPoint x: 335, startPoint y: 241, endPoint x: 418, endPoint y: 241, distance: 83.9
click at [418, 250] on span "Perform outbound calls and engage in other forms of communication (i.e. email, …" at bounding box center [485, 259] width 352 height 18
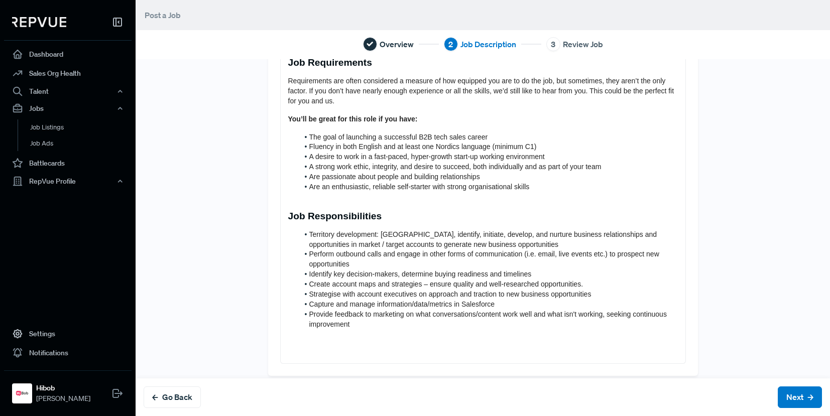
click at [418, 250] on span "Perform outbound calls and engage in other forms of communication (i.e. email, …" at bounding box center [485, 259] width 352 height 18
click at [524, 250] on span "Perform outbound calls and engage in other forms of communication (i.e. email, …" at bounding box center [485, 259] width 352 height 18
click at [517, 250] on span "Perform outbound calls and engage in other forms of communication (e.g. email, …" at bounding box center [486, 259] width 355 height 18
click at [519, 250] on span "Perform outbound calls and engage in other forms of communication (e.g. email, …" at bounding box center [486, 259] width 355 height 18
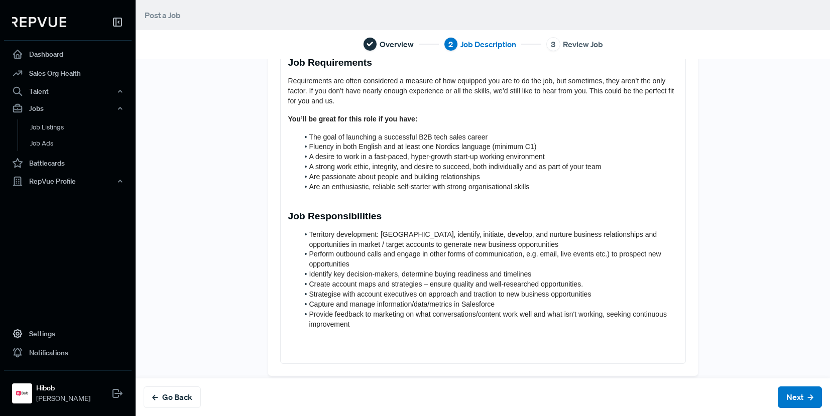
click at [593, 290] on li "Strategise with account executives on approach and traction to new business opp…" at bounding box center [488, 295] width 379 height 10
click at [598, 250] on span "Perform outbound calls and engage in other forms of communication, e.g. email, …" at bounding box center [486, 259] width 354 height 18
click at [593, 250] on span "Perform outbound calls and engage in other forms of communication, e.g. email, …" at bounding box center [486, 259] width 354 height 18
click at [606, 250] on span "Perform outbound calls and engage in other forms of communication, e.g. email, …" at bounding box center [487, 259] width 356 height 18
click at [559, 232] on li "Territory development: [GEOGRAPHIC_DATA], identify, initiate, develop, and nurt…" at bounding box center [488, 240] width 379 height 20
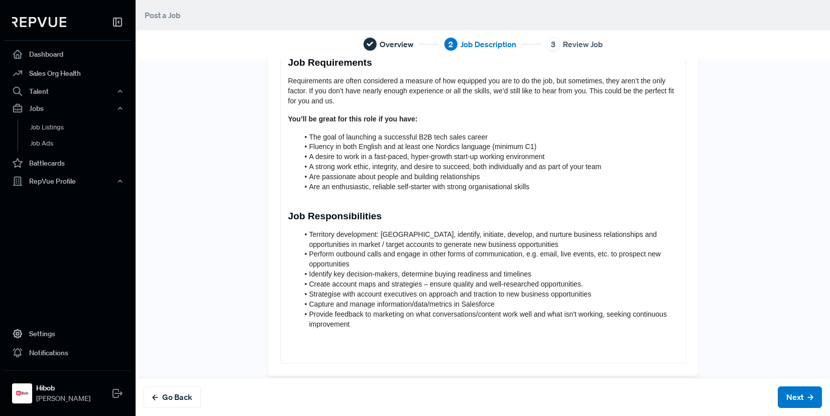
click at [356, 270] on span "Identify key decision-makers, determine buying readiness and timelines" at bounding box center [420, 274] width 223 height 8
drag, startPoint x: 330, startPoint y: 263, endPoint x: 464, endPoint y: 265, distance: 133.1
click at [464, 270] on span "Identify key decision-makers, determine buying readiness and timelines" at bounding box center [420, 274] width 223 height 8
drag, startPoint x: 430, startPoint y: 267, endPoint x: 473, endPoint y: 268, distance: 43.2
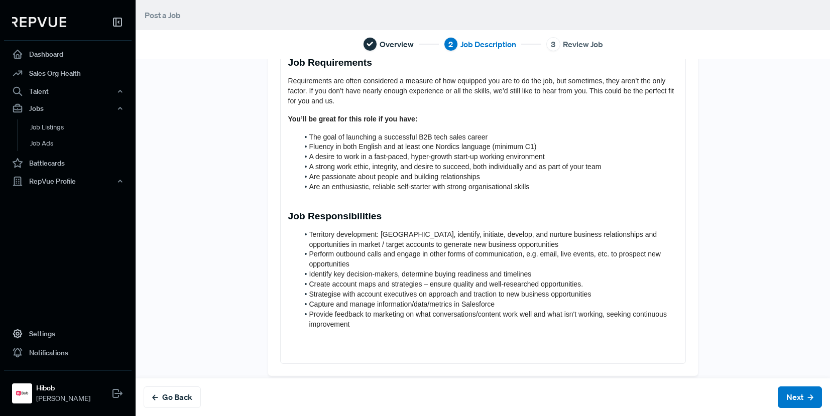
click at [473, 270] on span "Identify key decision-makers, determine buying readiness and timelines" at bounding box center [420, 274] width 223 height 8
drag, startPoint x: 330, startPoint y: 267, endPoint x: 503, endPoint y: 269, distance: 172.3
click at [502, 270] on li "Identify key decision-makers, determine buying readiness and timelines" at bounding box center [488, 275] width 379 height 10
click at [503, 270] on li "Identify key decision-makers, determine buying readiness and timelines" at bounding box center [488, 275] width 379 height 10
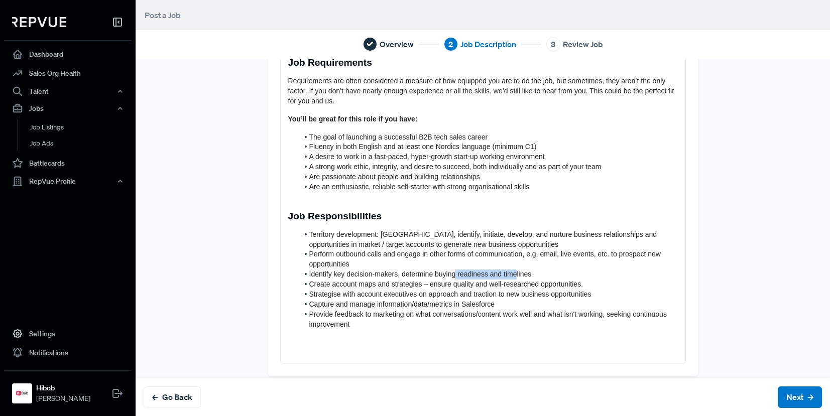
drag, startPoint x: 484, startPoint y: 266, endPoint x: 509, endPoint y: 266, distance: 24.6
click at [509, 270] on span "Identify key decision-makers, determine buying readiness and timelines" at bounding box center [420, 274] width 223 height 8
click at [499, 270] on span "Identify key decision-makers, determine buying readiness and timelines" at bounding box center [420, 274] width 223 height 8
click at [479, 270] on span "Identify key decision-makers, determine buying readiness and timelines" at bounding box center [420, 274] width 223 height 8
drag, startPoint x: 348, startPoint y: 279, endPoint x: 449, endPoint y: 278, distance: 101.5
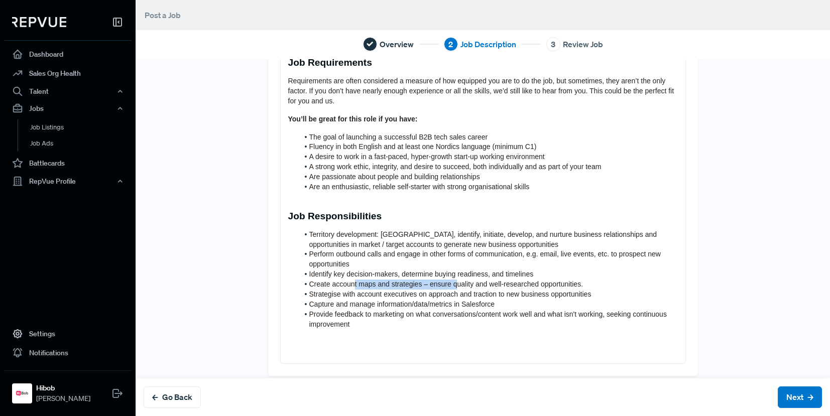
click at [449, 278] on ol "Territory development: Prospect, identify, initiate, develop, and nurture busin…" at bounding box center [483, 280] width 390 height 100
click at [449, 280] on span "Create account maps and strategies – ensure quality and well-researched opportu…" at bounding box center [446, 284] width 274 height 8
click at [414, 280] on span "Create account maps and strategies – ensure quality and well-researched opportu…" at bounding box center [446, 284] width 274 height 8
click at [421, 280] on span "Create account maps and strategies – ensure quality and well-researched opportu…" at bounding box center [446, 284] width 274 height 8
click at [585, 290] on li "Strategise with account executives on approach and traction to new business opp…" at bounding box center [488, 295] width 379 height 10
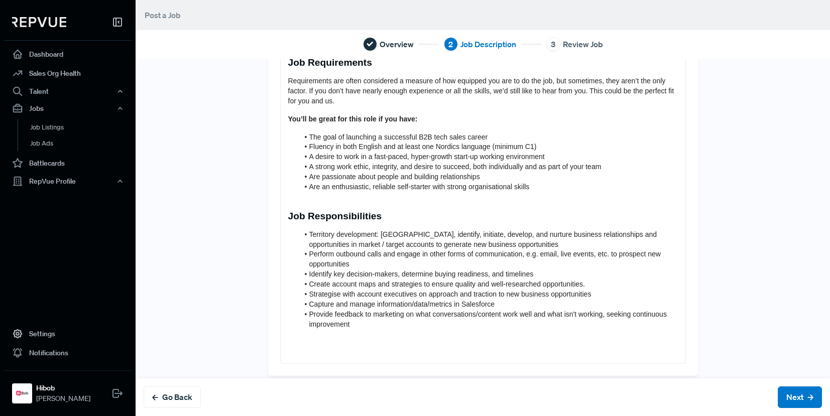
click at [589, 280] on li "Create account maps and strategies to ensure quality and well-researched opport…" at bounding box center [488, 285] width 379 height 10
drag, startPoint x: 351, startPoint y: 287, endPoint x: 472, endPoint y: 287, distance: 120.5
click at [472, 290] on span "Strategise with account executives on approach and traction to new business opp…" at bounding box center [450, 294] width 282 height 8
click at [353, 290] on span "Strategise with account executives on approach and traction to new business opp…" at bounding box center [450, 294] width 282 height 8
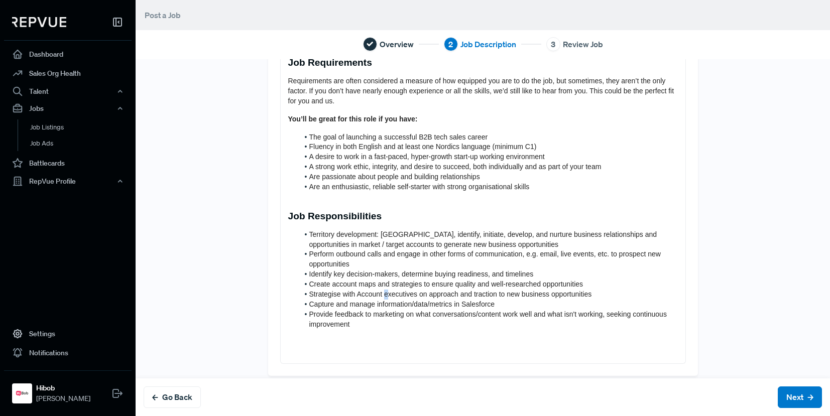
click at [381, 290] on span "Strategise with Account executives on approach and traction to new business opp…" at bounding box center [450, 294] width 283 height 8
click at [532, 290] on span "Strategise with Account Executives on approach and traction to new business opp…" at bounding box center [450, 294] width 283 height 8
click at [482, 290] on span "Strategise with Account Executives on approach and traction to new business opp…" at bounding box center [450, 294] width 283 height 8
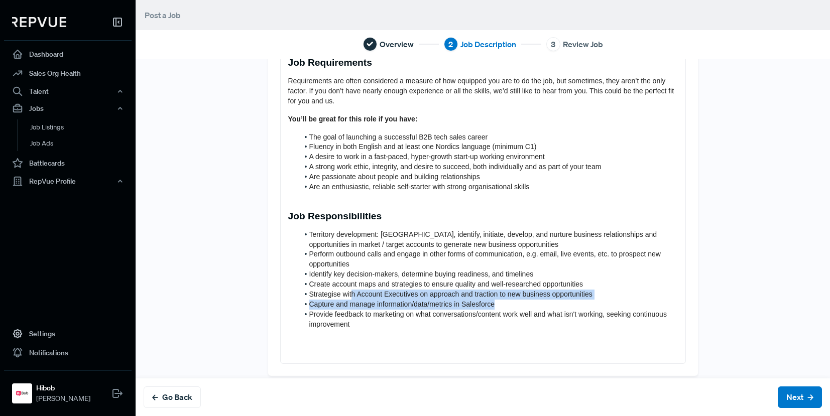
drag, startPoint x: 344, startPoint y: 289, endPoint x: 505, endPoint y: 295, distance: 160.8
click at [502, 294] on ol "Territory development: Prospect, identify, initiate, develop, and nurture busin…" at bounding box center [483, 280] width 390 height 100
click at [505, 300] on li "Capture and manage information/data/metrics in Salesforce" at bounding box center [488, 305] width 379 height 10
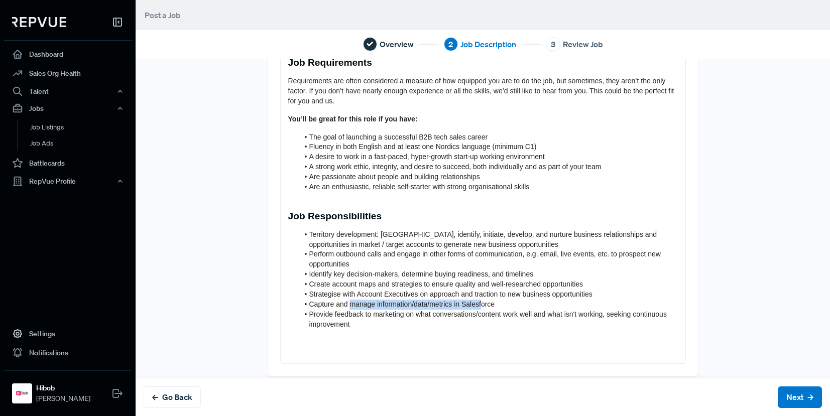
drag, startPoint x: 380, startPoint y: 291, endPoint x: 474, endPoint y: 293, distance: 93.9
click at [474, 300] on span "Capture and manage information/data/metrics in Salesforce" at bounding box center [402, 304] width 186 height 8
click at [501, 300] on li "Capture and manage information/data/metrics in Salesforce" at bounding box center [488, 305] width 379 height 10
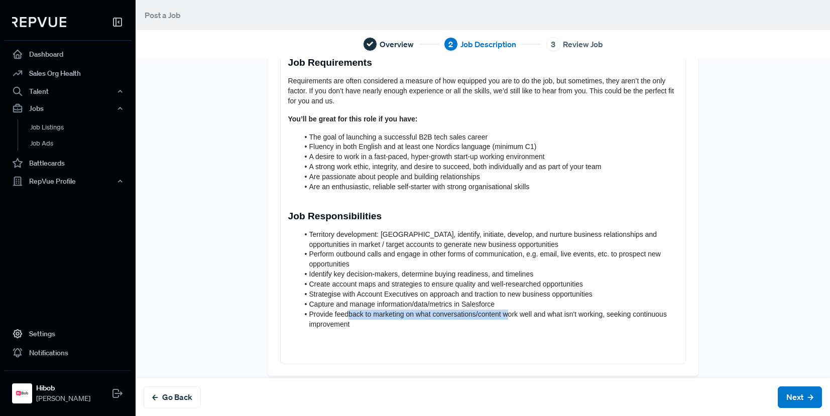
drag, startPoint x: 436, startPoint y: 298, endPoint x: 509, endPoint y: 313, distance: 74.4
click at [507, 312] on li "Provide feedback to marketing on what conversations/content work well and what …" at bounding box center [488, 320] width 379 height 20
click at [509, 313] on li "Provide feedback to marketing on what conversations/content work well and what …" at bounding box center [488, 320] width 379 height 20
drag, startPoint x: 375, startPoint y: 304, endPoint x: 362, endPoint y: 299, distance: 14.0
click at [357, 310] on li "Provide feedback to marketing on what conversations/content work well and what …" at bounding box center [488, 320] width 379 height 20
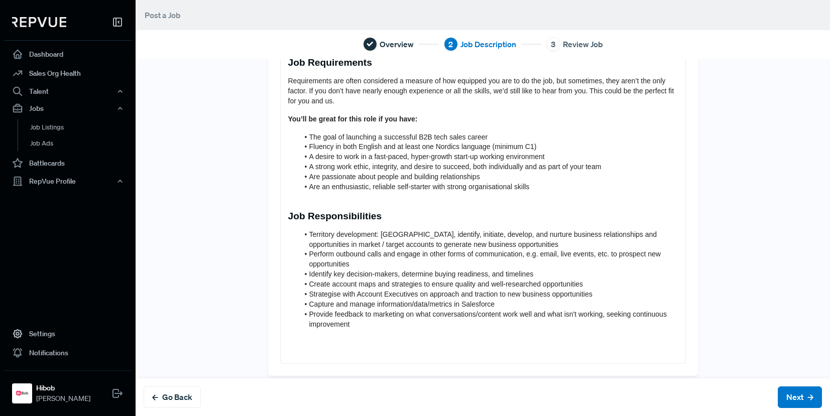
click at [362, 300] on li "Capture and manage information/data/metrics in Salesforce" at bounding box center [488, 305] width 379 height 10
click at [490, 310] on span "Provide feedback to marketing on what conversations/content work well and what …" at bounding box center [489, 319] width 360 height 18
click at [470, 310] on span "Provide feedback to marketing on what conversations/content work well and what …" at bounding box center [489, 319] width 360 height 18
click at [543, 310] on span "Provide feedback to marketing on what conversations and content work well and w…" at bounding box center [478, 319] width 338 height 18
drag, startPoint x: 522, startPoint y: 302, endPoint x: 582, endPoint y: 317, distance: 62.1
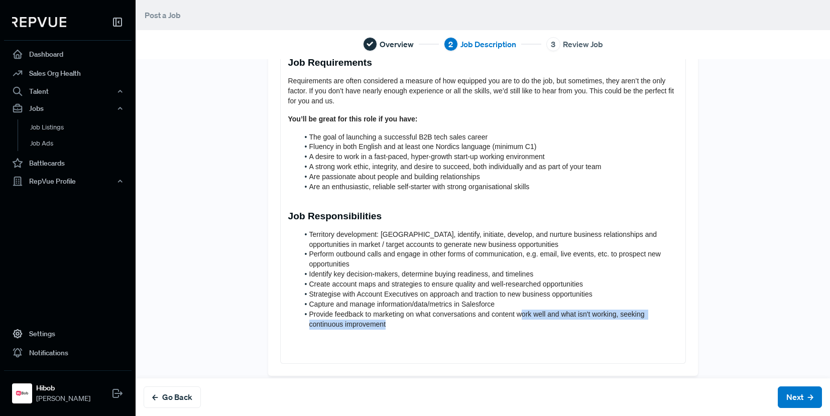
click at [582, 317] on li "Provide feedback to marketing on what conversations and content work well and w…" at bounding box center [488, 320] width 379 height 20
click at [584, 318] on li "Provide feedback to marketing on what conversations and content work well and w…" at bounding box center [488, 320] width 379 height 20
click at [610, 310] on span "Provide feedback to marketing on what conversations and content work well and w…" at bounding box center [478, 319] width 338 height 18
drag, startPoint x: 449, startPoint y: 313, endPoint x: 466, endPoint y: 321, distance: 19.3
click at [466, 321] on div "About us HiBob helps modern, mid-size businesses transform the way they manage …" at bounding box center [482, 125] width 405 height 476
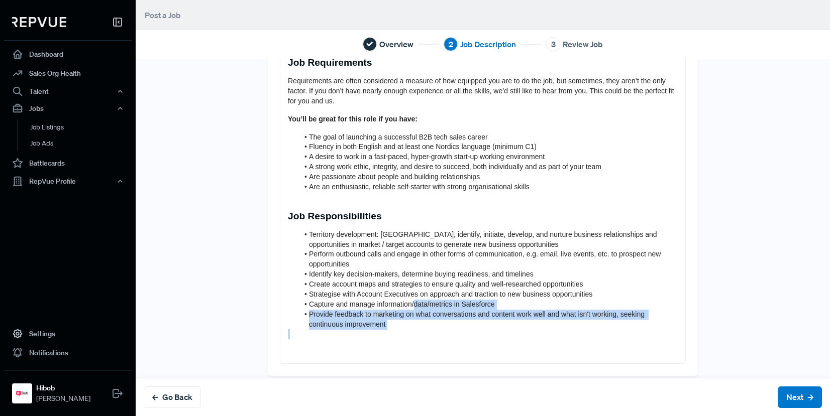
click at [466, 329] on p at bounding box center [483, 334] width 390 height 10
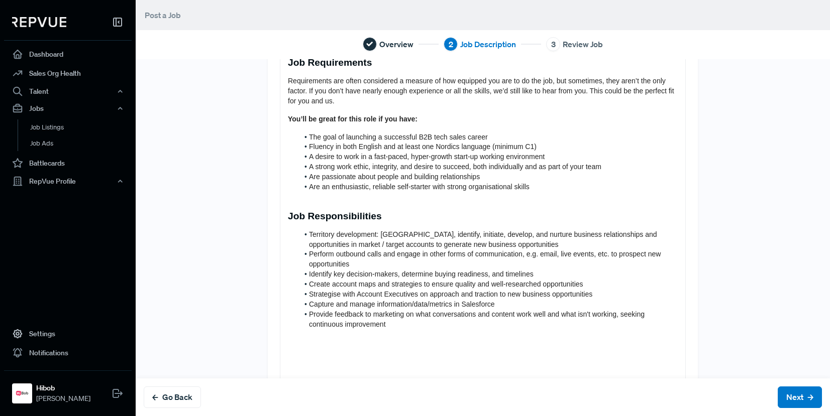
scroll to position [338, 0]
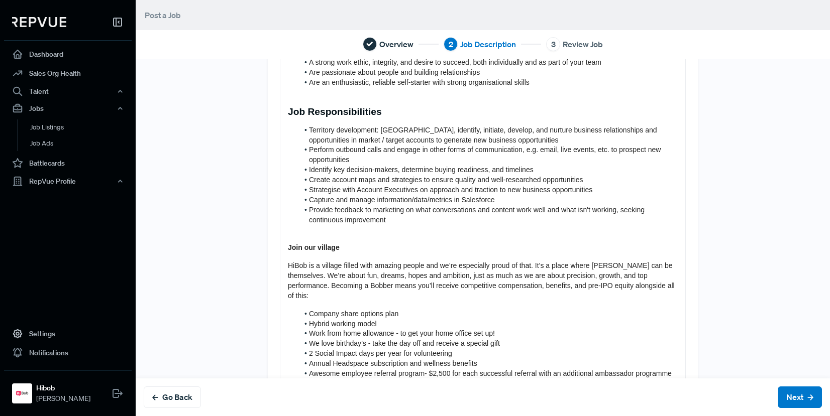
click at [300, 244] on strong "Join our village" at bounding box center [314, 248] width 52 height 8
click at [300, 232] on div "About us HiBob helps modern, mid-size businesses transform the way they manage …" at bounding box center [482, 122] width 405 height 678
drag, startPoint x: 362, startPoint y: 247, endPoint x: 244, endPoint y: 245, distance: 118.0
click at [244, 245] on div "Tell us more about the job About us HiBob helps modern, mid-size businesses tra…" at bounding box center [482, 103] width 663 height 740
click at [316, 231] on div "About us HiBob helps modern, mid-size businesses transform the way they manage …" at bounding box center [482, 122] width 405 height 678
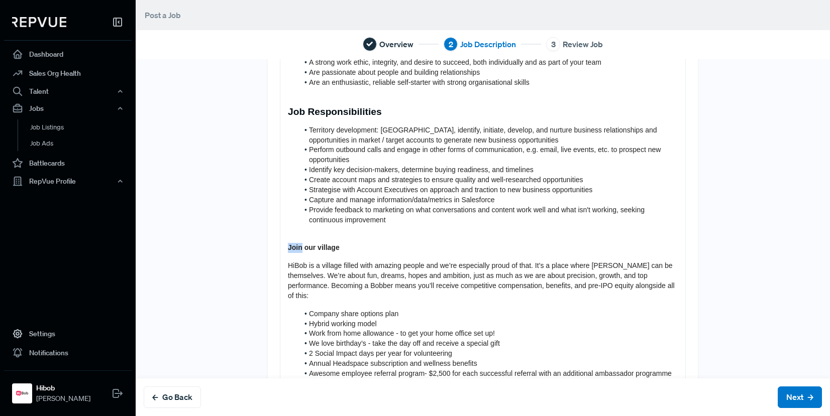
click at [316, 231] on div "About us HiBob helps modern, mid-size businesses transform the way they manage …" at bounding box center [482, 122] width 405 height 678
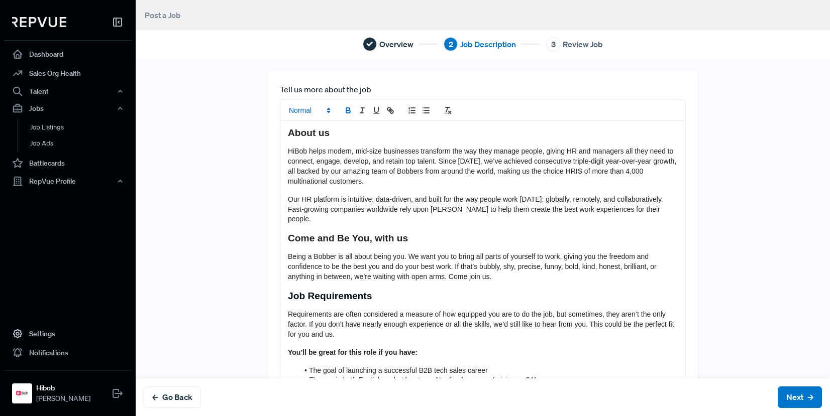
click at [304, 116] on span at bounding box center [308, 110] width 49 height 12
click at [305, 176] on span at bounding box center [321, 175] width 64 height 18
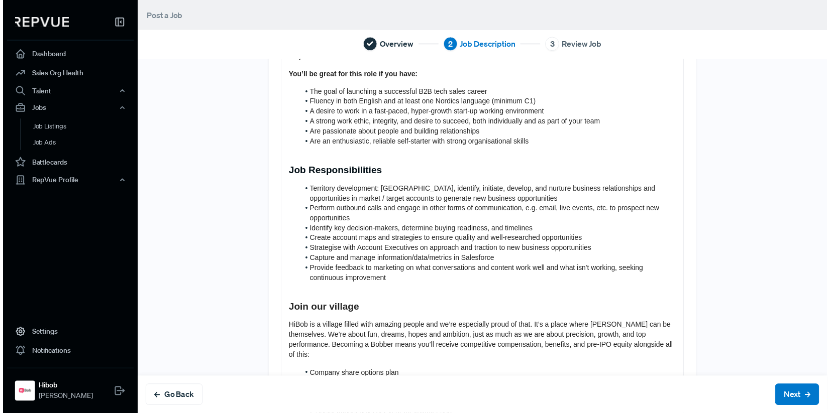
scroll to position [427, 0]
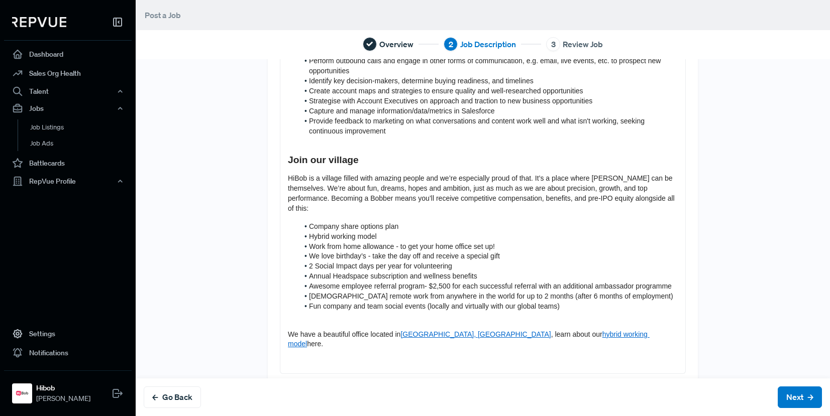
click at [330, 174] on span "HiBob is a village filled with amazing people and we’re especially proud of tha…" at bounding box center [482, 193] width 389 height 38
drag, startPoint x: 349, startPoint y: 168, endPoint x: 355, endPoint y: 168, distance: 5.5
click at [355, 174] on span "HiBob is a village filled with amazing people and we’re especially proud of tha…" at bounding box center [482, 193] width 389 height 38
click at [379, 174] on p "HiBob is a village filled with amazing people and we’re especially proud of tha…" at bounding box center [483, 194] width 390 height 40
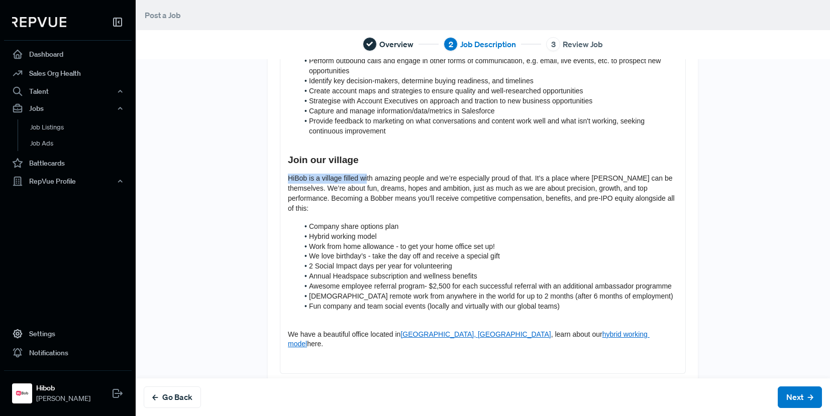
click at [379, 174] on p "HiBob is a village filled with amazing people and we’re especially proud of tha…" at bounding box center [483, 194] width 390 height 40
click at [414, 163] on div "About us HiBob helps modern, mid-size businesses transform the way they manage …" at bounding box center [482, 34] width 405 height 680
click at [417, 174] on span "HiBob is a village filled with amazing people and we’re especially proud of tha…" at bounding box center [482, 193] width 389 height 38
drag, startPoint x: 368, startPoint y: 173, endPoint x: 438, endPoint y: 172, distance: 70.3
click at [372, 174] on p "HiBob is a village filled with amazing people and we’re especially proud of tha…" at bounding box center [483, 194] width 390 height 40
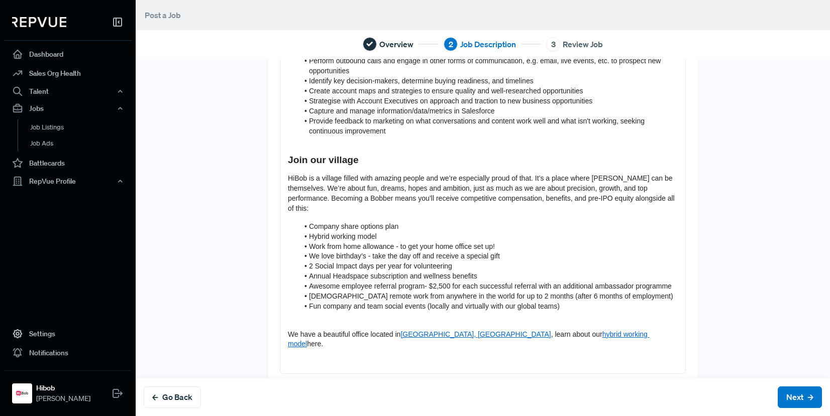
click at [438, 174] on span "HiBob is a village filled with amazing people and we’re especially proud of tha…" at bounding box center [482, 193] width 389 height 38
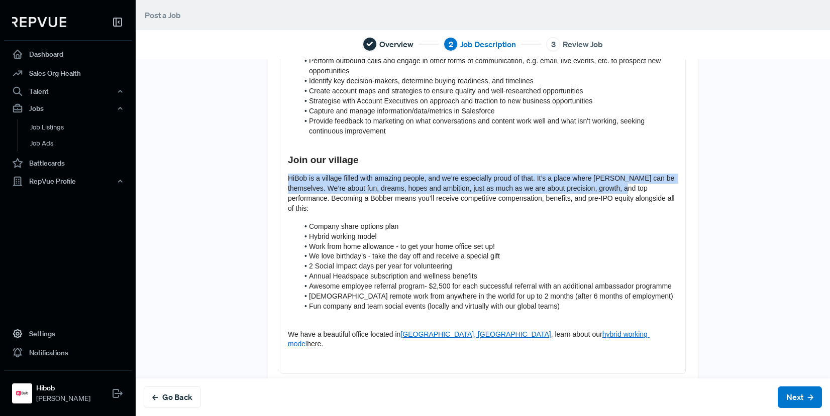
drag, startPoint x: 500, startPoint y: 164, endPoint x: 638, endPoint y: 183, distance: 139.4
click at [638, 183] on p "HiBob is a village filled with amazing people, and we’re especially proud of th…" at bounding box center [483, 194] width 390 height 40
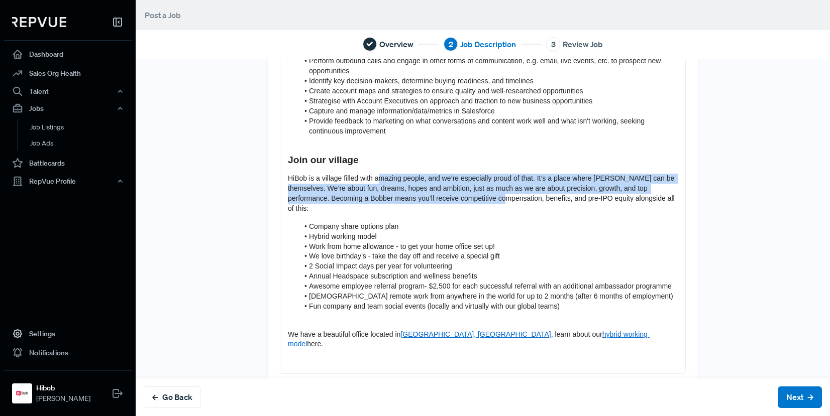
drag, startPoint x: 433, startPoint y: 181, endPoint x: 522, endPoint y: 188, distance: 89.2
click at [522, 188] on span "HiBob is a village filled with amazing people, and we’re especially proud of th…" at bounding box center [482, 193] width 389 height 38
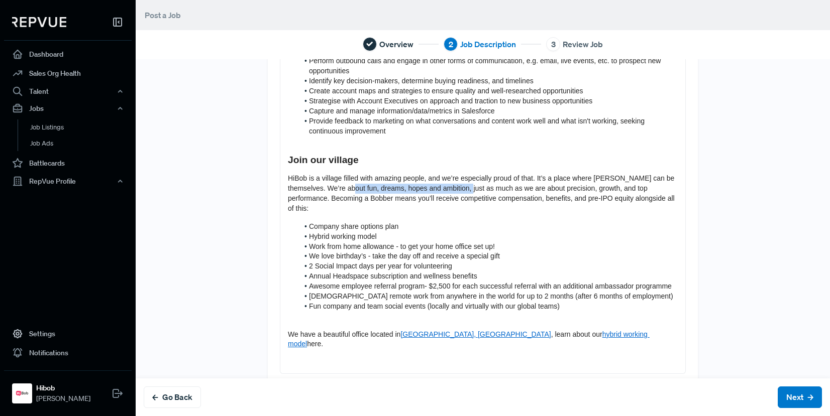
drag, startPoint x: 444, startPoint y: 178, endPoint x: 484, endPoint y: 179, distance: 40.2
click at [484, 179] on span "HiBob is a village filled with amazing people, and we’re especially proud of th…" at bounding box center [482, 193] width 389 height 38
click at [485, 179] on span "HiBob is a village filled with amazing people, and we’re especially proud of th…" at bounding box center [482, 193] width 389 height 38
click at [431, 174] on p "HiBob is a village filled with amazing people, and we’re especially proud of th…" at bounding box center [483, 194] width 390 height 40
click at [427, 178] on span "HiBob is a village filled with amazing people, and we’re especially proud of th…" at bounding box center [482, 193] width 389 height 38
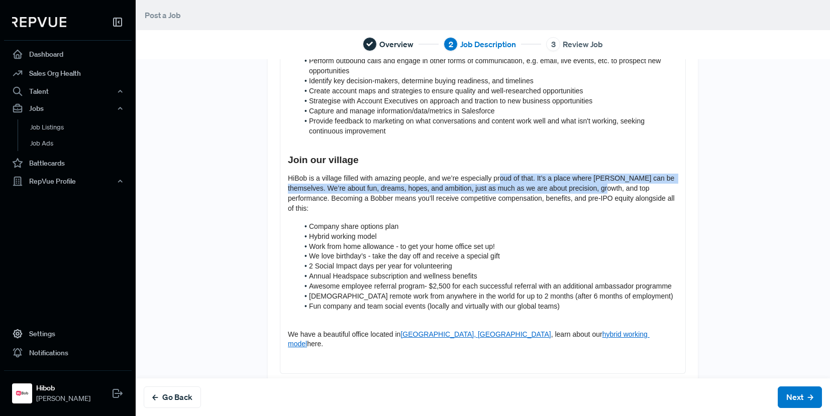
drag, startPoint x: 501, startPoint y: 170, endPoint x: 618, endPoint y: 183, distance: 117.8
click at [618, 183] on p "HiBob is a village filled with amazing people, and we’re especially proud of th…" at bounding box center [483, 194] width 390 height 40
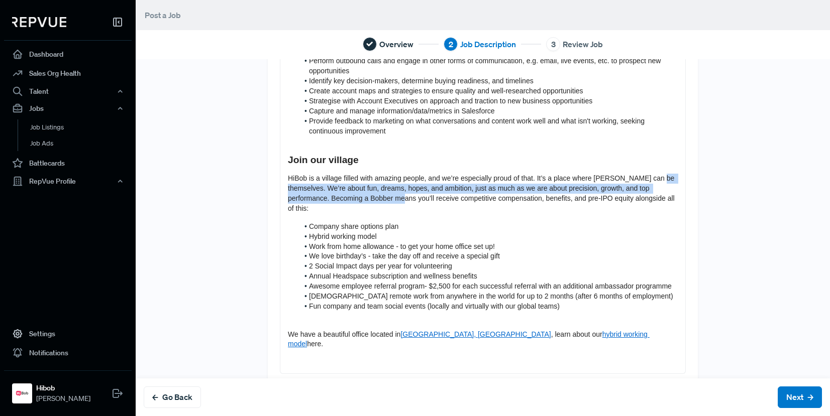
drag, startPoint x: 301, startPoint y: 181, endPoint x: 417, endPoint y: 189, distance: 116.8
click at [417, 189] on span "HiBob is a village filled with amazing people, and we’re especially proud of th…" at bounding box center [482, 193] width 389 height 38
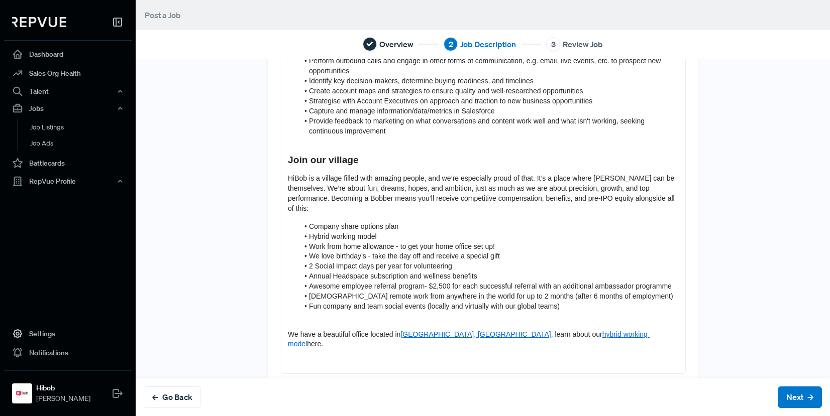
drag, startPoint x: 469, startPoint y: 189, endPoint x: 512, endPoint y: 190, distance: 42.7
click at [512, 190] on span "HiBob is a village filled with amazing people, and we’re especially proud of th…" at bounding box center [482, 193] width 389 height 38
click at [513, 190] on span "HiBob is a village filled with amazing people, and we’re especially proud of th…" at bounding box center [482, 193] width 389 height 38
drag, startPoint x: 529, startPoint y: 185, endPoint x: 543, endPoint y: 185, distance: 14.1
click at [543, 185] on span "HiBob is a village filled with amazing people, and we’re especially proud of th…" at bounding box center [482, 193] width 389 height 38
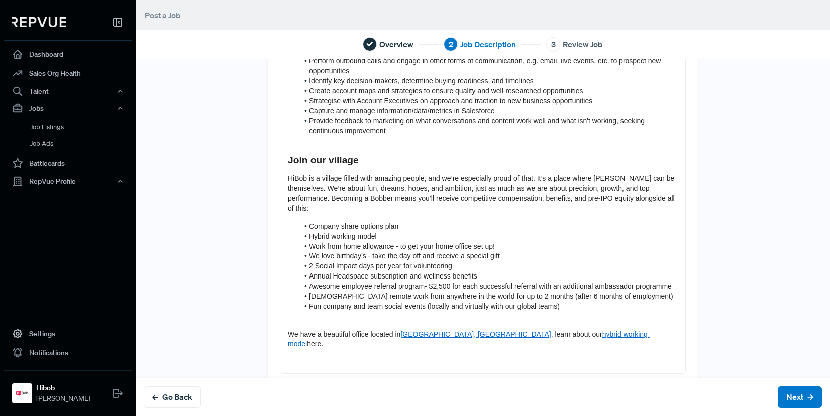
click at [555, 185] on span "HiBob is a village filled with amazing people, and we’re especially proud of th…" at bounding box center [482, 193] width 389 height 38
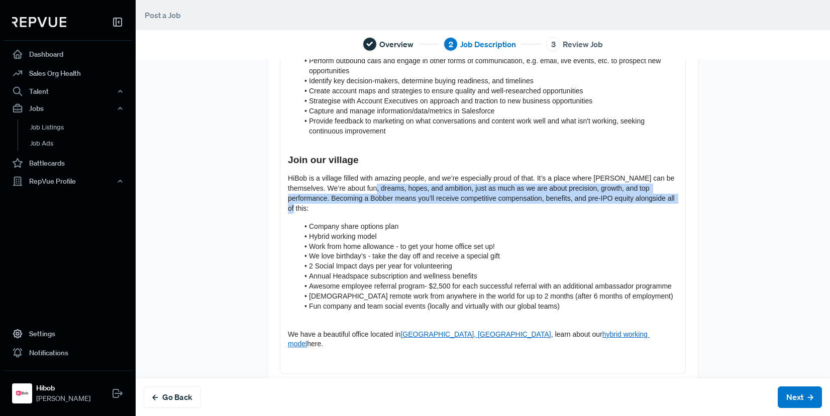
click at [562, 200] on p "HiBob is a village filled with amazing people, and we’re especially proud of th…" at bounding box center [483, 194] width 390 height 40
click at [561, 200] on p "HiBob is a village filled with amazing people, and we’re especially proud of th…" at bounding box center [483, 194] width 390 height 40
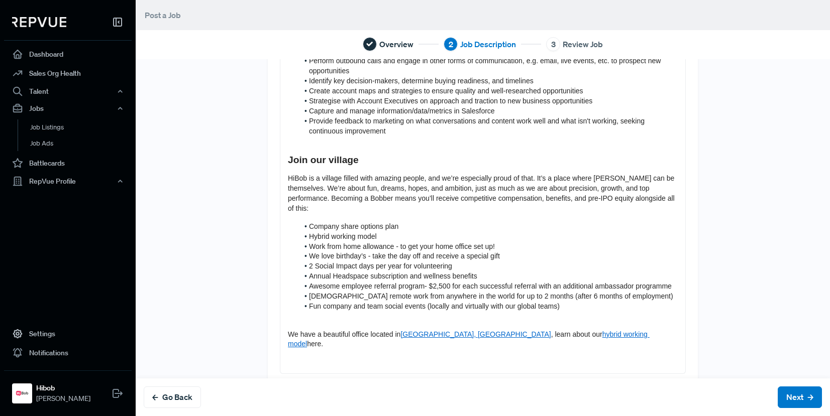
click at [362, 194] on p "HiBob is a village filled with amazing people, and we’re especially proud of th…" at bounding box center [483, 194] width 390 height 40
drag, startPoint x: 324, startPoint y: 204, endPoint x: 364, endPoint y: 212, distance: 40.0
click at [364, 212] on div "About us HiBob helps modern, mid-size businesses transform the way they manage …" at bounding box center [482, 34] width 405 height 680
click at [364, 222] on li "Company share options plan" at bounding box center [487, 227] width 379 height 10
click at [325, 209] on div "About us HiBob helps modern, mid-size businesses transform the way they manage …" at bounding box center [482, 34] width 405 height 680
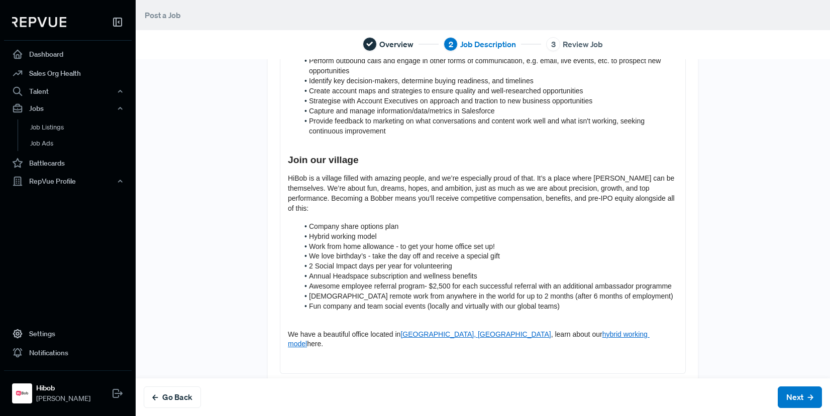
click at [348, 198] on p "HiBob is a village filled with amazing people, and we’re especially proud of th…" at bounding box center [483, 194] width 390 height 40
click at [434, 190] on span "HiBob is a village filled with amazing people, and we’re especially proud of th…" at bounding box center [482, 193] width 389 height 38
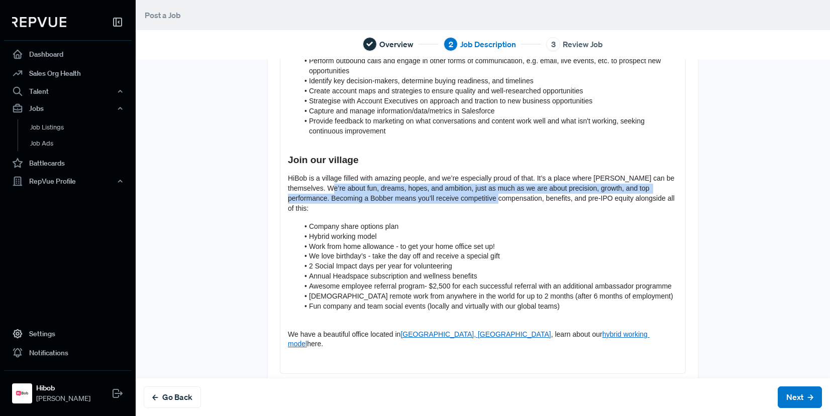
drag, startPoint x: 462, startPoint y: 186, endPoint x: 517, endPoint y: 194, distance: 55.8
click at [517, 194] on p "HiBob is a village filled with amazing people, and we’re especially proud of th…" at bounding box center [483, 194] width 390 height 40
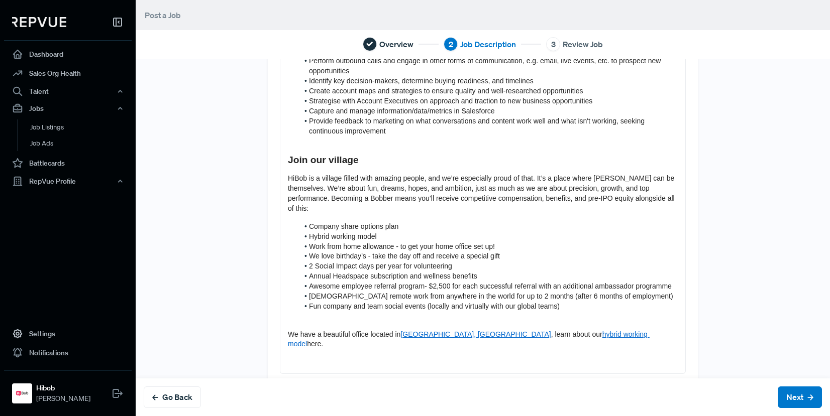
drag, startPoint x: 432, startPoint y: 184, endPoint x: 511, endPoint y: 192, distance: 79.3
click at [511, 192] on span "HiBob is a village filled with amazing people, and we’re especially proud of th…" at bounding box center [482, 193] width 389 height 38
click at [641, 188] on span "HiBob is a village filled with amazing people, and we’re especially proud of th…" at bounding box center [482, 193] width 389 height 38
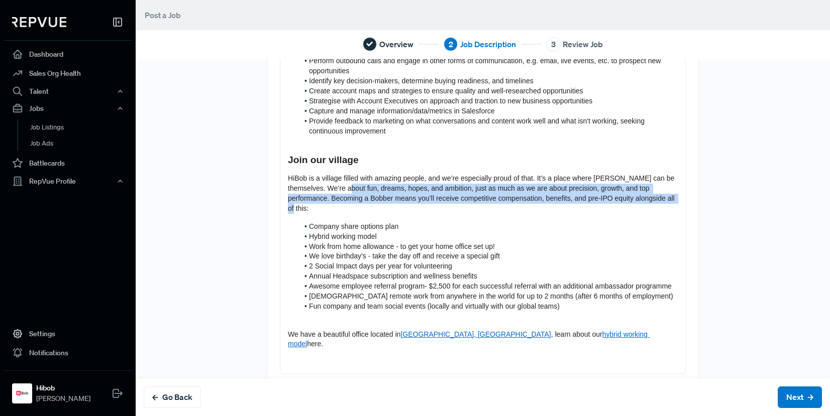
drag, startPoint x: 361, startPoint y: 183, endPoint x: 493, endPoint y: 196, distance: 132.7
click at [493, 196] on p "HiBob is a village filled with amazing people, and we’re especially proud of th…" at bounding box center [483, 194] width 390 height 40
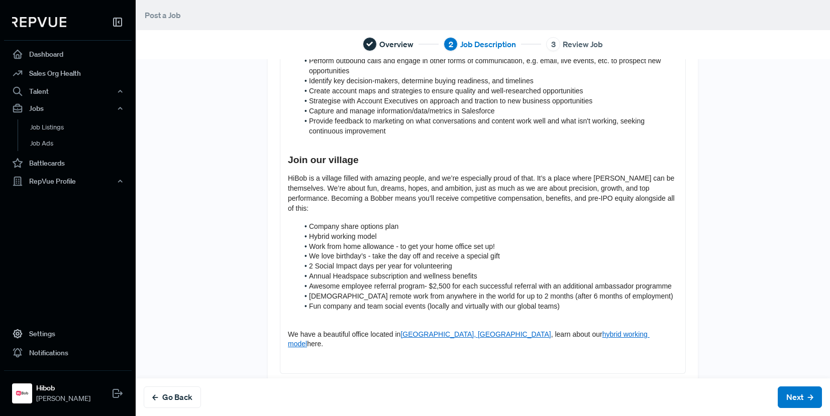
click at [338, 210] on div "About us HiBob helps modern, mid-size businesses transform the way they manage …" at bounding box center [482, 34] width 405 height 680
drag, startPoint x: 370, startPoint y: 211, endPoint x: 411, endPoint y: 217, distance: 41.1
click at [409, 217] on div "About us HiBob helps modern, mid-size businesses transform the way they manage …" at bounding box center [482, 34] width 405 height 680
click at [411, 222] on li "Company share options plan" at bounding box center [487, 227] width 379 height 10
click at [387, 232] on li "Hybrid working model" at bounding box center [487, 237] width 379 height 10
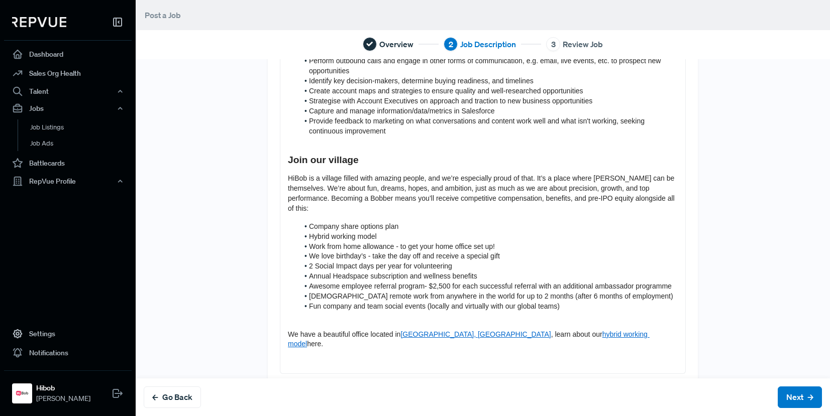
click at [492, 242] on li "Work from home allowance - to get your home office set up!" at bounding box center [487, 247] width 379 height 10
click at [379, 243] on span "Work from home allowance - to get your home office set up!" at bounding box center [402, 247] width 186 height 8
click at [403, 243] on span "Work from home allowance - to get your home office set up!" at bounding box center [402, 247] width 186 height 8
click at [386, 243] on span "Work from home allowance - to get your home office set up!" at bounding box center [402, 247] width 186 height 8
click at [393, 243] on span "Work from home allowance - to get your home office set up!" at bounding box center [402, 247] width 186 height 8
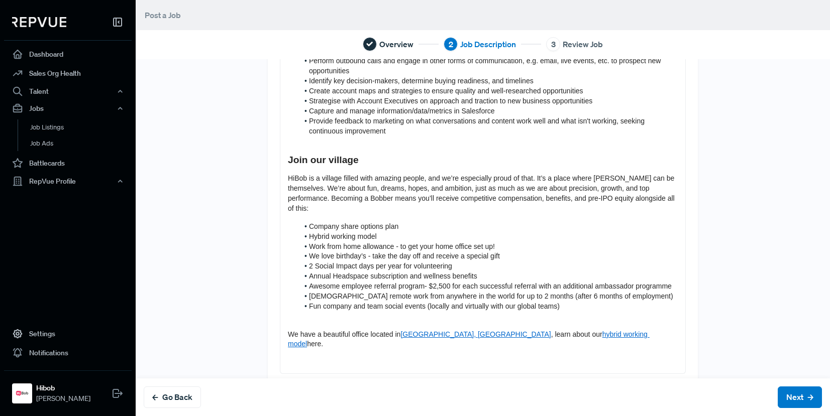
click at [391, 243] on span "Work from home allowance - to get your home office set up!" at bounding box center [402, 247] width 186 height 8
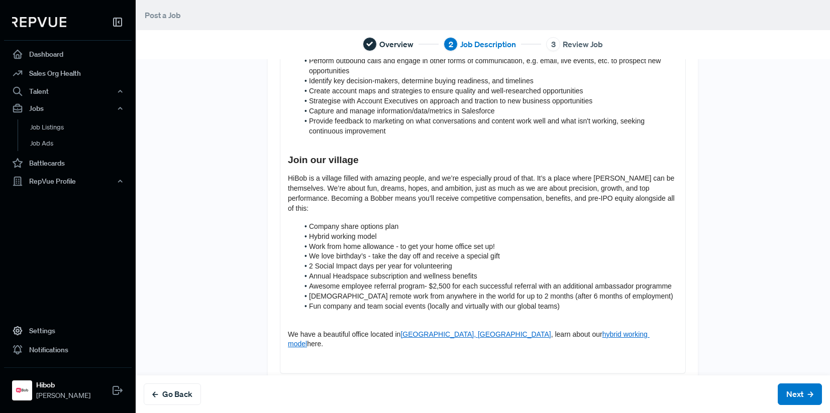
click at [546, 282] on span "Awesome employee referral program- $2,500 for each successful referral with an …" at bounding box center [490, 286] width 363 height 8
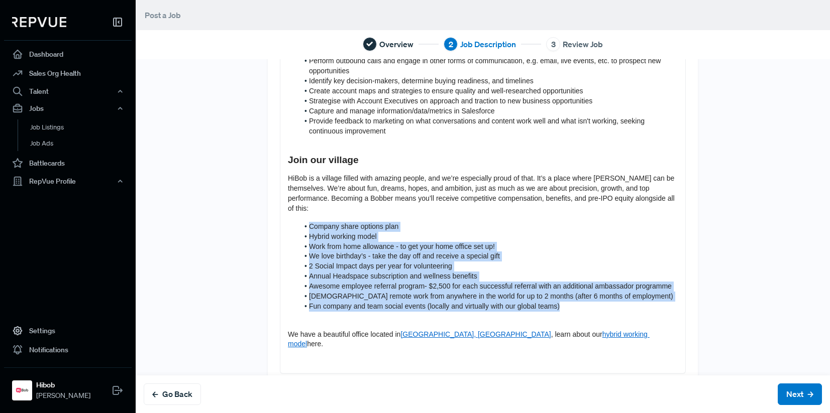
drag, startPoint x: 572, startPoint y: 297, endPoint x: 296, endPoint y: 215, distance: 287.6
click at [296, 222] on ol "Company share options plan Hybrid working model Work from home allowance - to g…" at bounding box center [483, 267] width 390 height 90
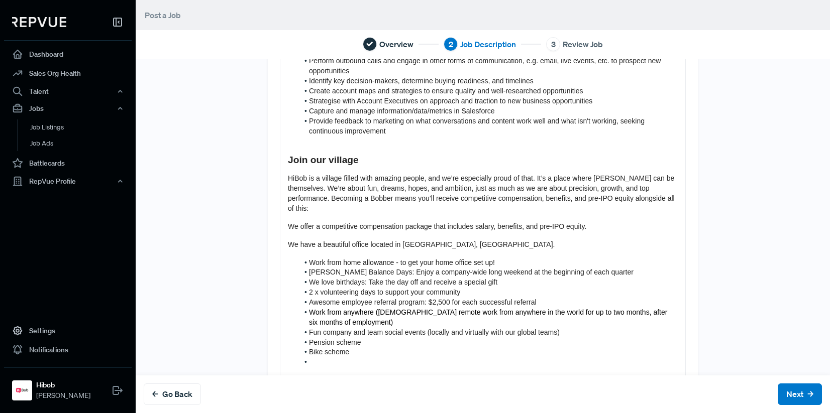
click at [380, 205] on div "About us HiBob helps modern, mid-size businesses transform the way they manage …" at bounding box center [482, 62] width 405 height 736
drag, startPoint x: 454, startPoint y: 190, endPoint x: 307, endPoint y: 216, distance: 148.5
click at [307, 216] on div "About us HiBob helps modern, mid-size businesses transform the way they manage …" at bounding box center [482, 62] width 405 height 736
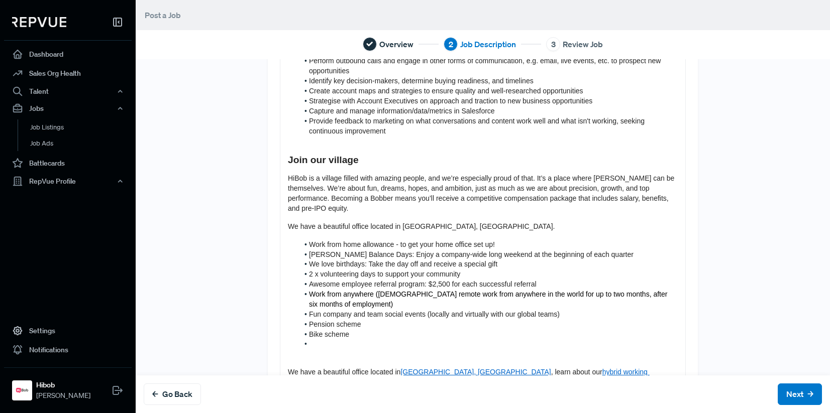
click at [472, 190] on span "HiBob is a village filled with amazing people, and we’re especially proud of th…" at bounding box center [482, 193] width 388 height 38
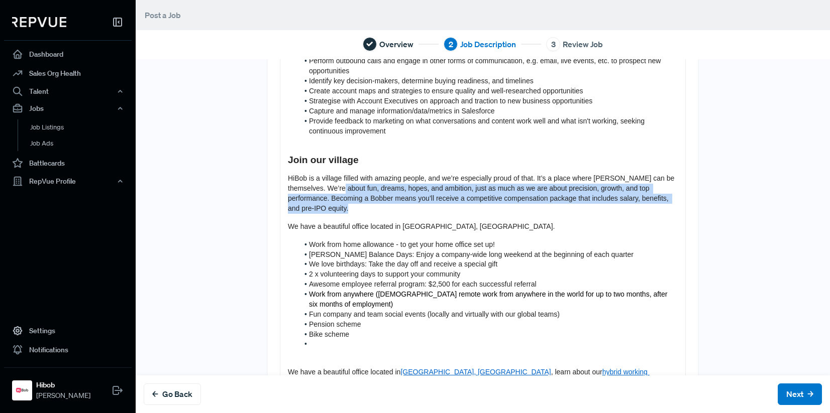
drag, startPoint x: 460, startPoint y: 200, endPoint x: 489, endPoint y: 207, distance: 30.1
click at [489, 207] on div "About us HiBob helps modern, mid-size businesses transform the way they manage …" at bounding box center [482, 53] width 405 height 718
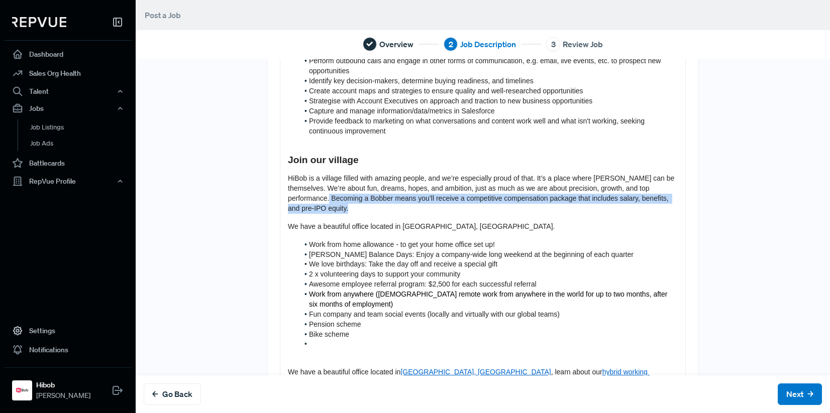
drag, startPoint x: 345, startPoint y: 186, endPoint x: 445, endPoint y: 206, distance: 101.9
click at [445, 206] on div "About us HiBob helps modern, mid-size businesses transform the way they manage …" at bounding box center [482, 53] width 405 height 718
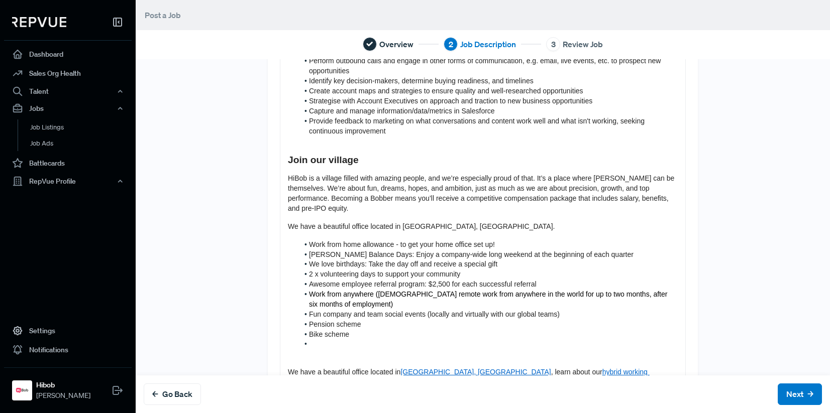
click at [306, 223] on span "We have a beautiful office located in [GEOGRAPHIC_DATA], [GEOGRAPHIC_DATA]." at bounding box center [421, 227] width 267 height 8
click at [295, 223] on span "We have a beautiful office located in [GEOGRAPHIC_DATA], [GEOGRAPHIC_DATA]." at bounding box center [421, 227] width 267 height 8
click at [288, 223] on span "We have a beautiful office located in [GEOGRAPHIC_DATA], [GEOGRAPHIC_DATA]." at bounding box center [421, 227] width 267 height 8
click at [292, 223] on span "We have a beautiful office located in [GEOGRAPHIC_DATA], [GEOGRAPHIC_DATA]." at bounding box center [421, 227] width 267 height 8
click at [644, 188] on span "HiBob is a village filled with amazing people, and we’re especially proud of th…" at bounding box center [482, 193] width 388 height 38
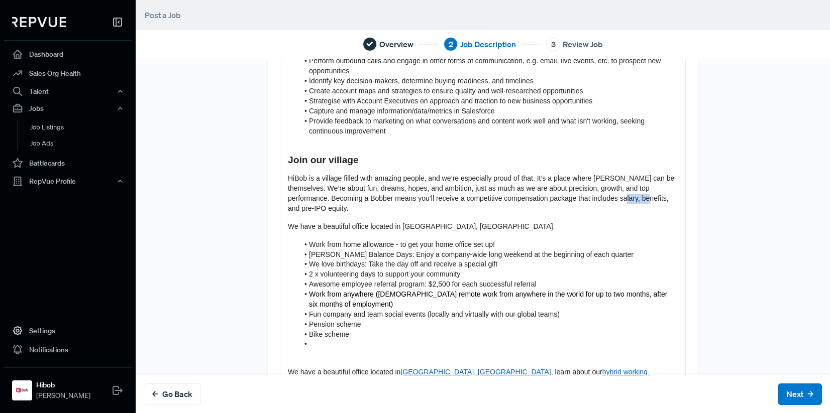
click at [644, 188] on span "HiBob is a village filled with amazing people, and we’re especially proud of th…" at bounding box center [482, 193] width 388 height 38
click at [383, 193] on p "HiBob is a village filled with amazing people, and we’re especially proud of th…" at bounding box center [483, 194] width 390 height 40
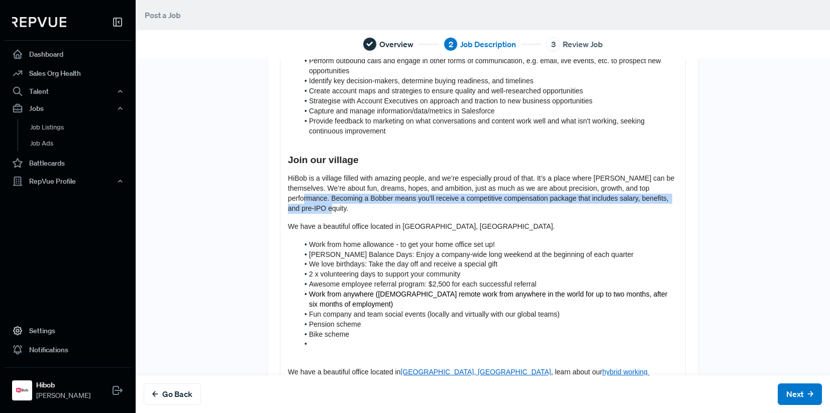
drag, startPoint x: 320, startPoint y: 190, endPoint x: 392, endPoint y: 202, distance: 73.3
click at [392, 202] on p "HiBob is a village filled with amazing people, and we’re especially proud of th…" at bounding box center [483, 194] width 390 height 40
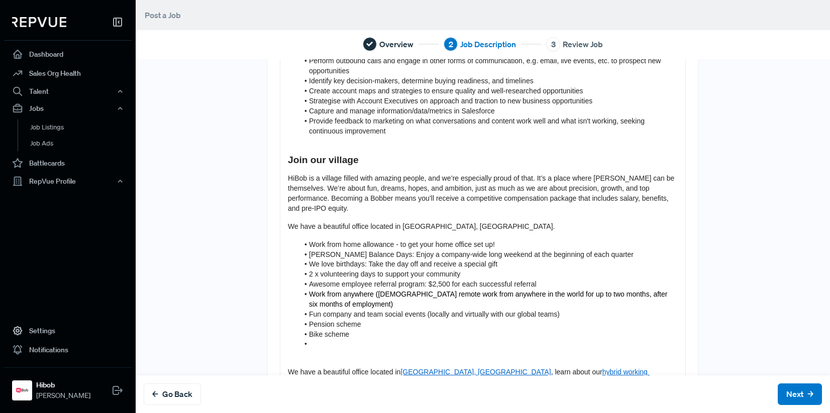
click at [377, 201] on p "HiBob is a village filled with amazing people, and we’re especially proud of th…" at bounding box center [483, 194] width 390 height 40
drag, startPoint x: 358, startPoint y: 208, endPoint x: 332, endPoint y: 190, distance: 31.1
click at [330, 191] on p "HiBob is a village filled with amazing people, and we’re especially proud of th…" at bounding box center [483, 194] width 390 height 40
click at [328, 190] on span "HiBob is a village filled with amazing people, and we’re especially proud of th…" at bounding box center [482, 193] width 388 height 38
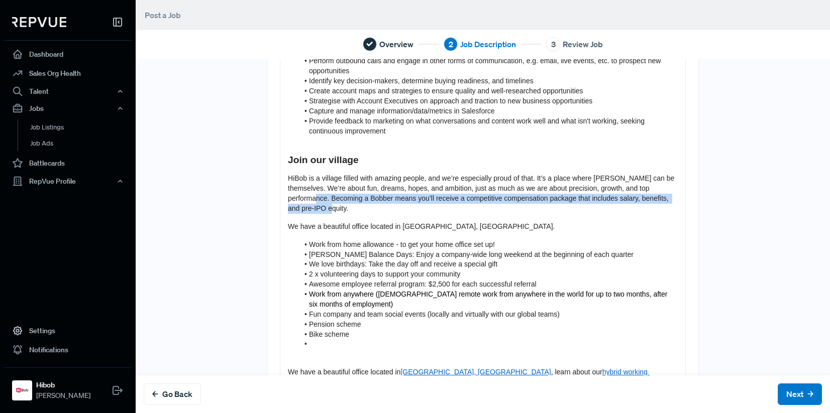
drag, startPoint x: 327, startPoint y: 190, endPoint x: 356, endPoint y: 195, distance: 29.2
click at [356, 195] on p "HiBob is a village filled with amazing people, and we’re especially proud of th…" at bounding box center [483, 194] width 390 height 40
drag, startPoint x: 355, startPoint y: 196, endPoint x: 322, endPoint y: 190, distance: 33.2
click at [322, 190] on p "HiBob is a village filled with amazing people, and we’re especially proud of th…" at bounding box center [483, 194] width 390 height 40
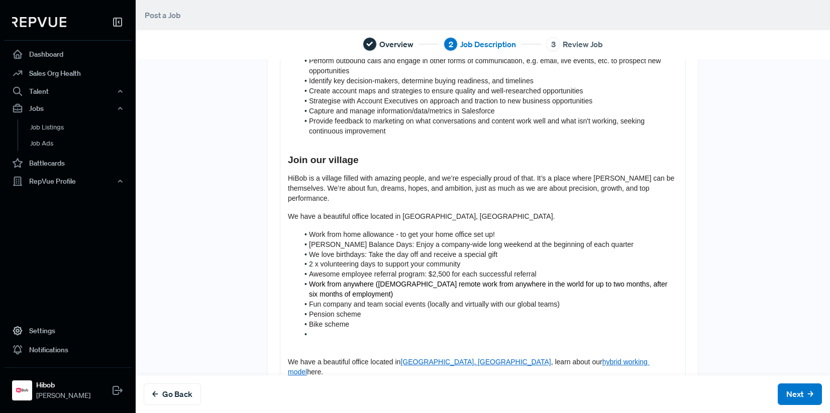
click at [288, 212] on span "We have a beautiful office located in [GEOGRAPHIC_DATA], [GEOGRAPHIC_DATA]." at bounding box center [421, 216] width 267 height 8
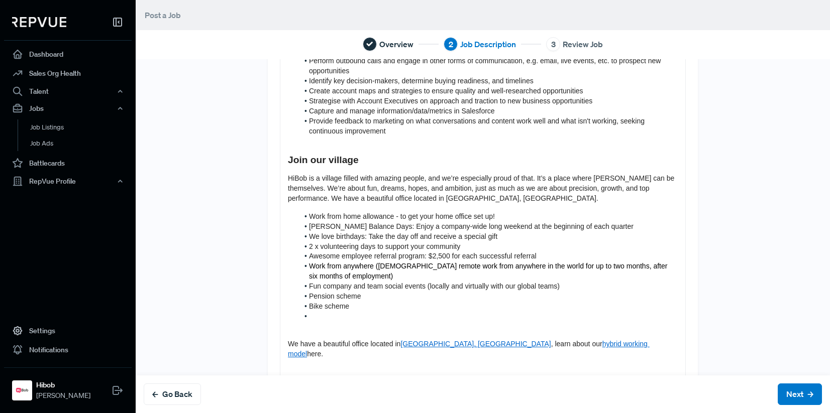
click at [537, 189] on p "HiBob is a village filled with amazing people, and we’re especially proud of th…" at bounding box center [483, 189] width 390 height 30
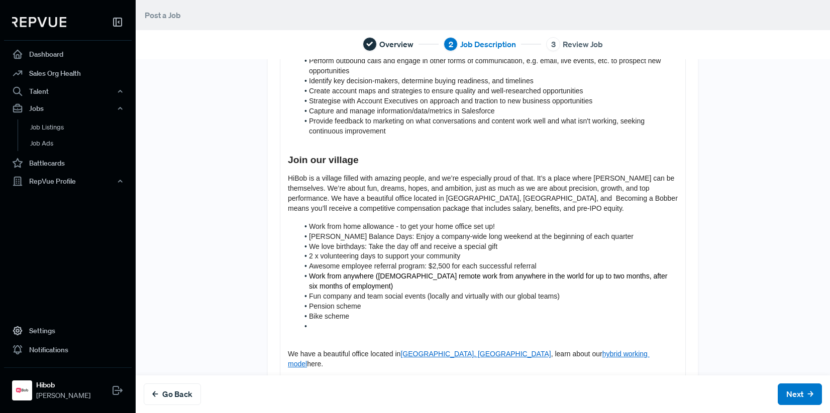
click at [540, 190] on span "HiBob is a village filled with amazing people, and we’re especially proud of th…" at bounding box center [484, 193] width 392 height 38
click at [545, 190] on span "HiBob is a village filled with amazing people, and we’re especially proud of th…" at bounding box center [484, 193] width 392 height 38
click at [524, 187] on span "HiBob is a village filled with amazing people, and we’re especially proud of th…" at bounding box center [484, 193] width 392 height 38
click at [559, 190] on span "HiBob is a village filled with amazing people, and we’re especially proud of th…" at bounding box center [484, 193] width 392 height 38
click at [566, 196] on p "HiBob is a village filled with amazing people, and we’re especially proud of th…" at bounding box center [483, 194] width 390 height 40
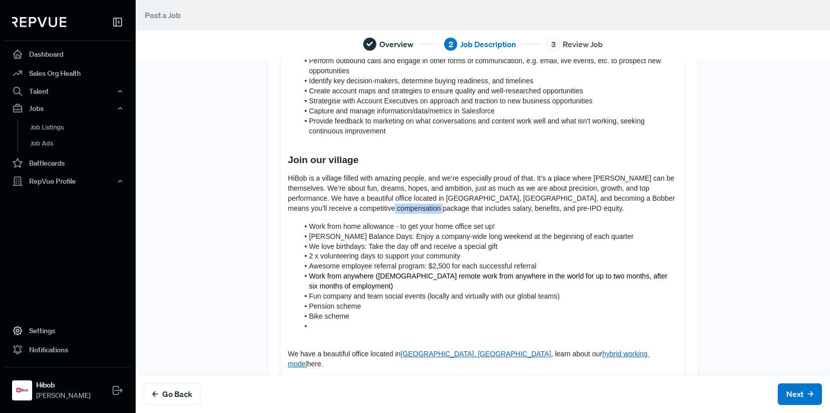
drag, startPoint x: 386, startPoint y: 198, endPoint x: 440, endPoint y: 199, distance: 54.3
click at [426, 200] on span "HiBob is a village filled with amazing people, and we’re especially proud of th…" at bounding box center [482, 193] width 389 height 38
click at [443, 200] on span "HiBob is a village filled with amazing people, and we’re especially proud of th…" at bounding box center [482, 193] width 389 height 38
click at [462, 201] on span "HiBob is a village filled with amazing people, and we’re especially proud of th…" at bounding box center [482, 193] width 389 height 38
click at [463, 201] on span "HiBob is a village filled with amazing people, and we’re especially proud of th…" at bounding box center [482, 193] width 389 height 38
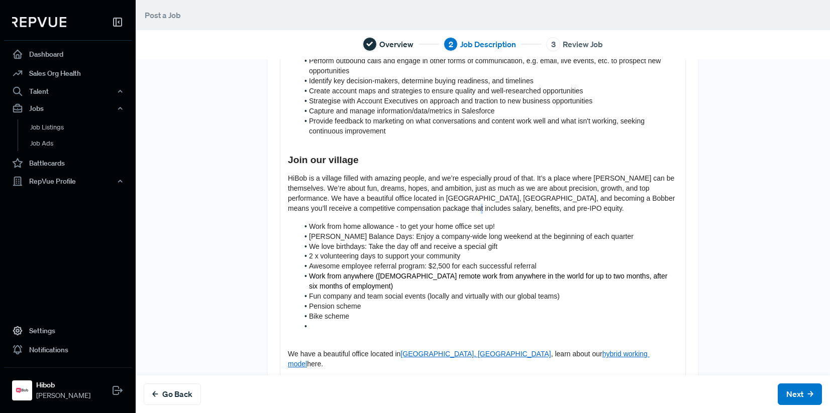
click at [461, 198] on span "HiBob is a village filled with amazing people, and we’re especially proud of th…" at bounding box center [482, 193] width 389 height 38
click at [460, 198] on span "HiBob is a village filled with amazing people, and we’re especially proud of th…" at bounding box center [482, 193] width 389 height 38
click at [401, 198] on span "HiBob is a village filled with amazing people, and we’re especially proud of th…" at bounding box center [482, 193] width 389 height 38
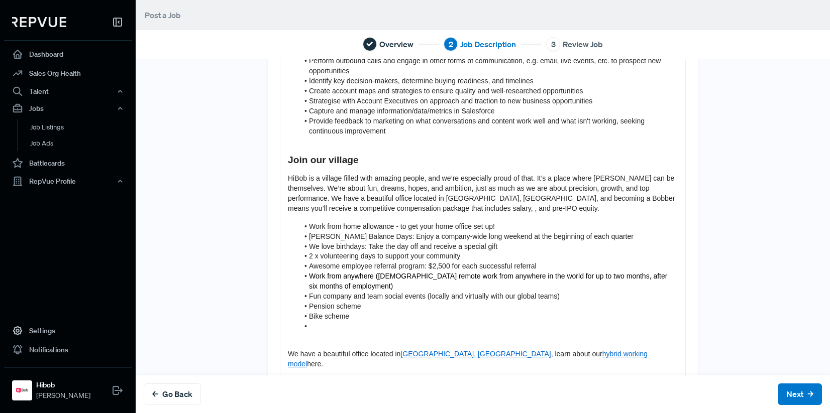
click at [457, 197] on span "HiBob is a village filled with amazing people, and we’re especially proud of th…" at bounding box center [482, 193] width 389 height 38
click at [464, 197] on span "HiBob is a village filled with amazing people, and we’re especially proud of th…" at bounding box center [482, 193] width 389 height 38
click at [511, 196] on p "HiBob is a village filled with amazing people, and we’re especially proud of th…" at bounding box center [483, 194] width 390 height 40
click at [385, 233] on span "[PERSON_NAME] Balance Days: Enjoy a company-wide long weekend at the beginning …" at bounding box center [471, 237] width 324 height 8
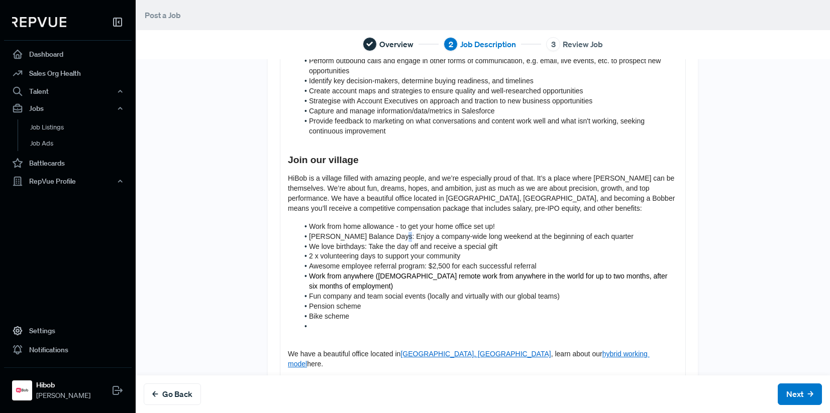
click at [385, 233] on span "[PERSON_NAME] Balance Days: Enjoy a company-wide long weekend at the beginning …" at bounding box center [471, 237] width 324 height 8
click at [385, 232] on li "[PERSON_NAME] Balance Days: Enjoy a company-wide long weekend at the beginning …" at bounding box center [487, 237] width 379 height 10
click at [390, 223] on span "Work from home allowance - to get your home office set up!" at bounding box center [402, 227] width 186 height 8
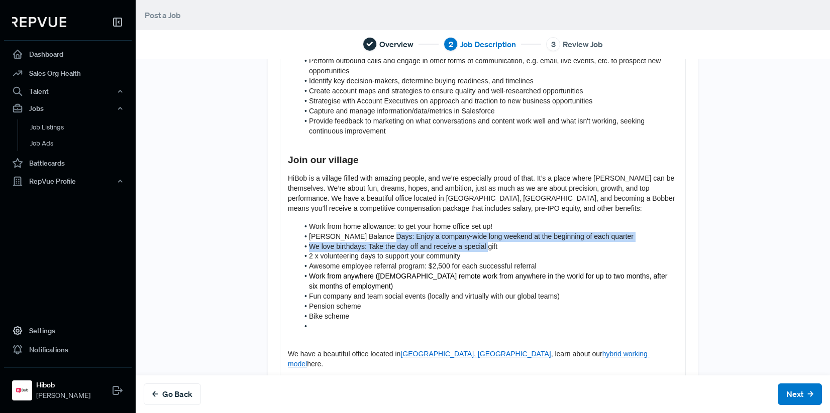
drag, startPoint x: 433, startPoint y: 225, endPoint x: 480, endPoint y: 232, distance: 47.2
click at [480, 232] on ol "Work from home allowance: to get your home office set up! [PERSON_NAME] Balance…" at bounding box center [483, 277] width 390 height 110
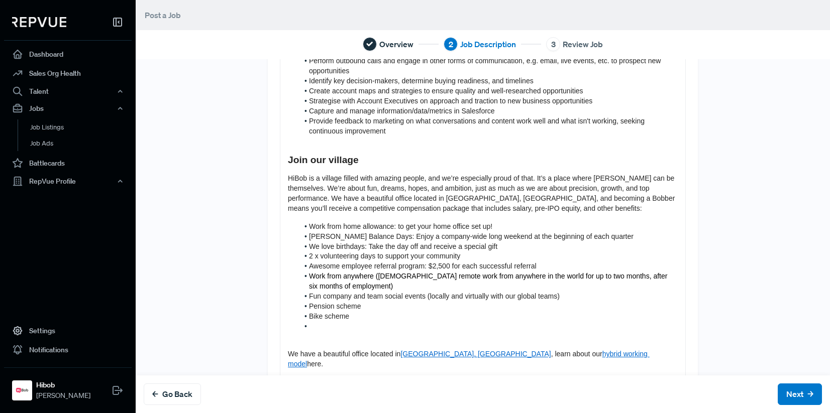
click at [480, 242] on li "We love birthdays: Take the day off and receive a special gift" at bounding box center [487, 247] width 379 height 10
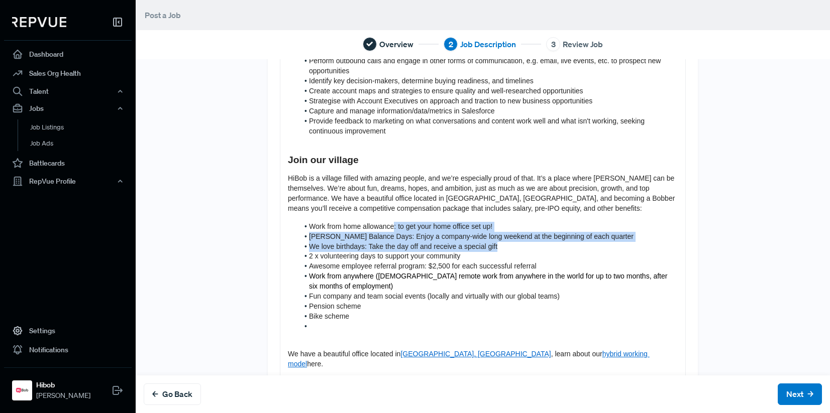
drag, startPoint x: 399, startPoint y: 219, endPoint x: 493, endPoint y: 233, distance: 95.0
click at [493, 233] on ol "Work from home allowance: to get your home office set up! [PERSON_NAME] Balance…" at bounding box center [483, 277] width 390 height 110
click at [493, 242] on li "We love birthdays: Take the day off and receive a special gift" at bounding box center [487, 247] width 379 height 10
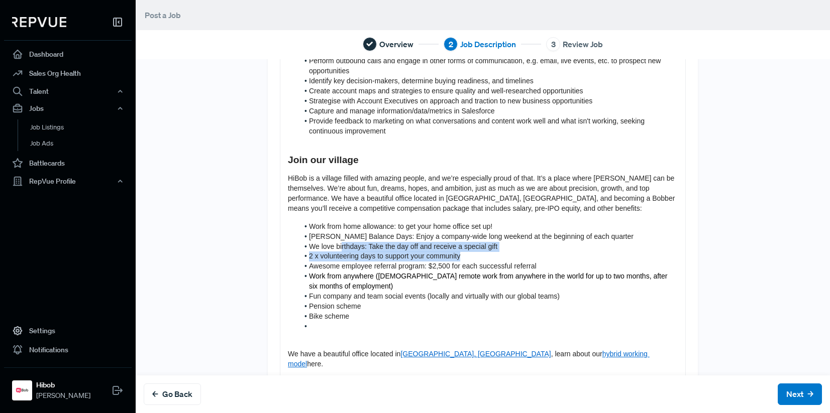
drag, startPoint x: 339, startPoint y: 237, endPoint x: 458, endPoint y: 245, distance: 119.3
click at [458, 245] on ol "Work from home allowance: to get your home office set up! [PERSON_NAME] Balance…" at bounding box center [483, 277] width 390 height 110
click at [458, 252] on li "2 x volunteering days to support your community" at bounding box center [487, 257] width 379 height 10
drag, startPoint x: 327, startPoint y: 241, endPoint x: 474, endPoint y: 259, distance: 147.3
click at [474, 259] on ol "Work from home allowance: to get your home office set up! [PERSON_NAME] Balance…" at bounding box center [483, 277] width 390 height 110
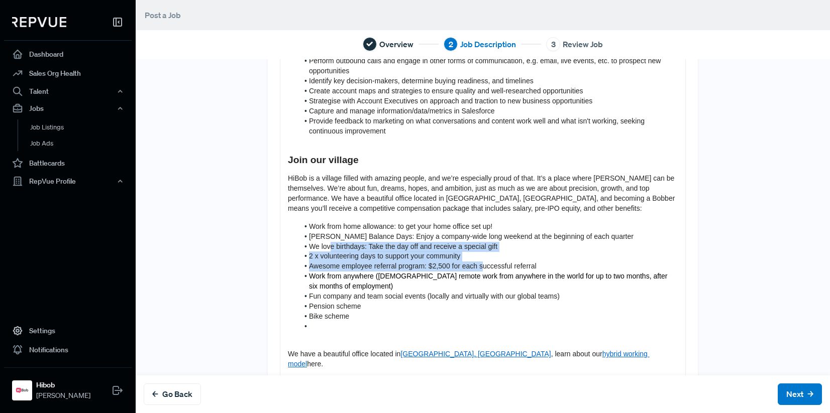
click at [474, 262] on span "Awesome employee referral program: $2,500 for each successful referral" at bounding box center [423, 266] width 228 height 8
drag, startPoint x: 430, startPoint y: 261, endPoint x: 448, endPoint y: 261, distance: 17.1
click at [448, 261] on ol "Work from home allowance: to get your home office set up! [PERSON_NAME] Balance…" at bounding box center [483, 277] width 390 height 110
click at [448, 262] on span "Awesome employee referral program: $2,500 for each successful referral" at bounding box center [423, 266] width 228 height 8
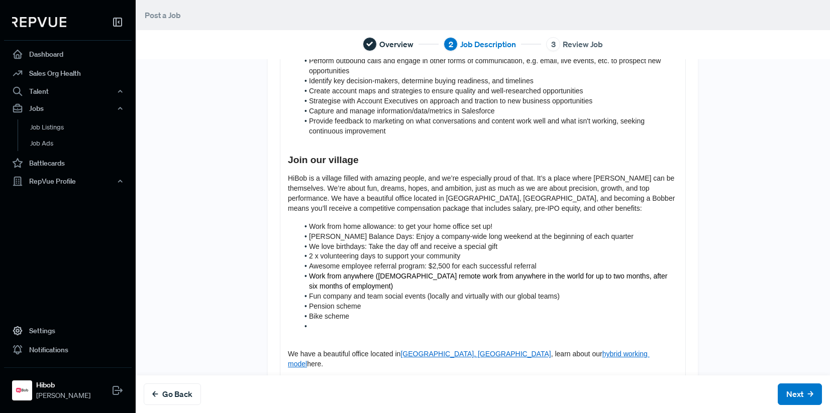
click at [373, 252] on span "2 x volunteering days to support your community" at bounding box center [384, 256] width 151 height 8
click at [368, 252] on span "2 x volunteering days to support your community" at bounding box center [384, 256] width 151 height 8
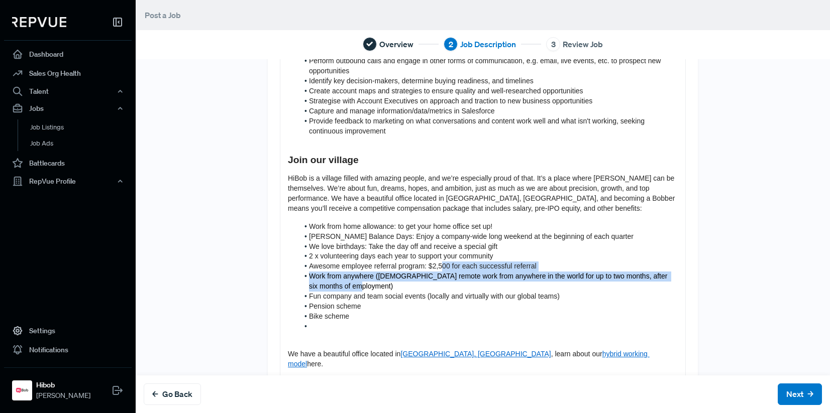
drag, startPoint x: 476, startPoint y: 277, endPoint x: 495, endPoint y: 277, distance: 19.6
click at [495, 277] on ol "Work from home allowance: to get your home office set up! [PERSON_NAME] Balance…" at bounding box center [483, 277] width 390 height 110
click at [495, 277] on li "Work from anywhere ([DEMOGRAPHIC_DATA] remote work from anywhere in the world f…" at bounding box center [487, 282] width 379 height 20
drag, startPoint x: 377, startPoint y: 258, endPoint x: 523, endPoint y: 276, distance: 147.3
click at [523, 276] on ol "Work from home allowance: to get your home office set up! [PERSON_NAME] Balance…" at bounding box center [483, 277] width 390 height 110
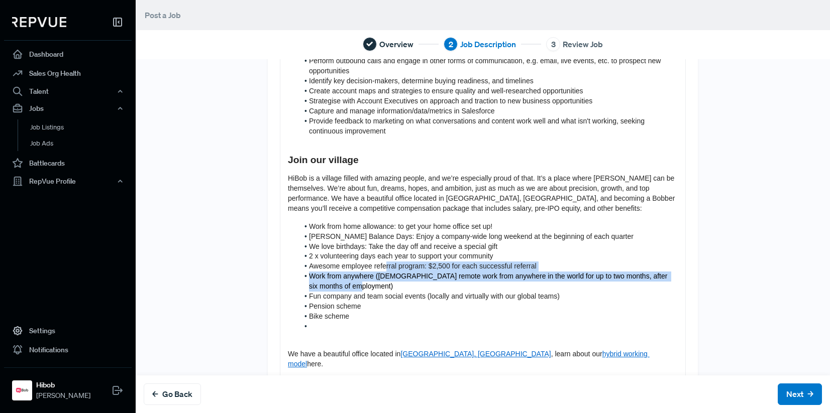
click at [523, 276] on li "Work from anywhere ([DEMOGRAPHIC_DATA] remote work from anywhere in the world f…" at bounding box center [487, 282] width 379 height 20
drag, startPoint x: 368, startPoint y: 259, endPoint x: 464, endPoint y: 278, distance: 97.9
click at [464, 278] on ol "Work from home allowance: to get your home office set up! [PERSON_NAME] Balance…" at bounding box center [483, 277] width 390 height 110
click at [464, 278] on li "Work from anywhere ([DEMOGRAPHIC_DATA] remote work from anywhere in the world f…" at bounding box center [487, 282] width 379 height 20
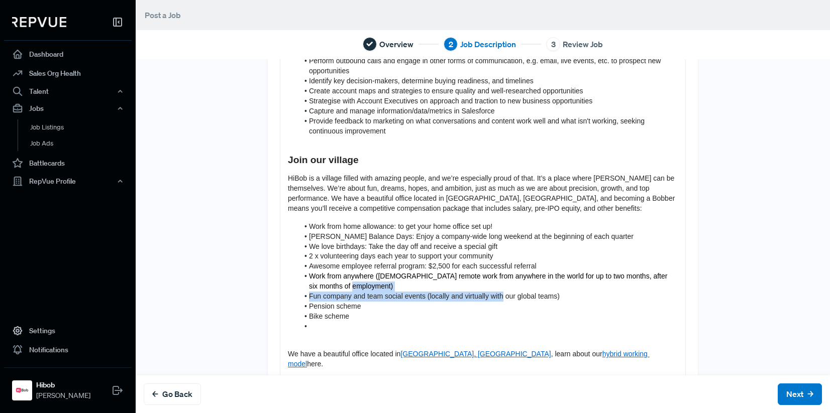
drag, startPoint x: 382, startPoint y: 279, endPoint x: 496, endPoint y: 285, distance: 113.7
click at [496, 285] on ol "Work from home allowance: to get your home office set up! [PERSON_NAME] Balance…" at bounding box center [483, 277] width 390 height 110
click at [495, 292] on span "Fun company and team social events (locally and virtually with our global teams)" at bounding box center [434, 296] width 251 height 8
drag, startPoint x: 331, startPoint y: 287, endPoint x: 337, endPoint y: 289, distance: 5.4
click at [336, 292] on span "Fun company and team social events (locally and virtually with our global teams)" at bounding box center [434, 296] width 251 height 8
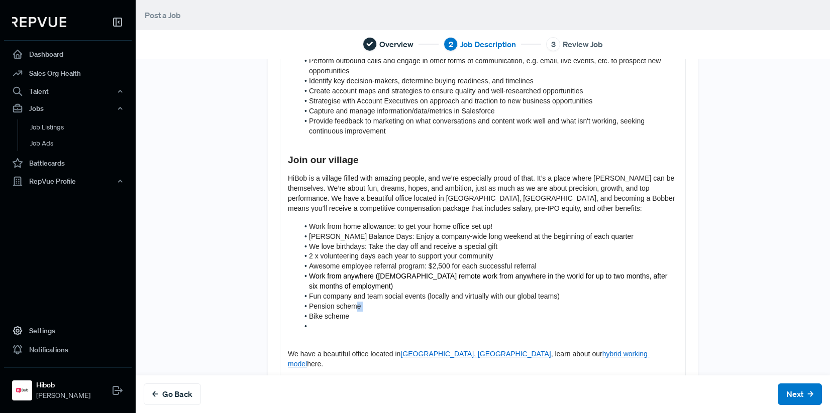
click at [351, 302] on ol "Work from home allowance: to get your home office set up! [PERSON_NAME] Balance…" at bounding box center [483, 277] width 390 height 110
drag, startPoint x: 351, startPoint y: 309, endPoint x: 268, endPoint y: 296, distance: 83.8
click at [268, 296] on div "Tell us more about the job About us HiBob helps modern, mid-size businesses tra…" at bounding box center [483, 25] width 430 height 762
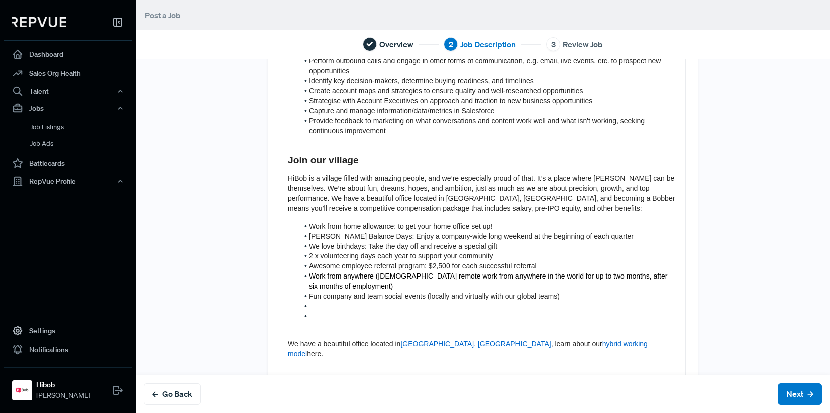
click at [309, 312] on li at bounding box center [487, 317] width 379 height 10
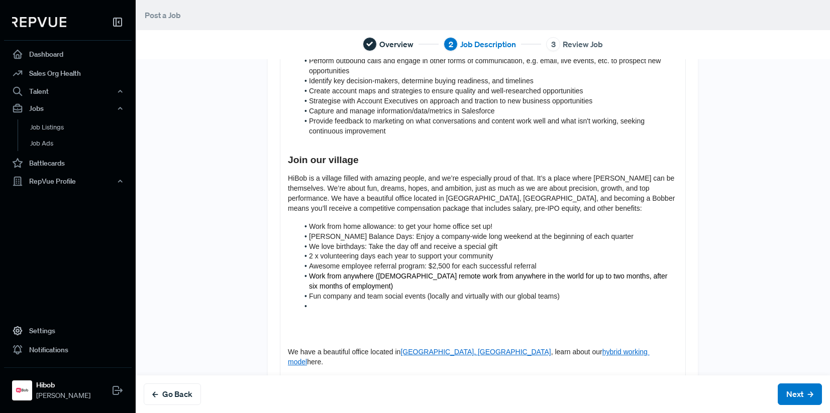
click at [310, 302] on li at bounding box center [487, 307] width 379 height 10
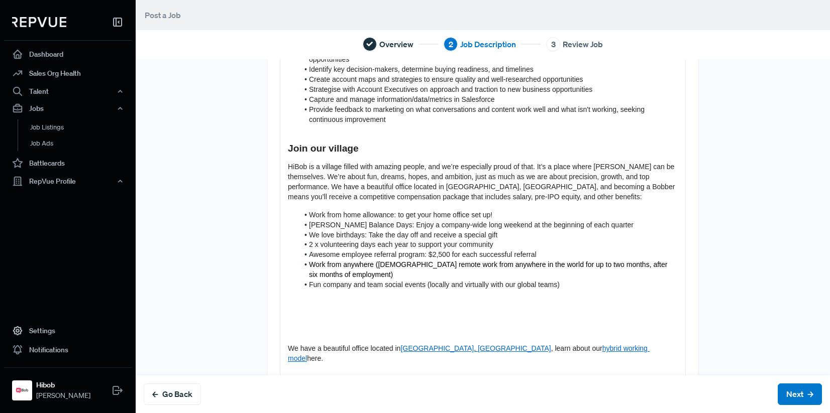
scroll to position [456, 0]
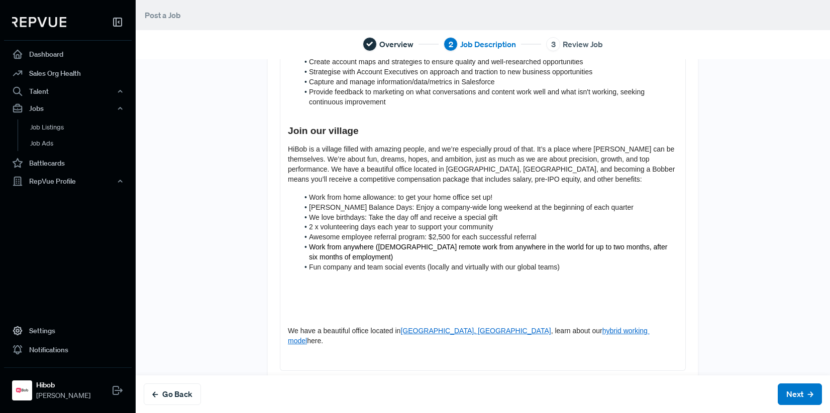
drag, startPoint x: 634, startPoint y: 318, endPoint x: 275, endPoint y: 289, distance: 360.8
click at [280, 289] on div "About us HiBob helps modern, mid-size businesses transform the way they manage …" at bounding box center [482, 18] width 405 height 706
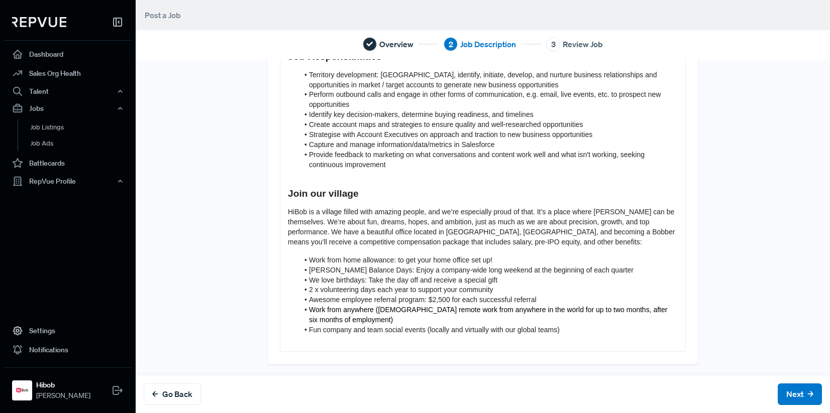
scroll to position [384, 0]
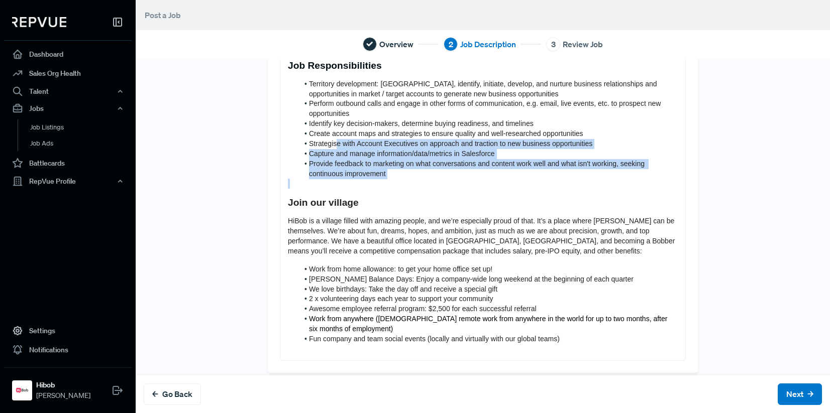
drag, startPoint x: 330, startPoint y: 133, endPoint x: 385, endPoint y: 179, distance: 71.3
click at [385, 179] on div "About us HiBob helps modern, mid-size businesses transform the way they manage …" at bounding box center [482, 49] width 405 height 624
click at [399, 161] on li "Provide feedback to marketing on what conversations and content work well and w…" at bounding box center [487, 169] width 379 height 20
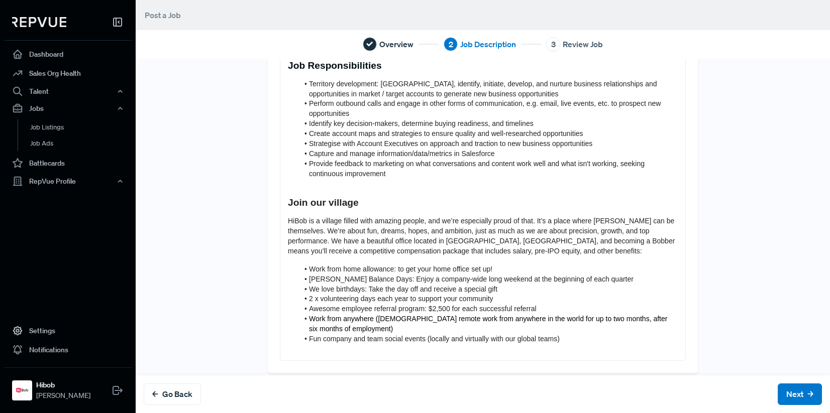
click at [356, 183] on div "About us HiBob helps modern, mid-size businesses transform the way they manage …" at bounding box center [482, 49] width 405 height 624
click at [542, 318] on li "Work from anywhere ([DEMOGRAPHIC_DATA] remote work from anywhere in the world f…" at bounding box center [487, 324] width 379 height 20
drag, startPoint x: 513, startPoint y: 335, endPoint x: 507, endPoint y: 337, distance: 5.9
click at [512, 345] on p at bounding box center [483, 350] width 390 height 10
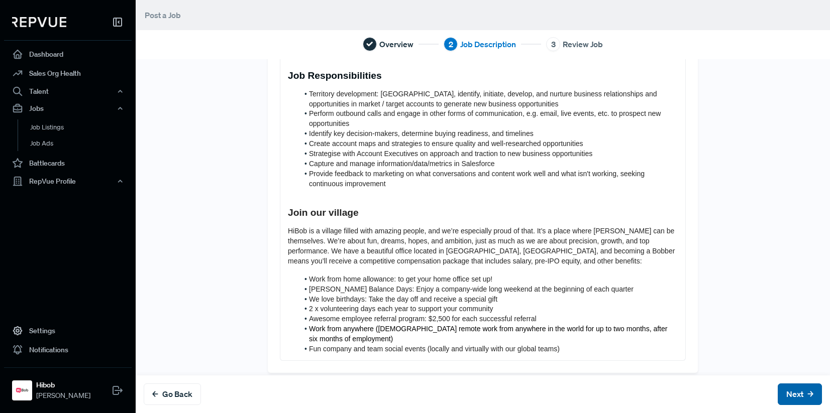
click at [780, 388] on button "Next" at bounding box center [799, 395] width 44 height 22
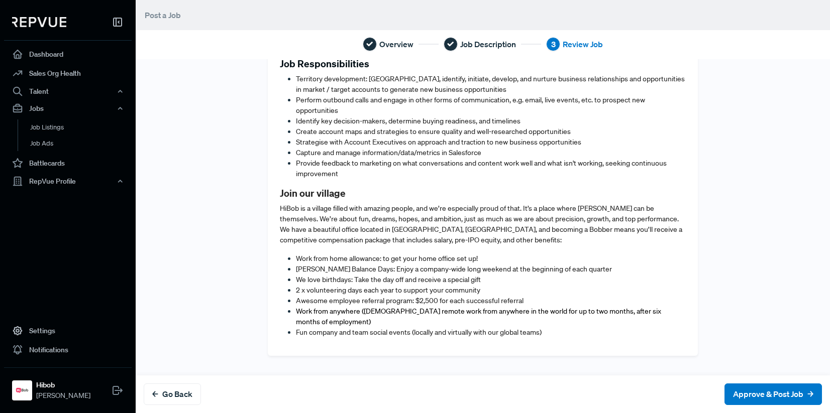
scroll to position [548, 0]
click at [736, 397] on button "Approve & Post Job" at bounding box center [772, 395] width 97 height 22
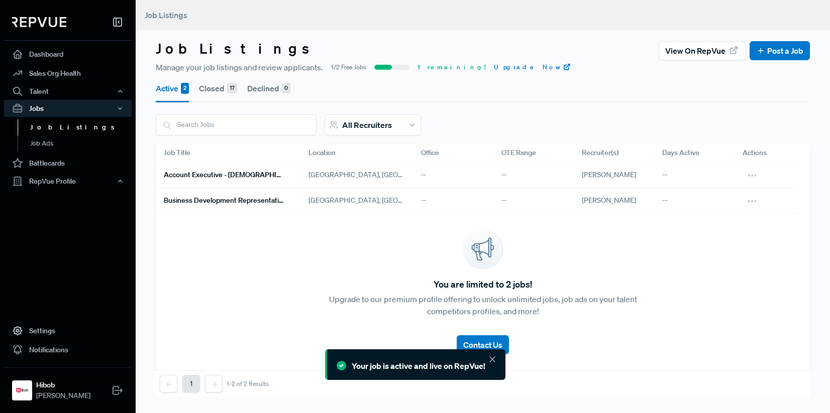
click at [225, 201] on h6 "Business Development Representative - [DEMOGRAPHIC_DATA]" at bounding box center [224, 200] width 121 height 9
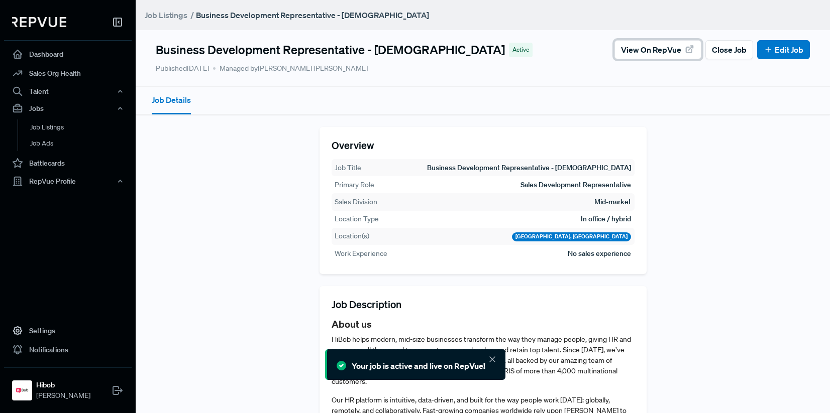
click at [654, 53] on span "View on RepVue" at bounding box center [651, 50] width 60 height 12
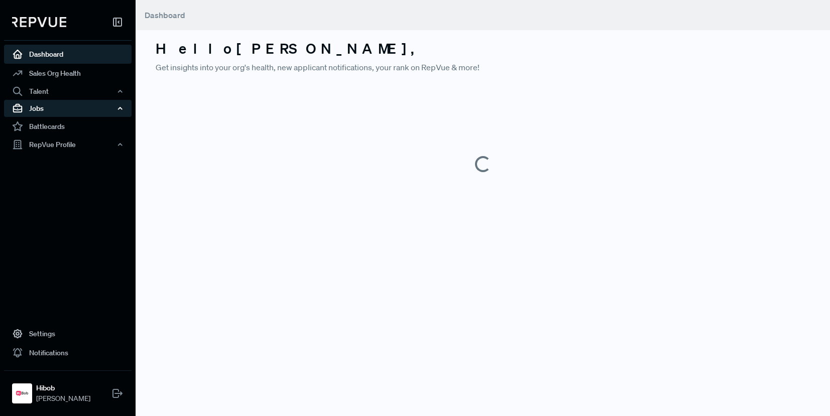
click at [36, 113] on div "Jobs" at bounding box center [68, 108] width 128 height 17
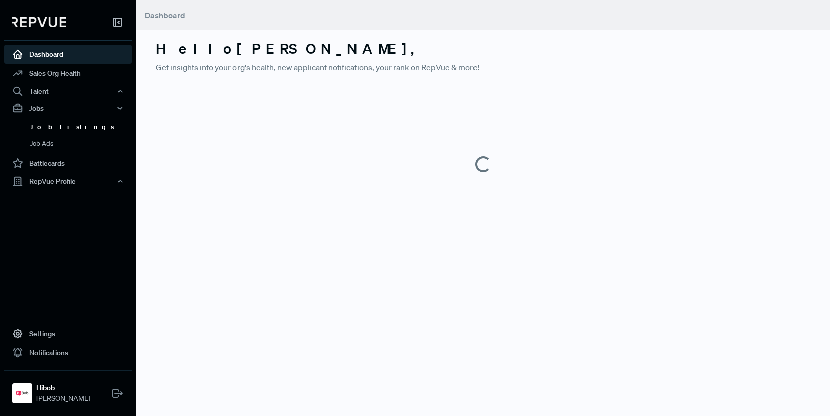
click at [44, 128] on link "Job Listings" at bounding box center [82, 128] width 128 height 16
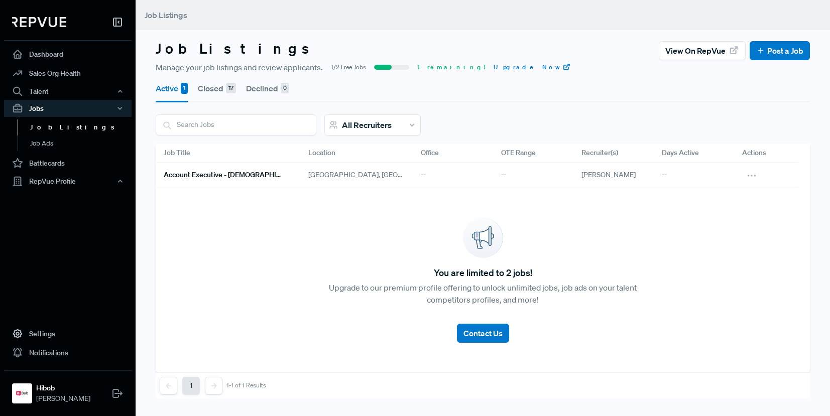
click at [219, 176] on h6 "Account Executive - [DEMOGRAPHIC_DATA]" at bounding box center [224, 175] width 121 height 9
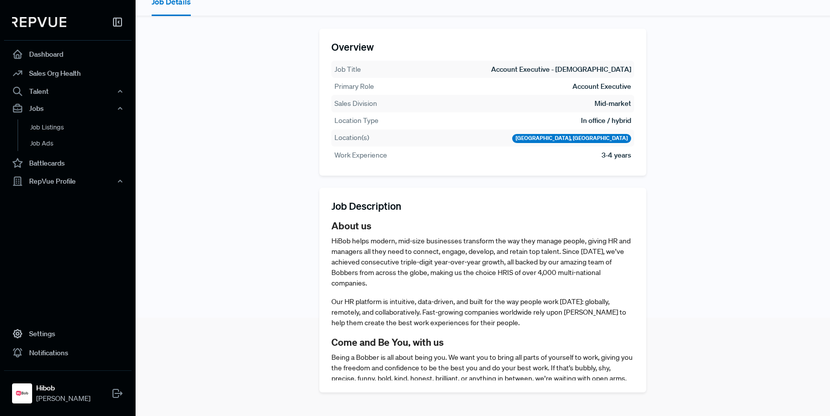
scroll to position [103, 0]
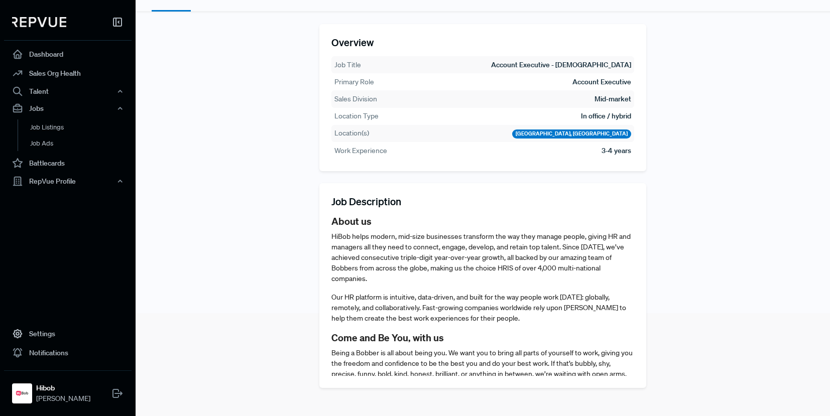
click at [362, 243] on span "HiBob helps modern, mid-size businesses transform the way they manage people, g…" at bounding box center [480, 257] width 299 height 51
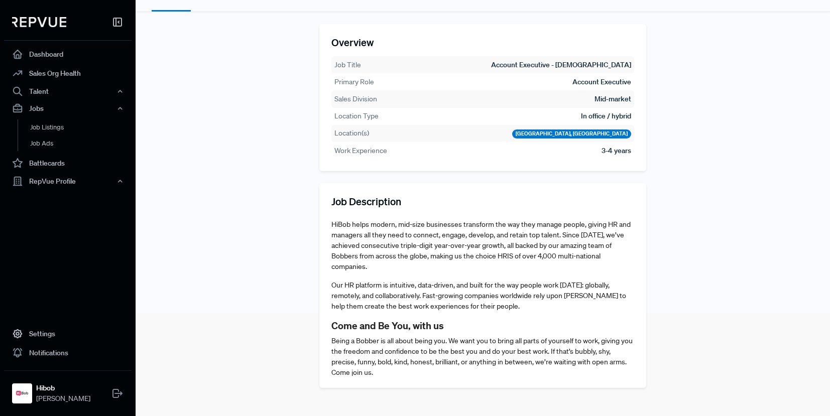
scroll to position [0, 0]
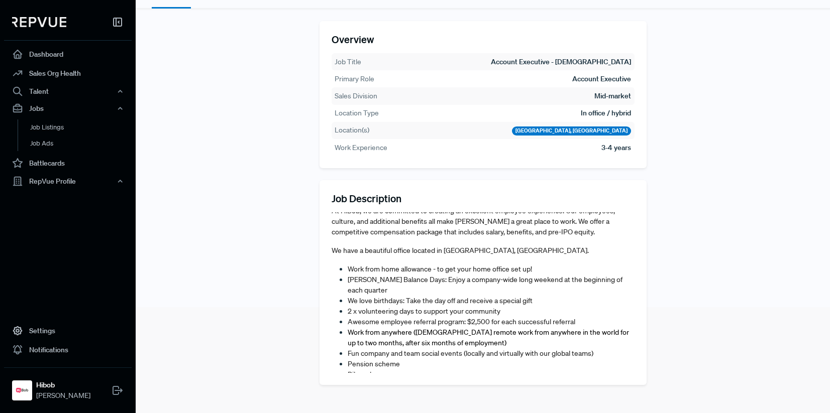
scroll to position [505, 0]
click at [430, 279] on span "[PERSON_NAME] Balance Days: Enjoy a company-wide long weekend at the beginning …" at bounding box center [485, 283] width 275 height 20
click at [372, 273] on span "[PERSON_NAME] Balance Days: Enjoy a company-wide long weekend at the beginning …" at bounding box center [485, 283] width 275 height 20
click at [367, 268] on span "Work from home allowance - to get your home office set up!" at bounding box center [440, 267] width 184 height 9
click at [332, 247] on span "We have a beautiful office located in Amsterdam, Netherlands." at bounding box center [459, 248] width 257 height 9
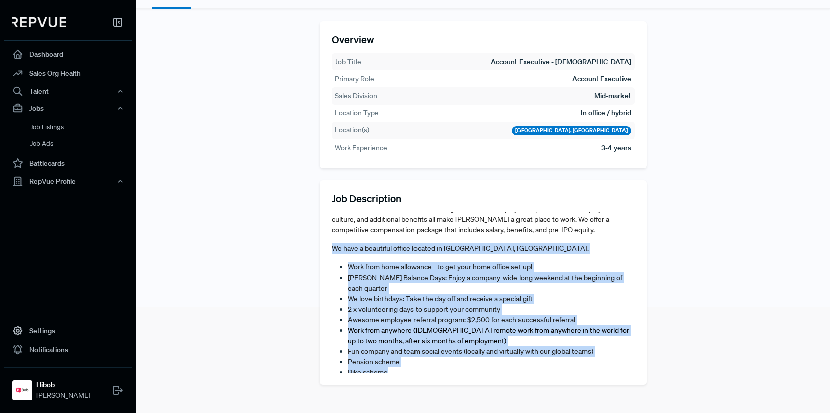
drag, startPoint x: 326, startPoint y: 246, endPoint x: 421, endPoint y: 349, distance: 140.4
click at [402, 357] on div "Job Description About us HiBob helps modern, mid-size businesses transform the …" at bounding box center [482, 282] width 327 height 205
click at [421, 357] on li "Pension scheme" at bounding box center [491, 362] width 287 height 11
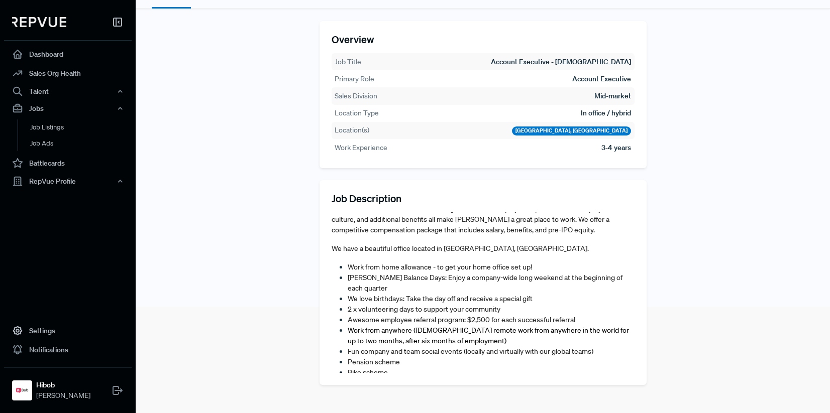
click at [525, 225] on span "At HiBob, we are committed to creating an excellent employee experience. Our em…" at bounding box center [472, 219] width 283 height 30
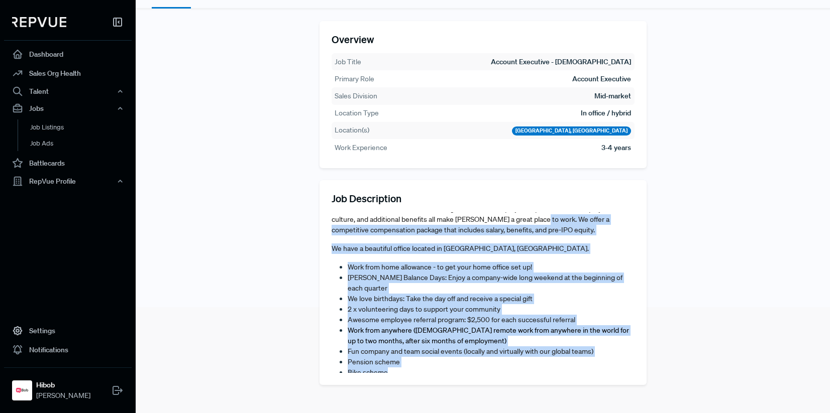
drag, startPoint x: 537, startPoint y: 217, endPoint x: 516, endPoint y: 352, distance: 136.2
click at [524, 360] on article "About us HiBob helps modern, mid-size businesses transform the way they manage …" at bounding box center [482, 43] width 303 height 671
copy article "We offer a competitive compensation package that includes salary, benefits, and…"
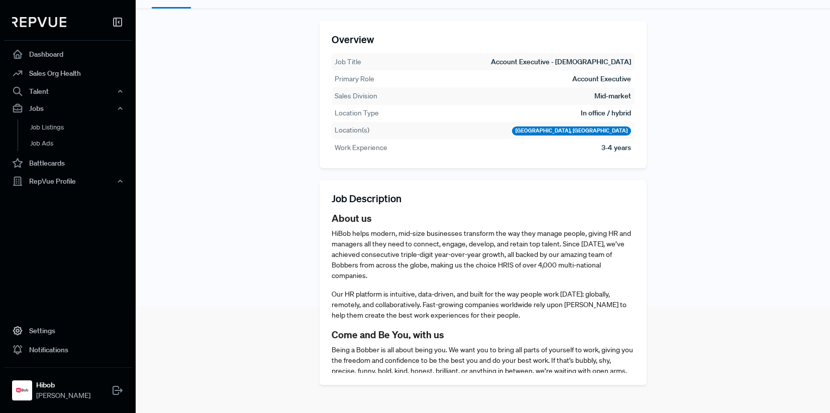
scroll to position [106, 0]
